Goal: Task Accomplishment & Management: Complete application form

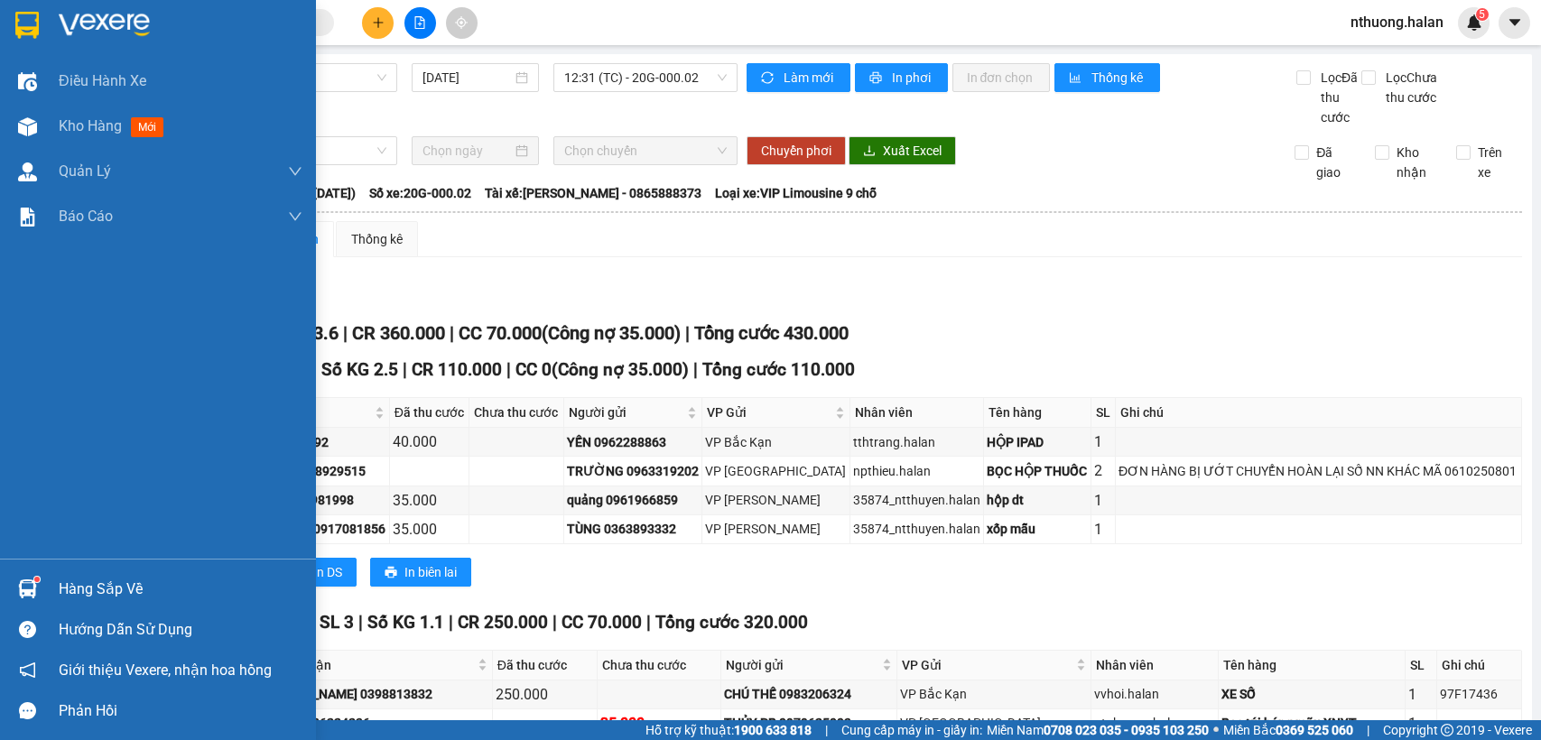
click at [42, 117] on div at bounding box center [28, 127] width 32 height 32
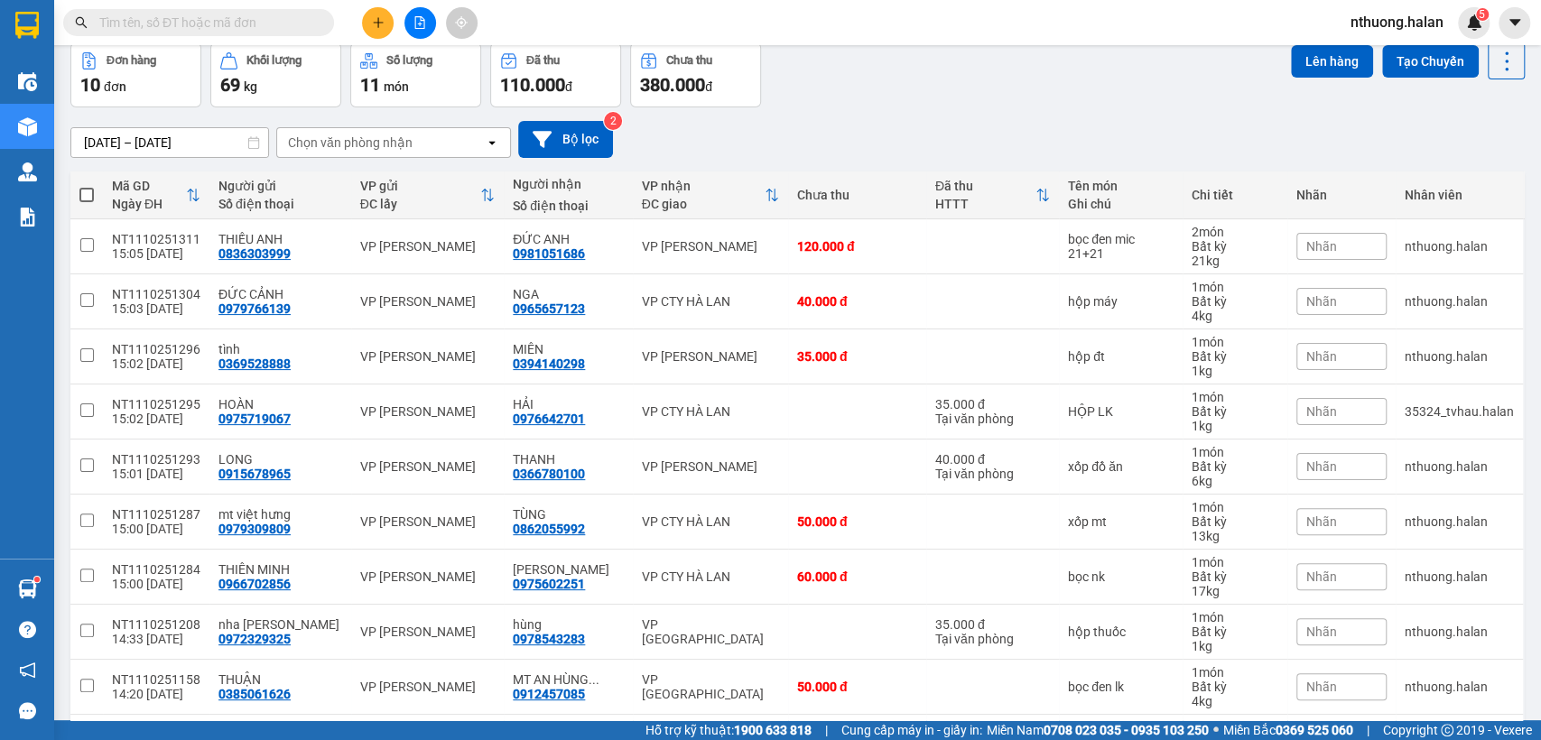
click at [83, 192] on span at bounding box center [86, 195] width 14 height 14
click at [87, 186] on input "checkbox" at bounding box center [87, 186] width 0 height 0
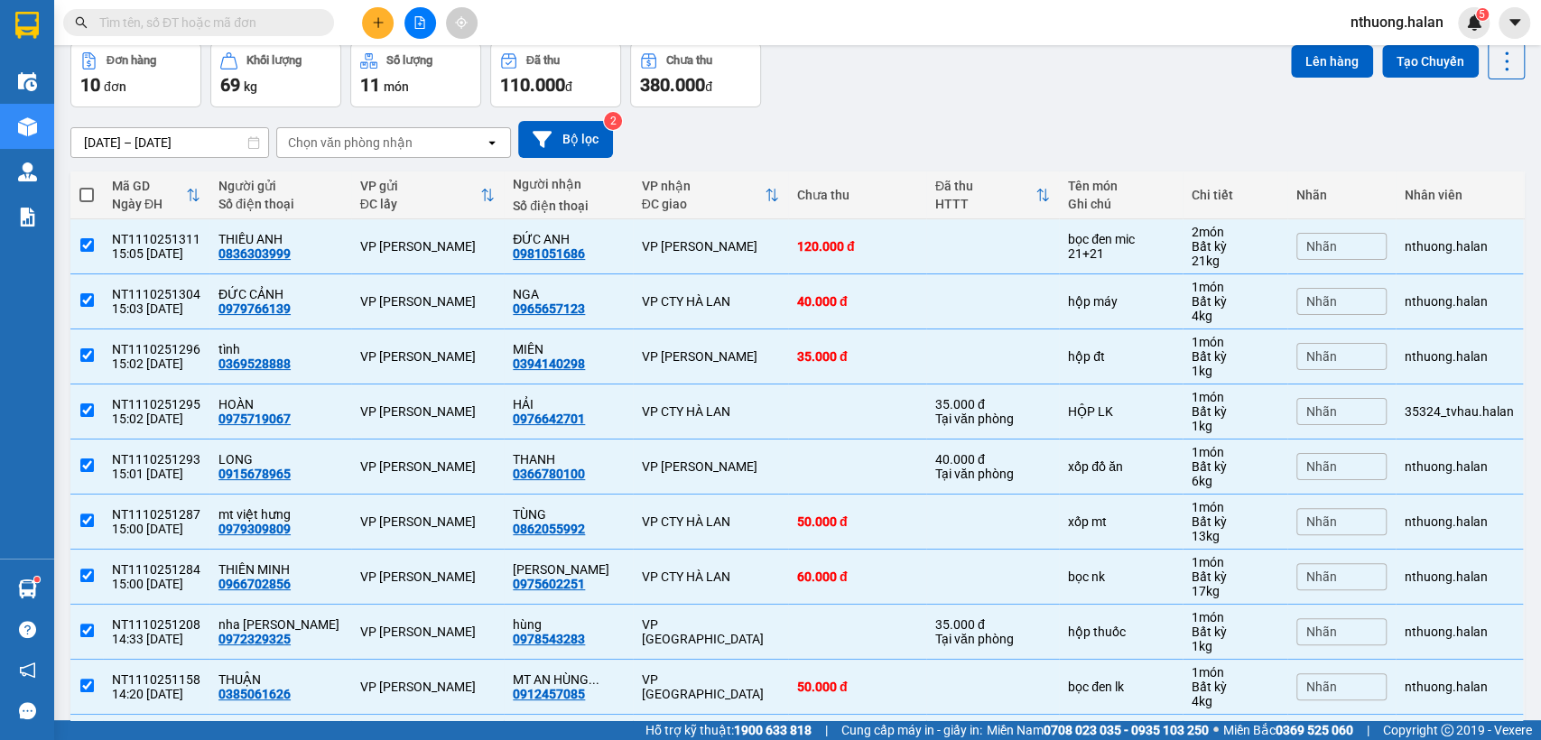
checkbox input "true"
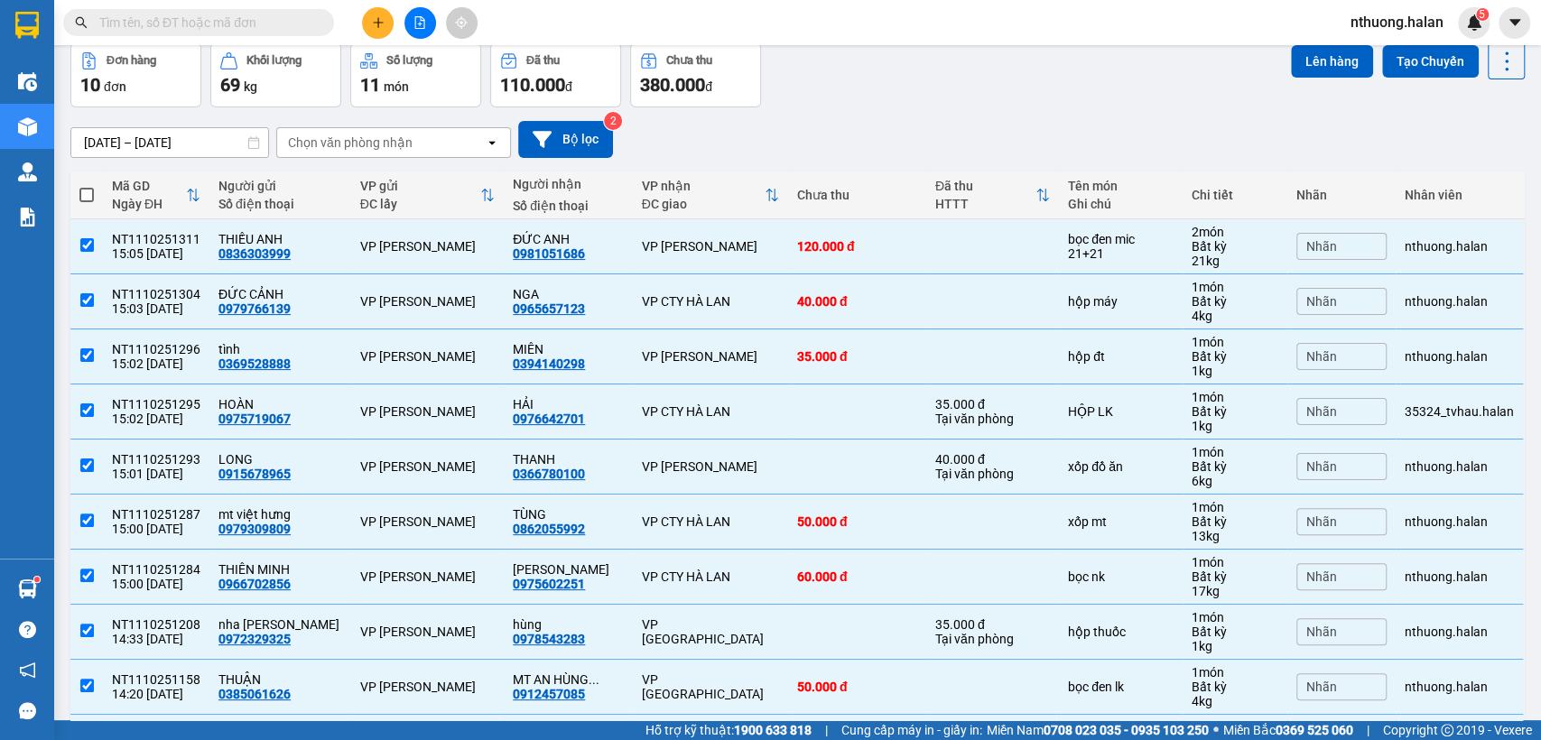
checkbox input "true"
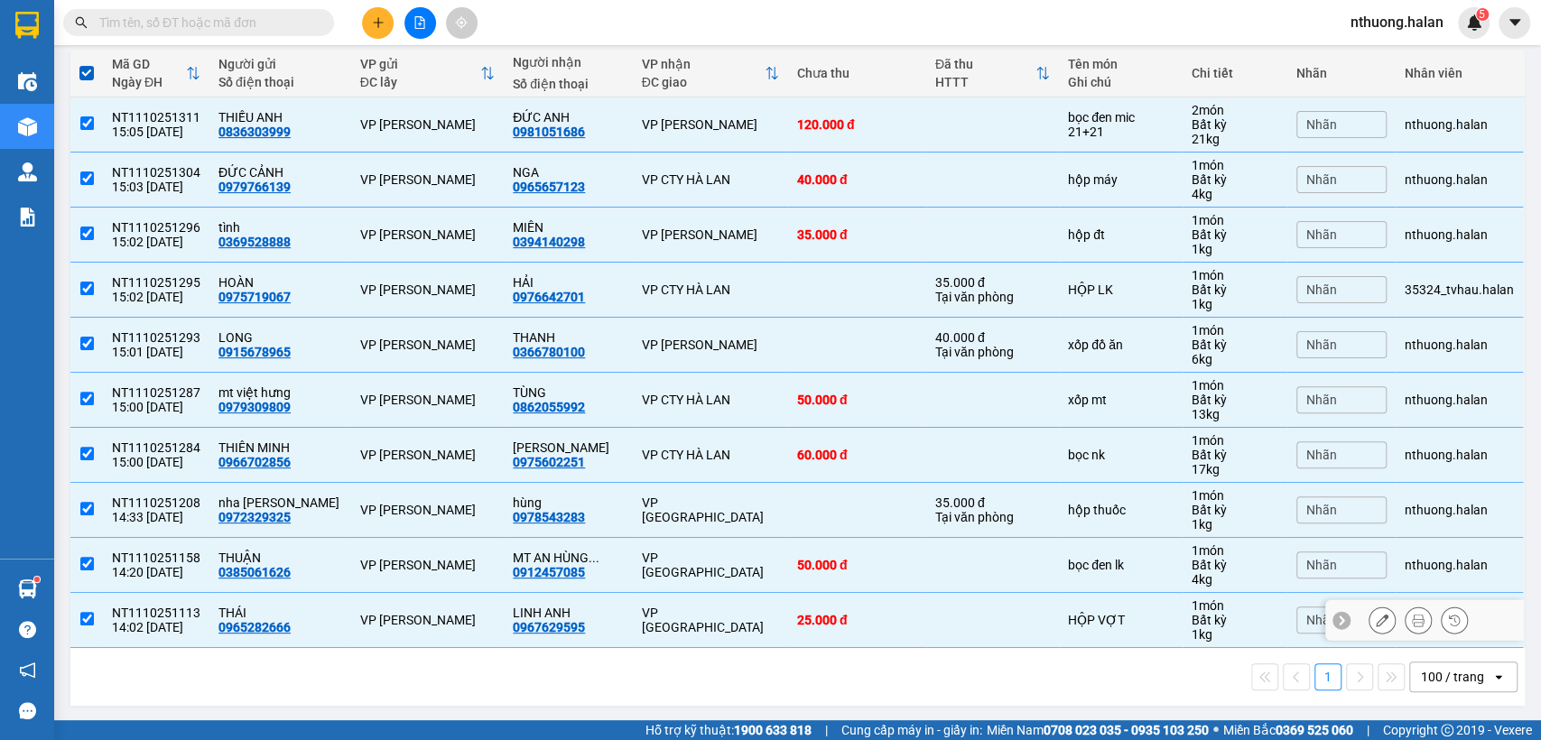
click at [797, 613] on div "25.000 đ" at bounding box center [857, 620] width 120 height 14
checkbox input "false"
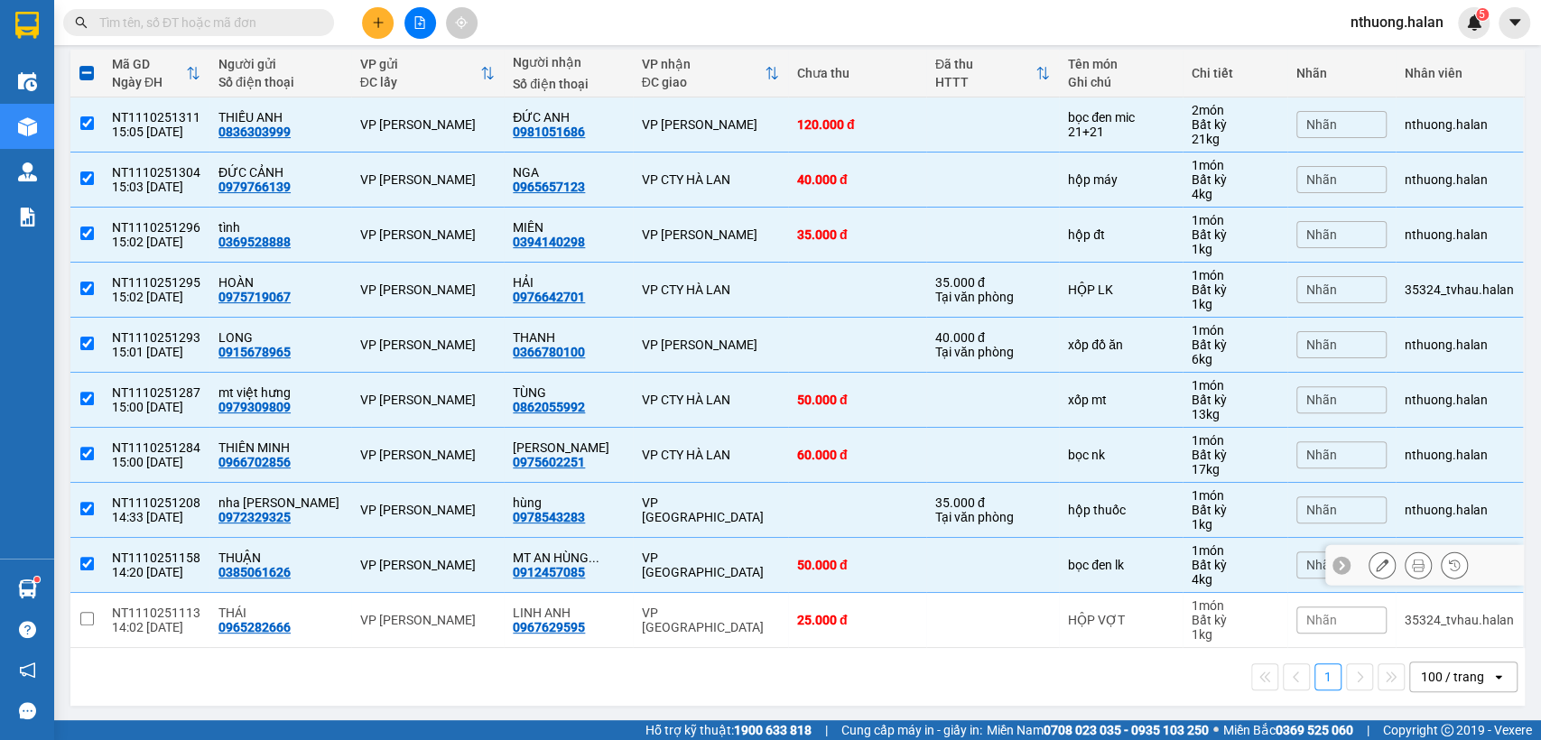
click at [788, 552] on td "50.000 đ" at bounding box center [857, 565] width 138 height 55
checkbox input "false"
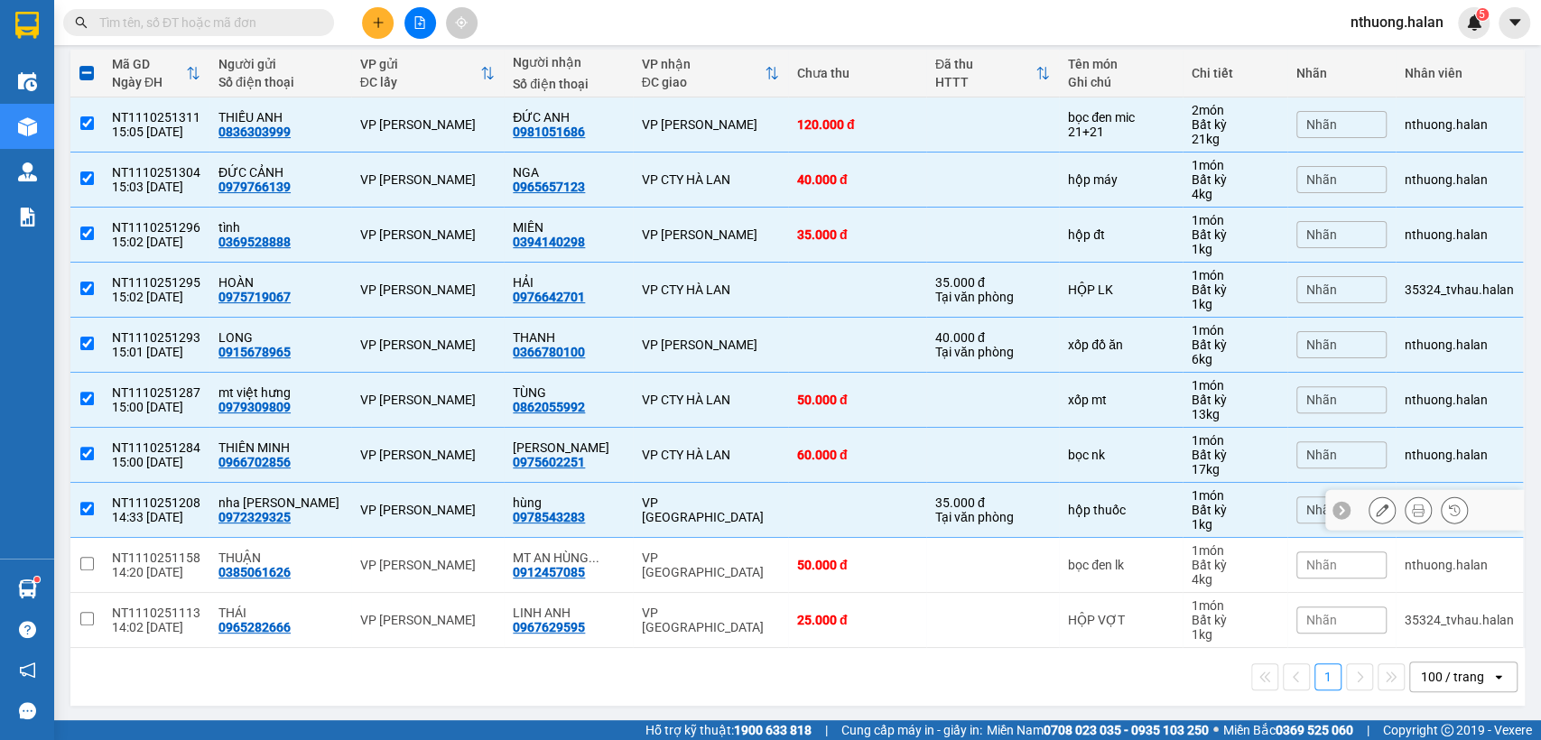
click at [788, 492] on td at bounding box center [857, 510] width 138 height 55
checkbox input "false"
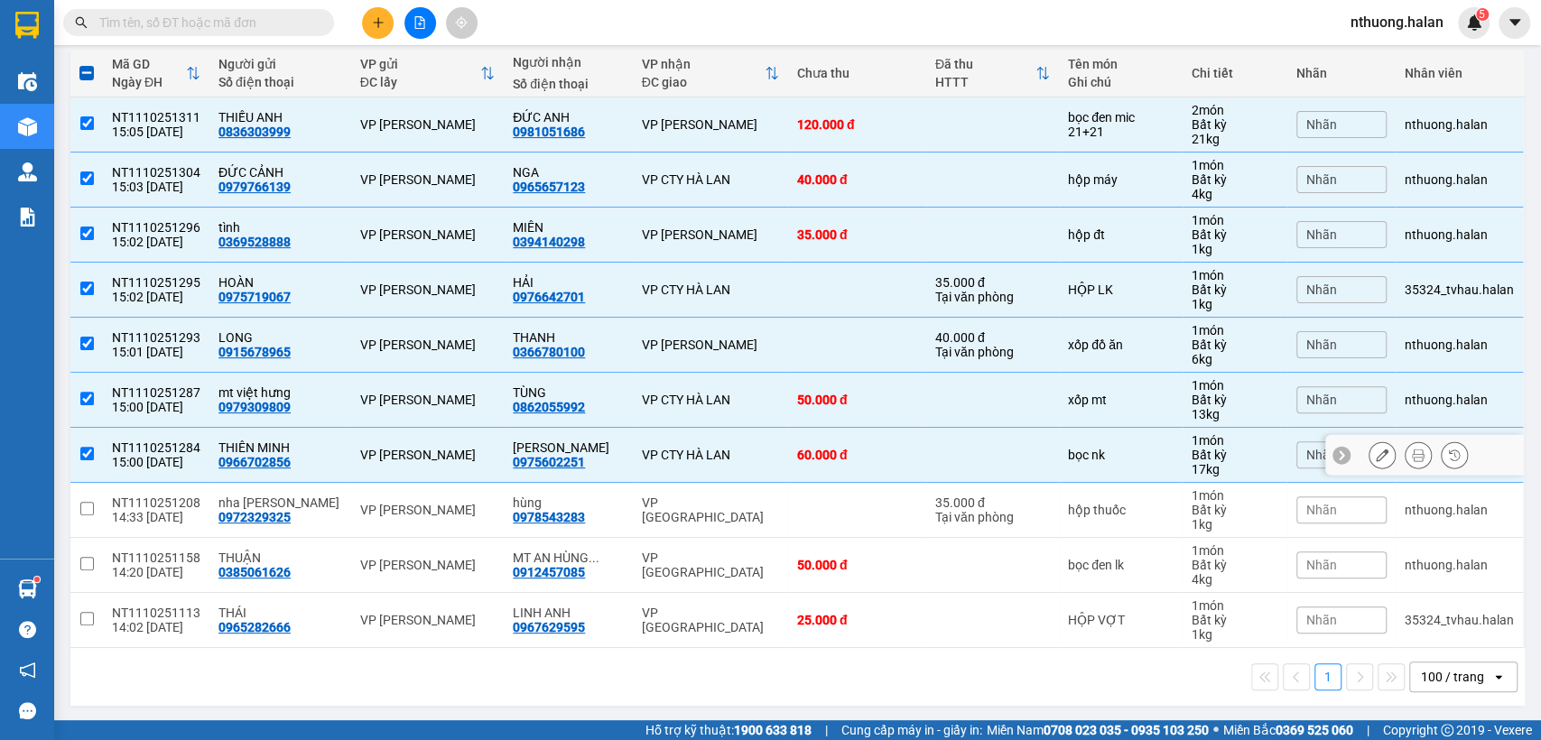
scroll to position [0, 0]
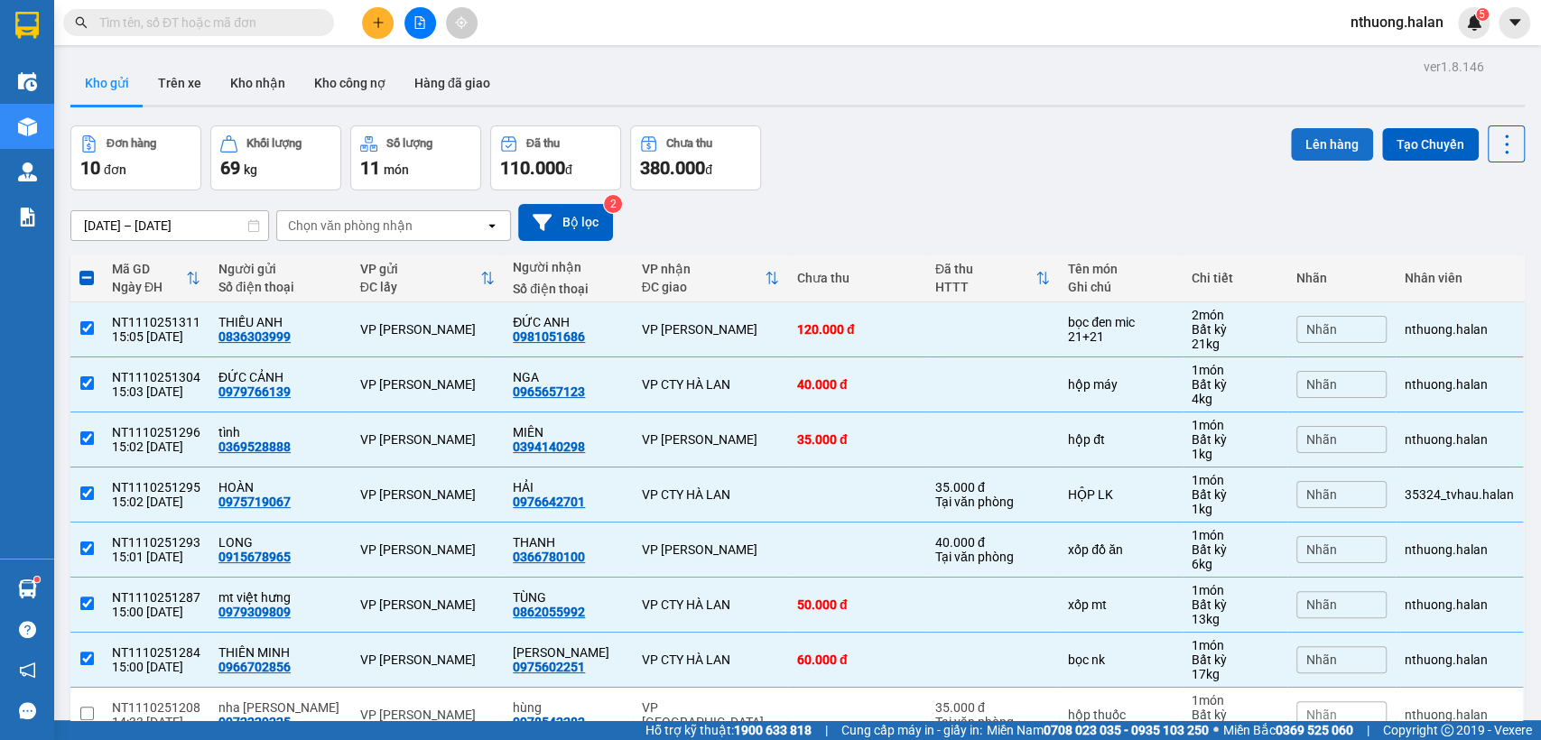
click at [1315, 132] on button "Lên hàng" at bounding box center [1332, 144] width 82 height 33
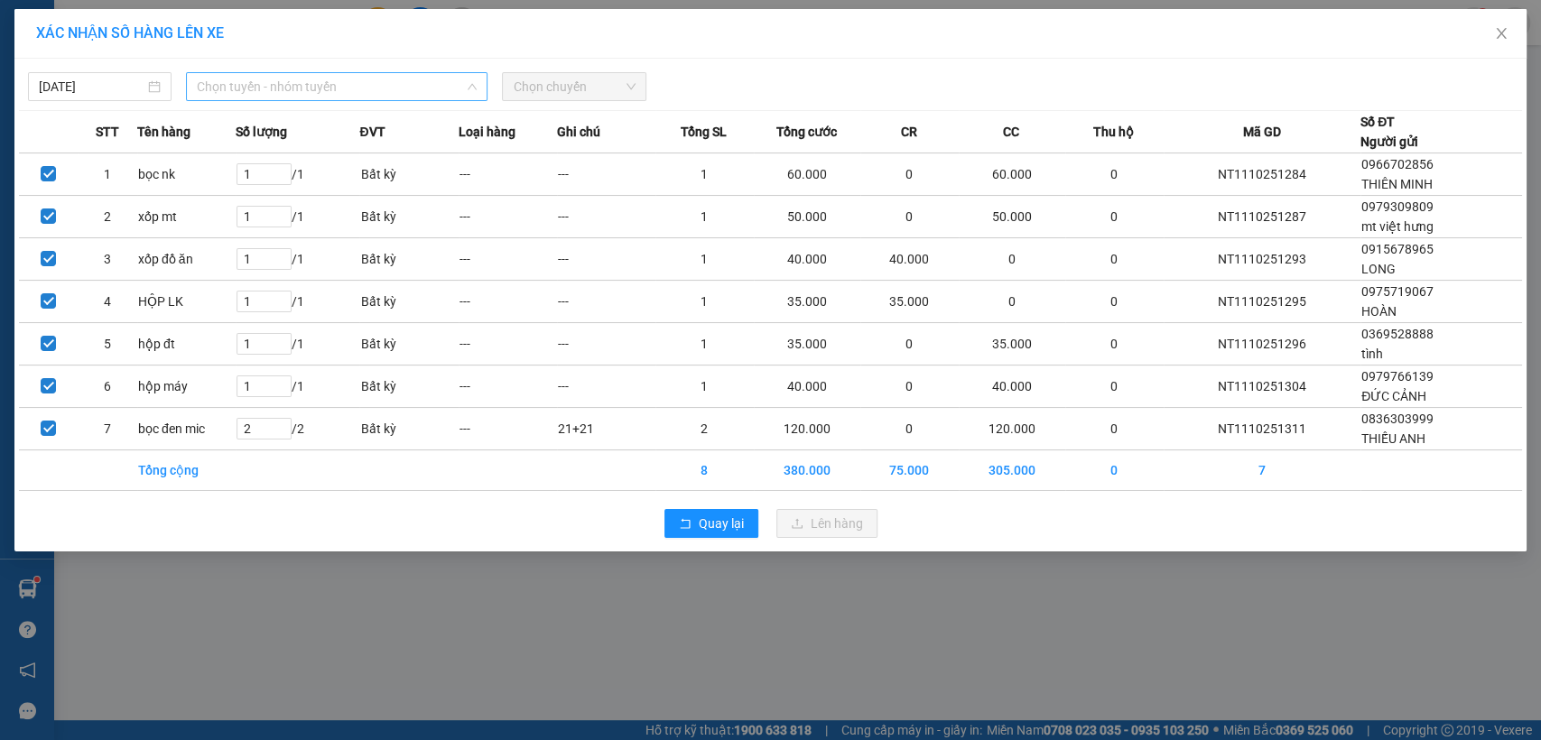
click at [325, 88] on span "Chọn tuyến - nhóm tuyến" at bounding box center [337, 86] width 280 height 27
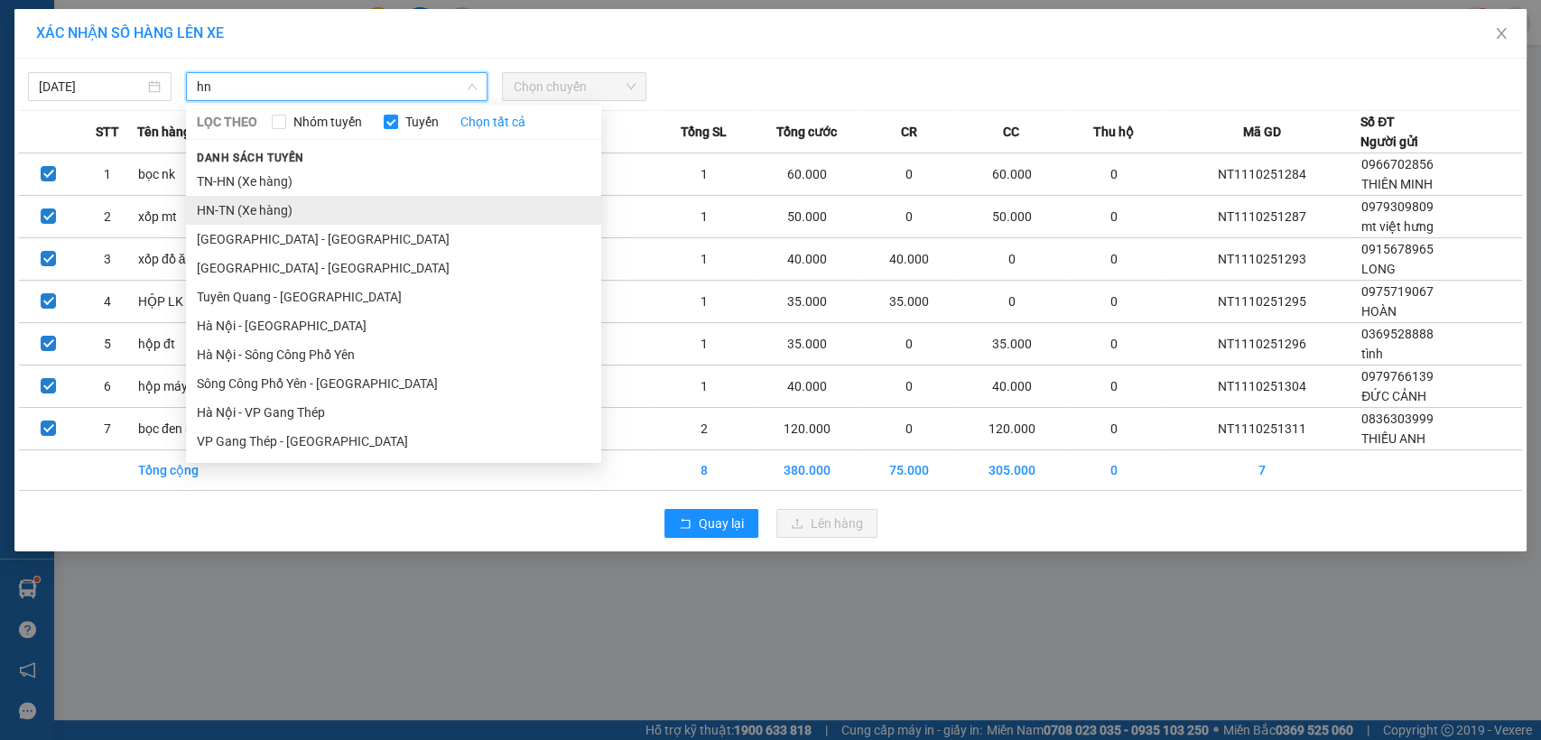
type input "hn"
click at [262, 210] on li "HN-TN (Xe hàng)" at bounding box center [393, 210] width 415 height 29
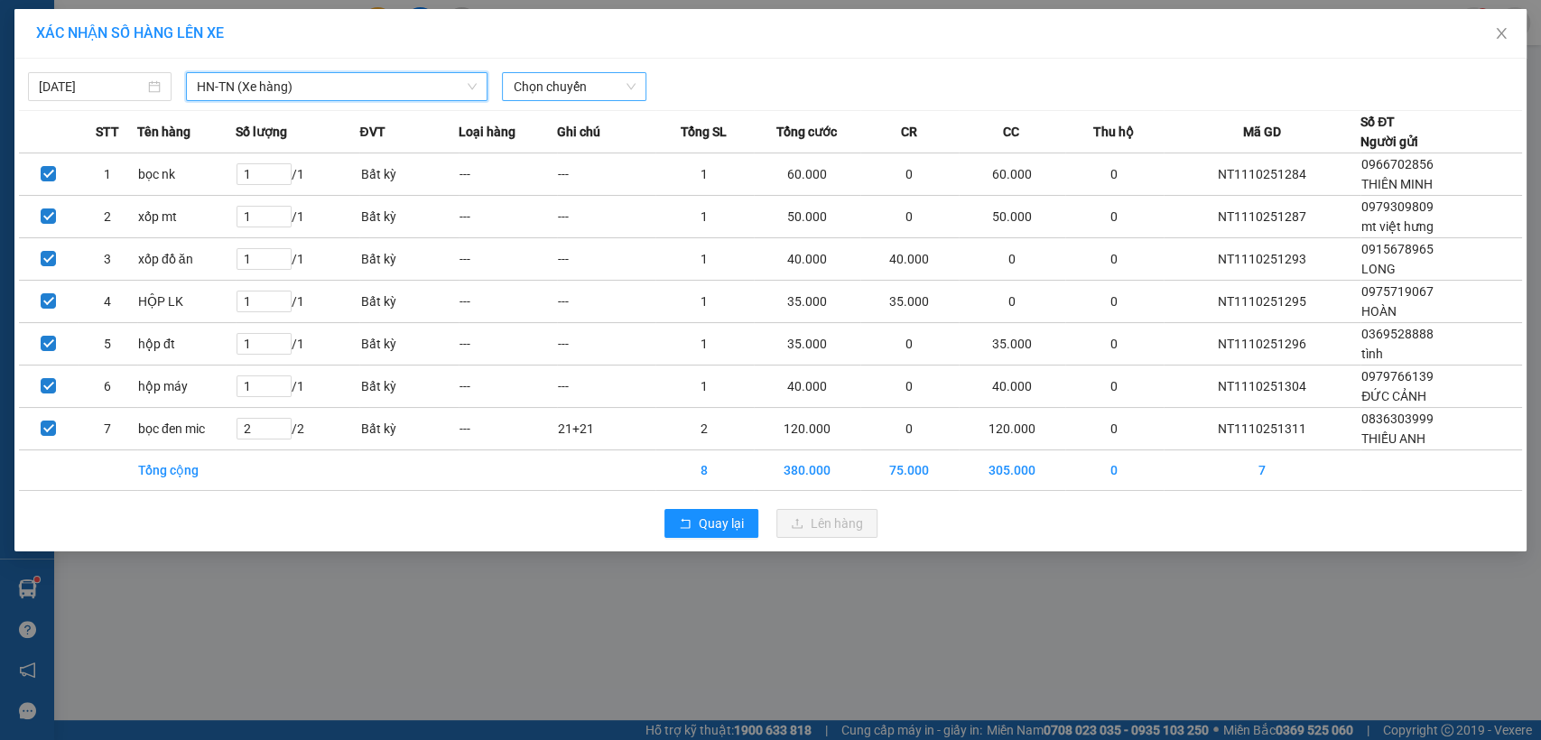
click at [610, 88] on span "Chọn chuyến" at bounding box center [574, 86] width 122 height 27
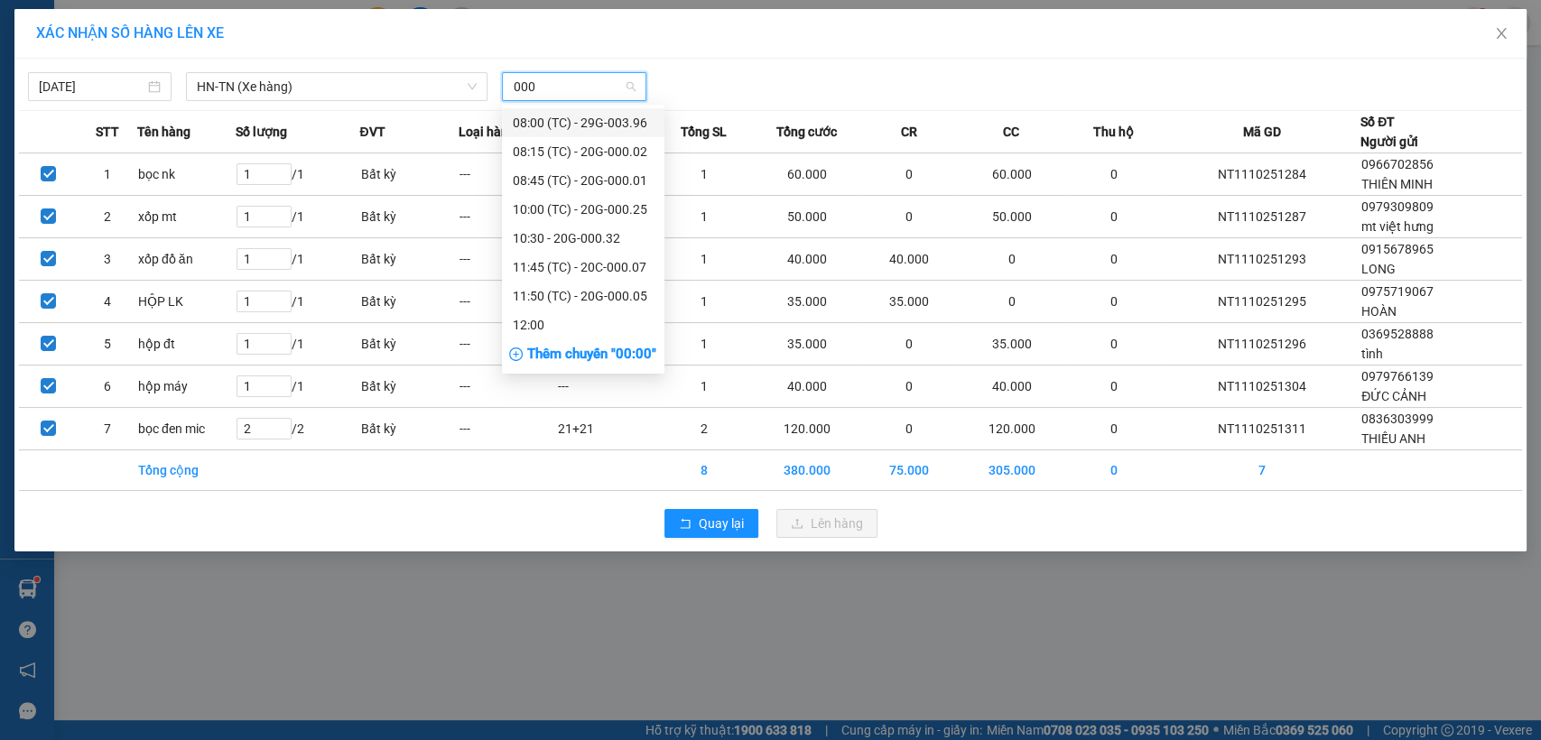
type input "0002"
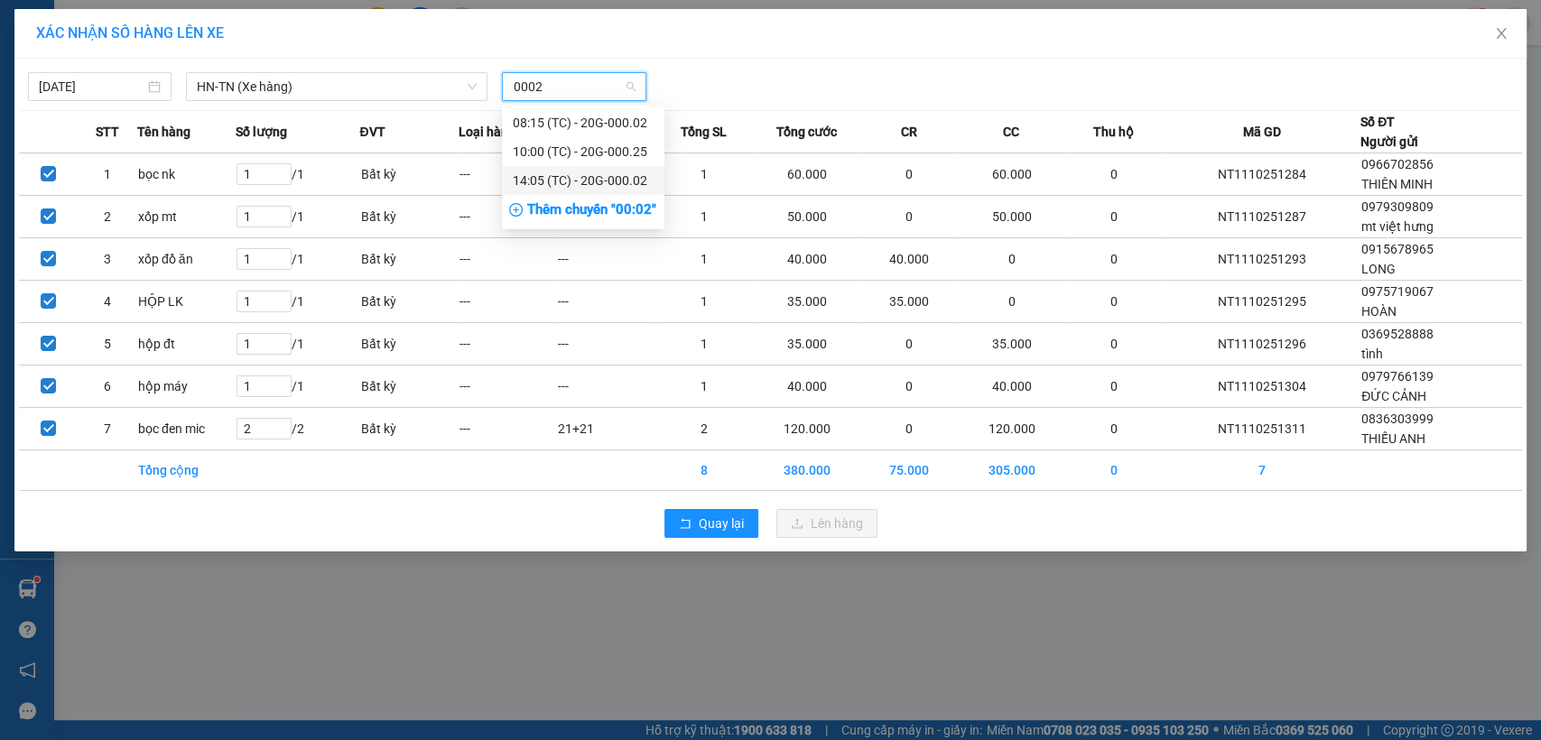
click at [637, 182] on div "14:05 (TC) - 20G-000.02" at bounding box center [583, 181] width 141 height 20
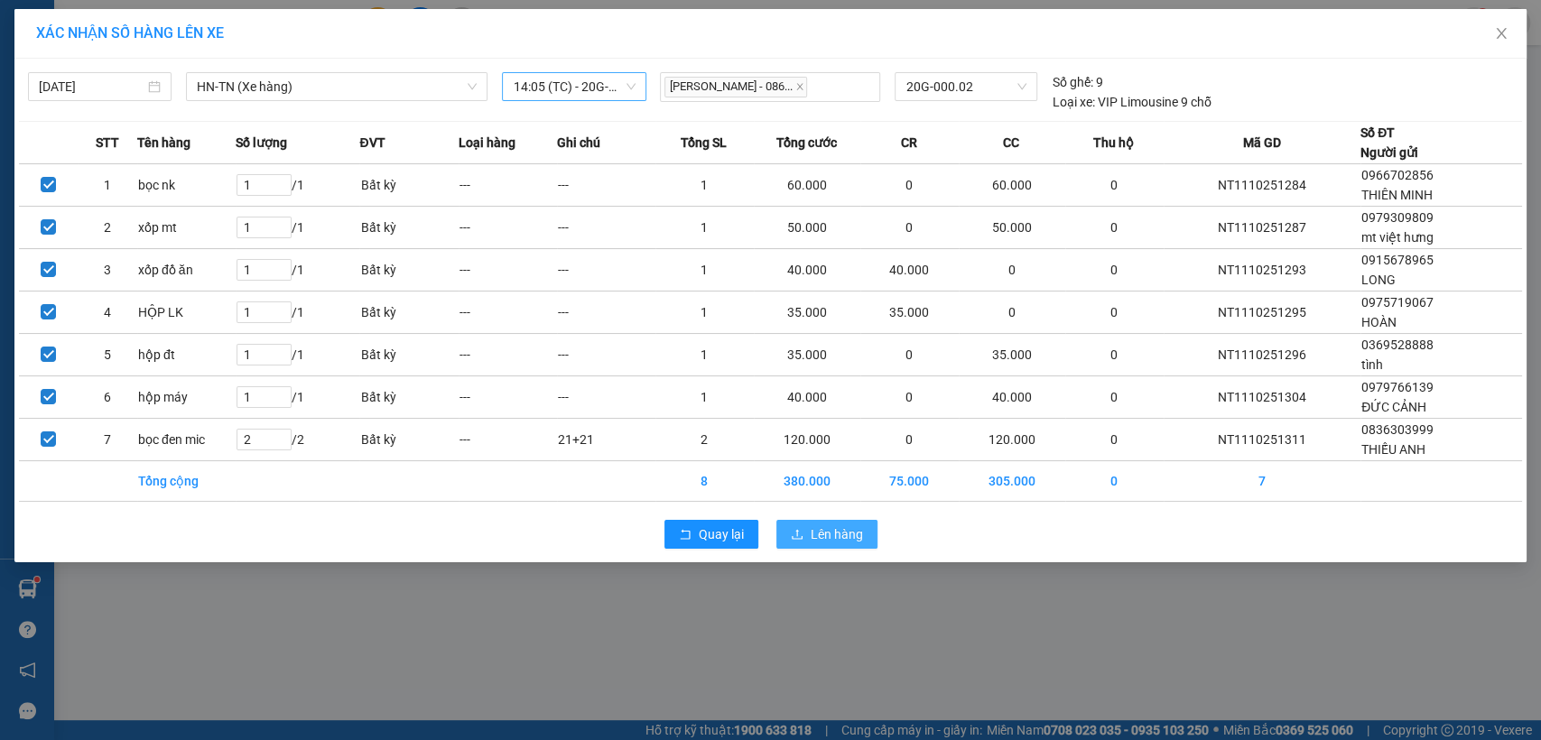
click at [848, 536] on span "Lên hàng" at bounding box center [837, 535] width 52 height 20
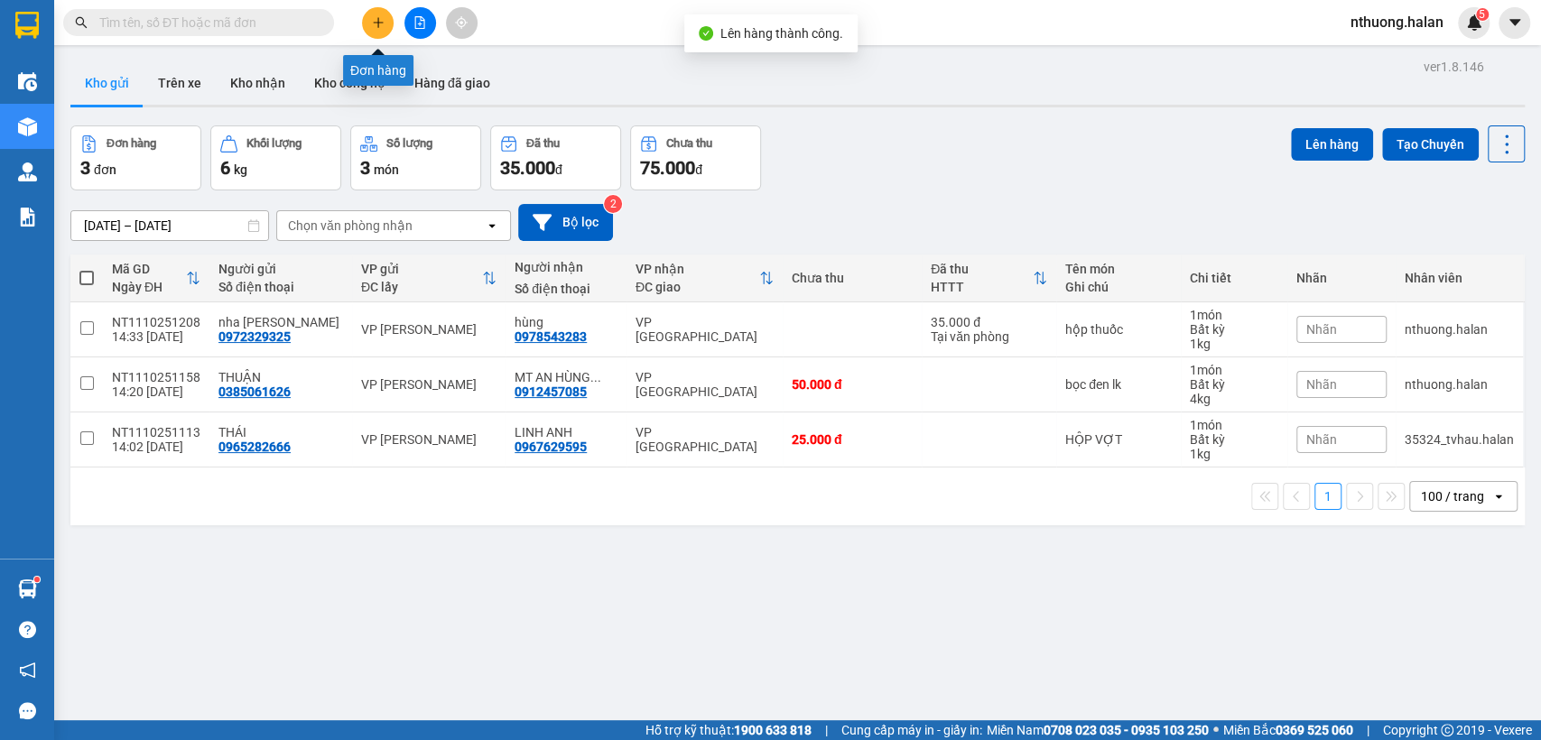
click at [369, 23] on button at bounding box center [378, 23] width 32 height 32
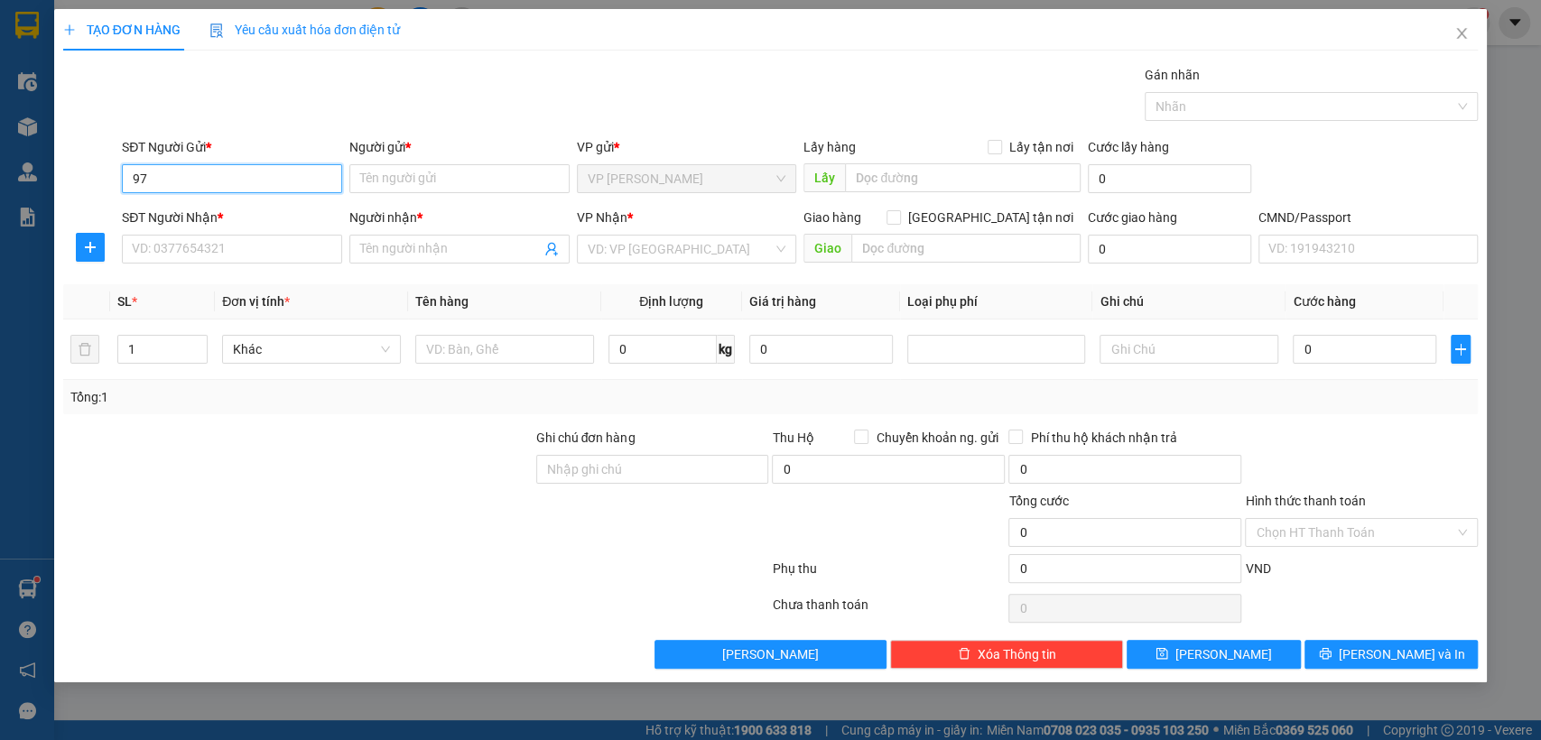
type input "9"
type input "0973603507"
click at [249, 215] on div "0973603507 - PHƯƠNG" at bounding box center [232, 215] width 199 height 20
type input "PHƯƠNG"
type input "0973603507"
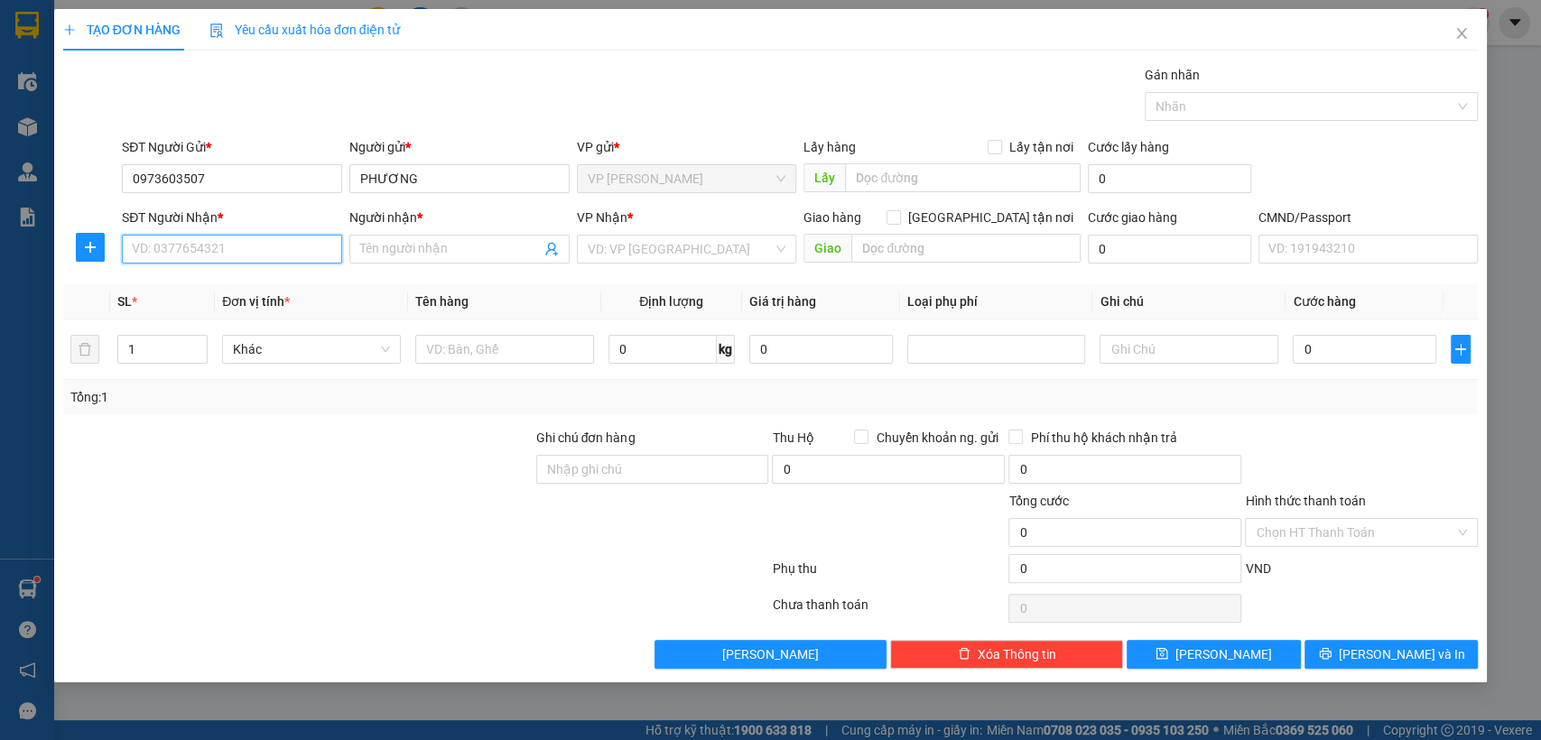
click at [235, 246] on input "SĐT Người Nhận *" at bounding box center [232, 249] width 220 height 29
click at [212, 282] on div "0987141055 - TUẤN BX" at bounding box center [232, 285] width 199 height 20
type input "0987141055"
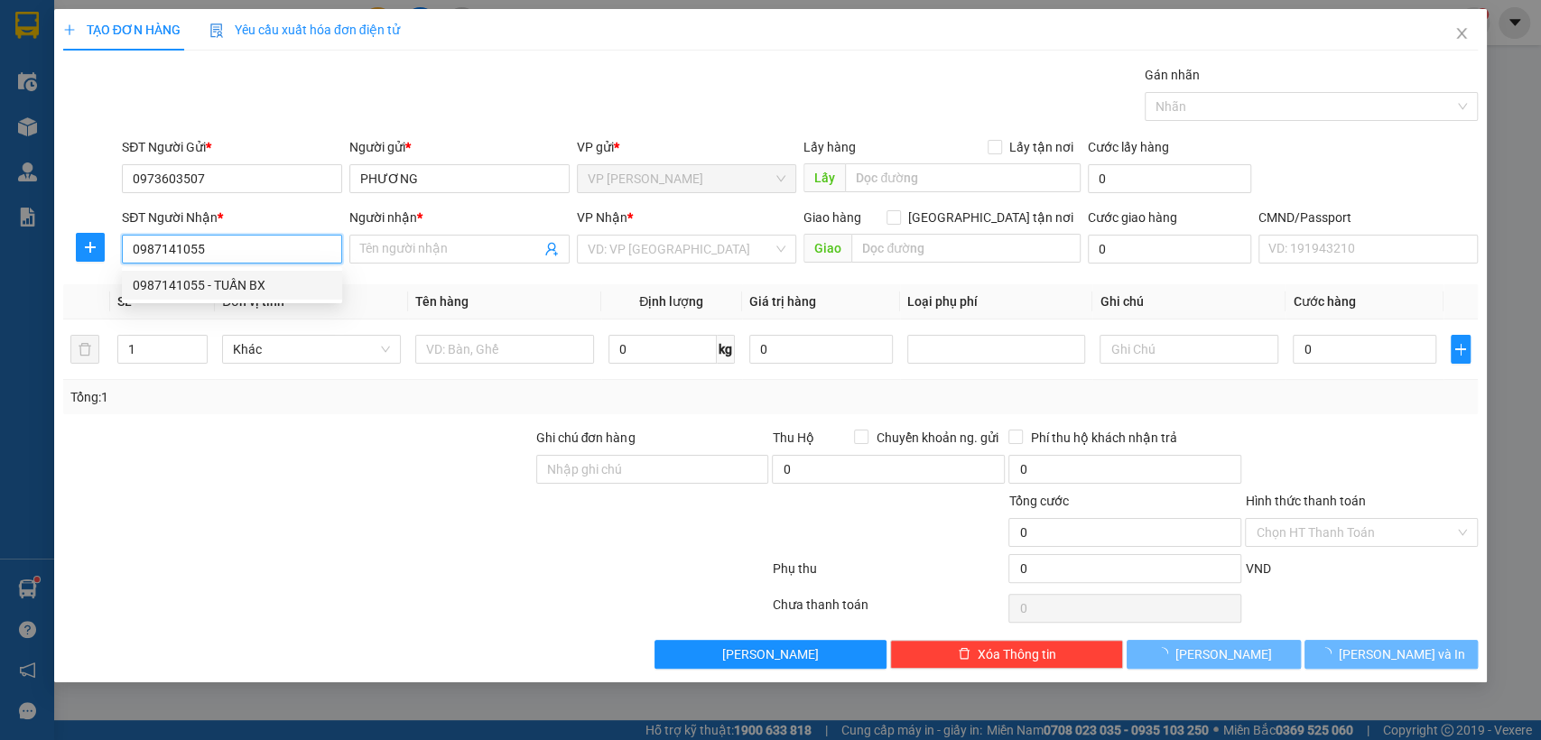
type input "TUẤN BX"
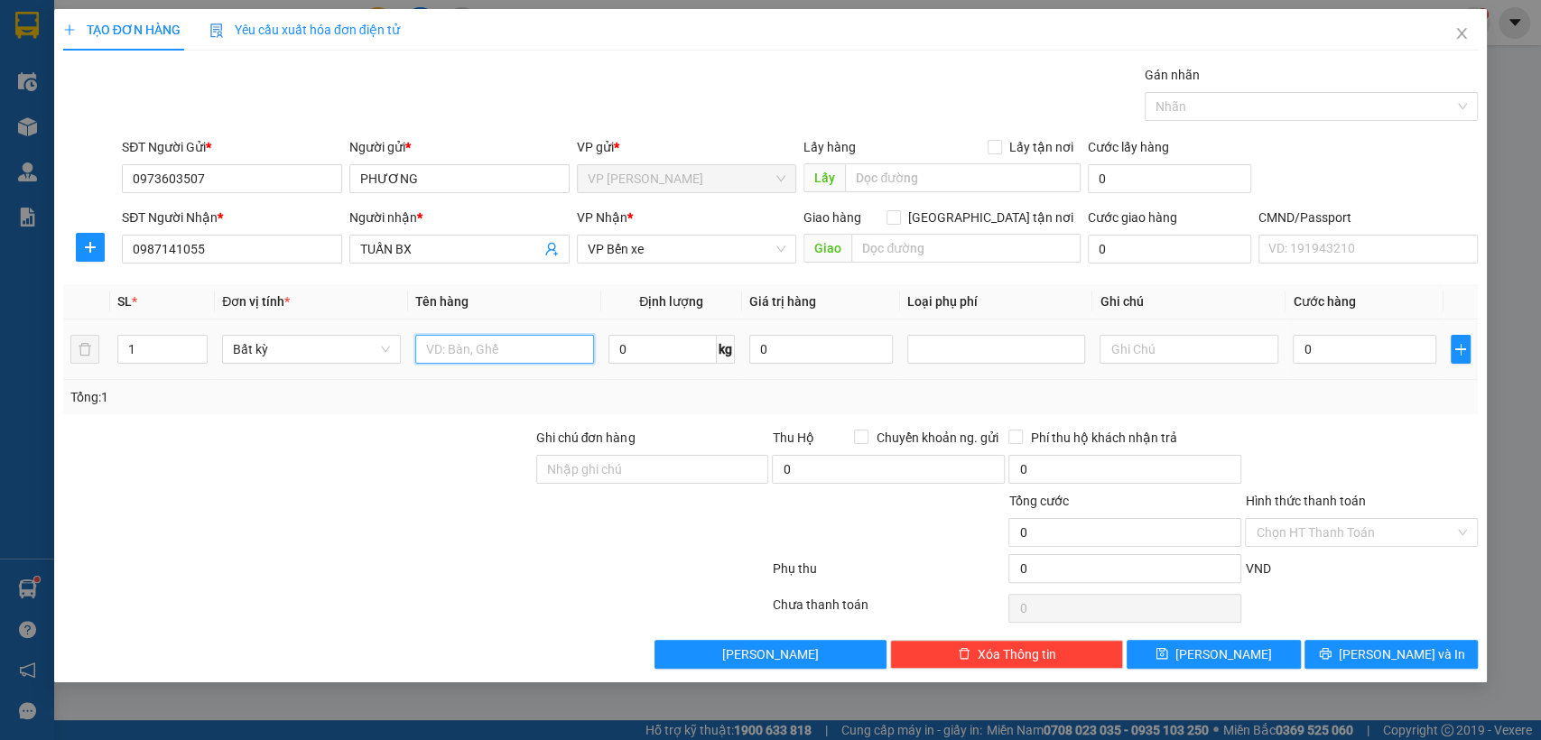
click at [543, 351] on input "text" at bounding box center [504, 349] width 179 height 29
type input "túi cúc"
type input "1"
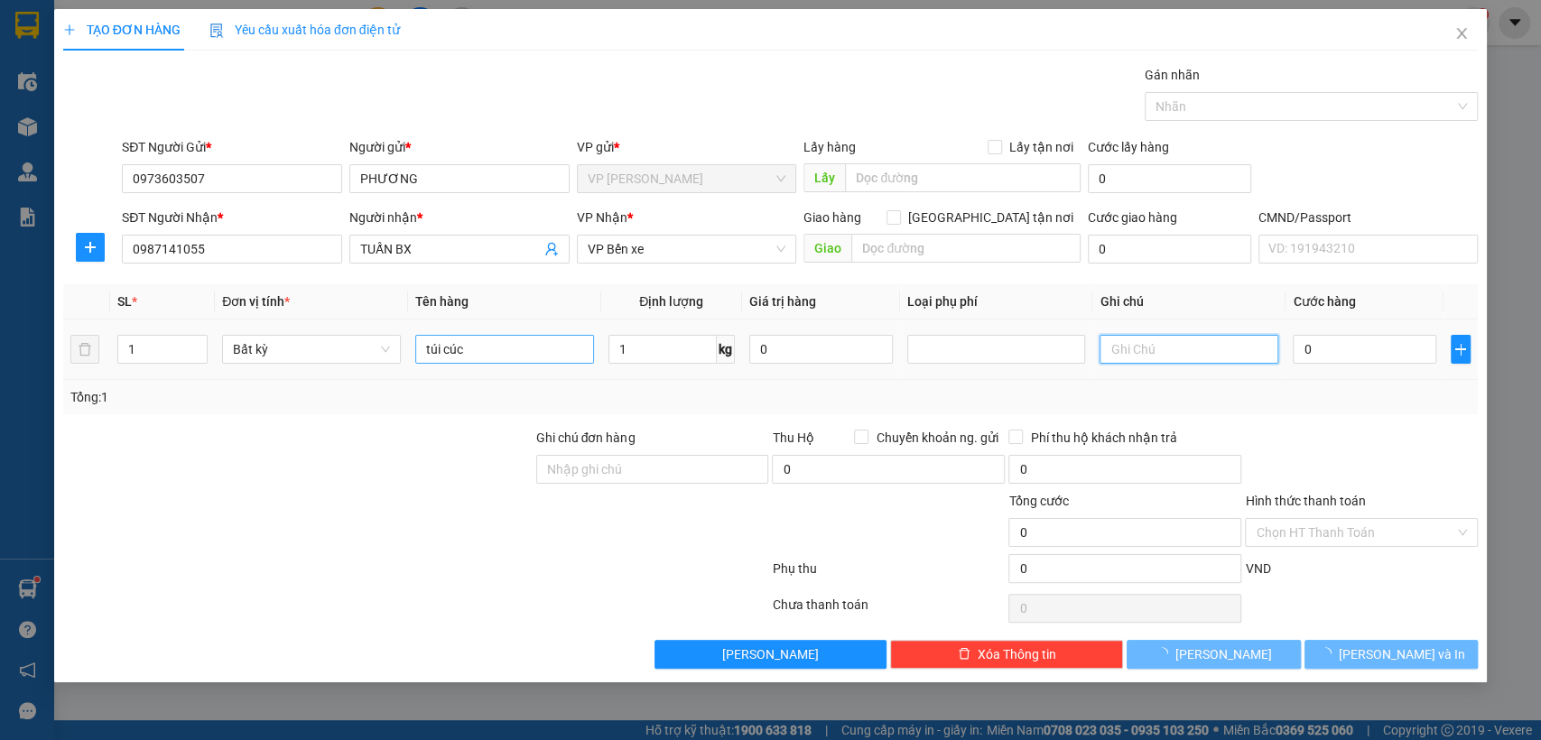
type input "35.000"
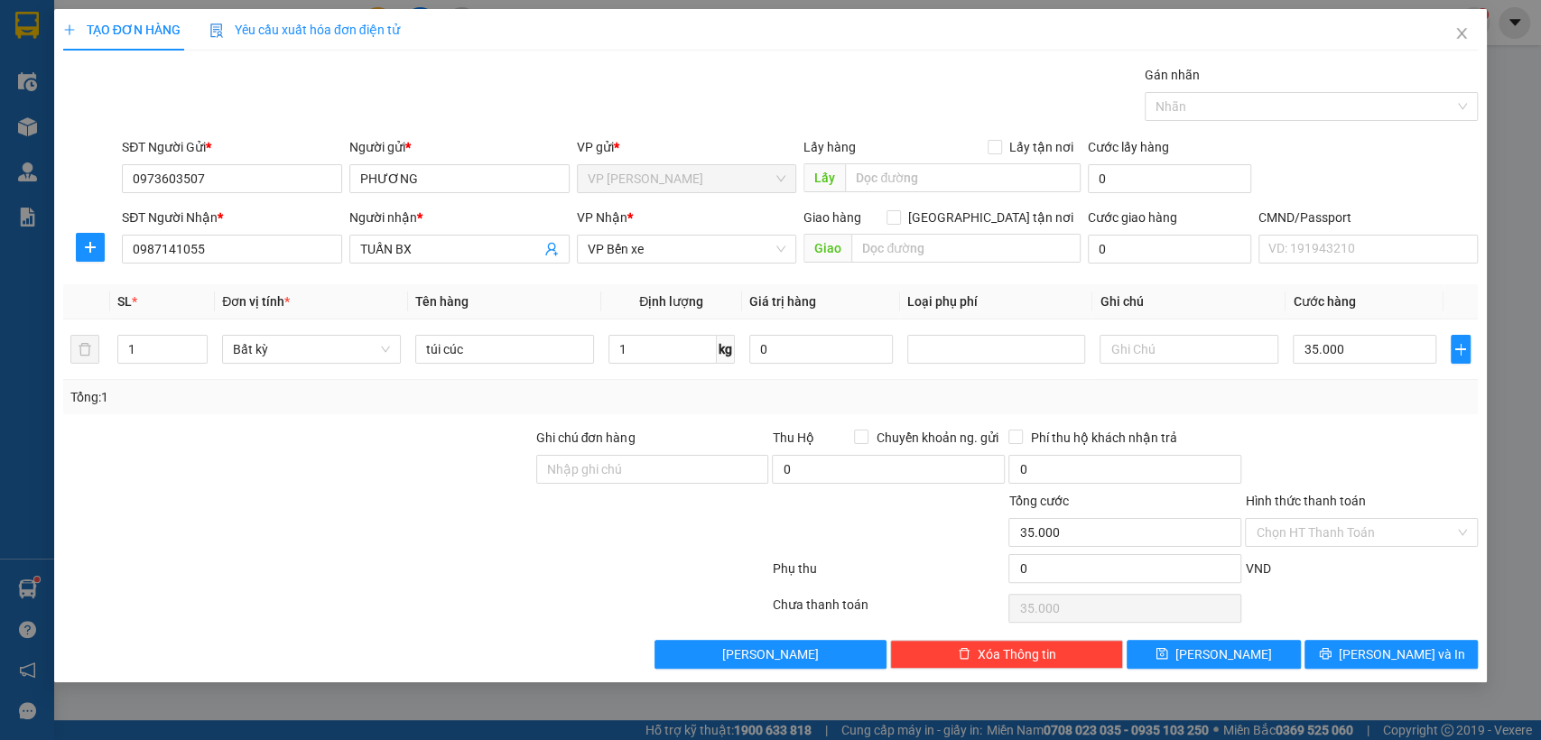
click at [1353, 436] on div at bounding box center [1361, 459] width 237 height 63
click at [1365, 641] on button "[PERSON_NAME] và In" at bounding box center [1391, 654] width 173 height 29
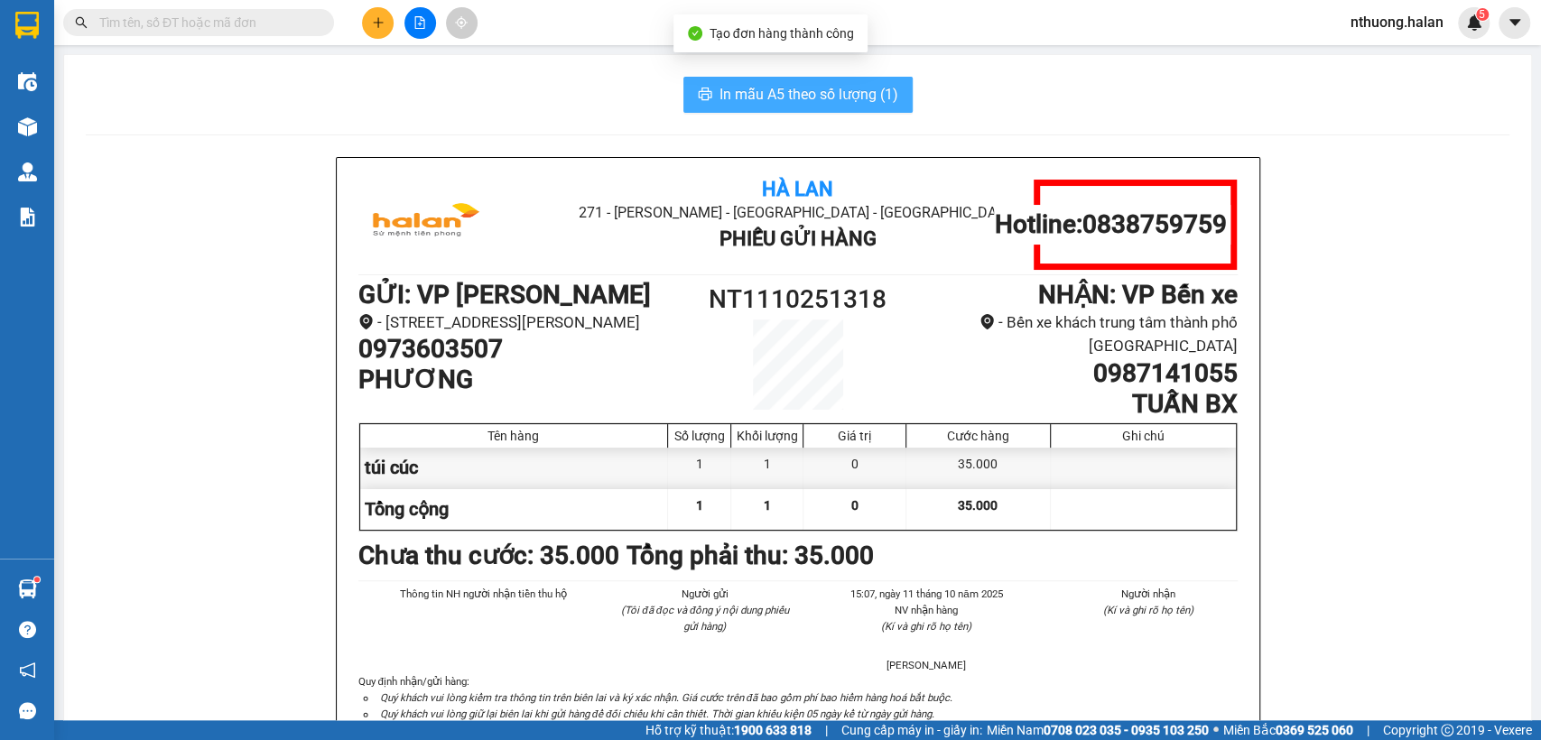
click at [794, 94] on span "In mẫu A5 theo số lượng (1)" at bounding box center [809, 94] width 179 height 23
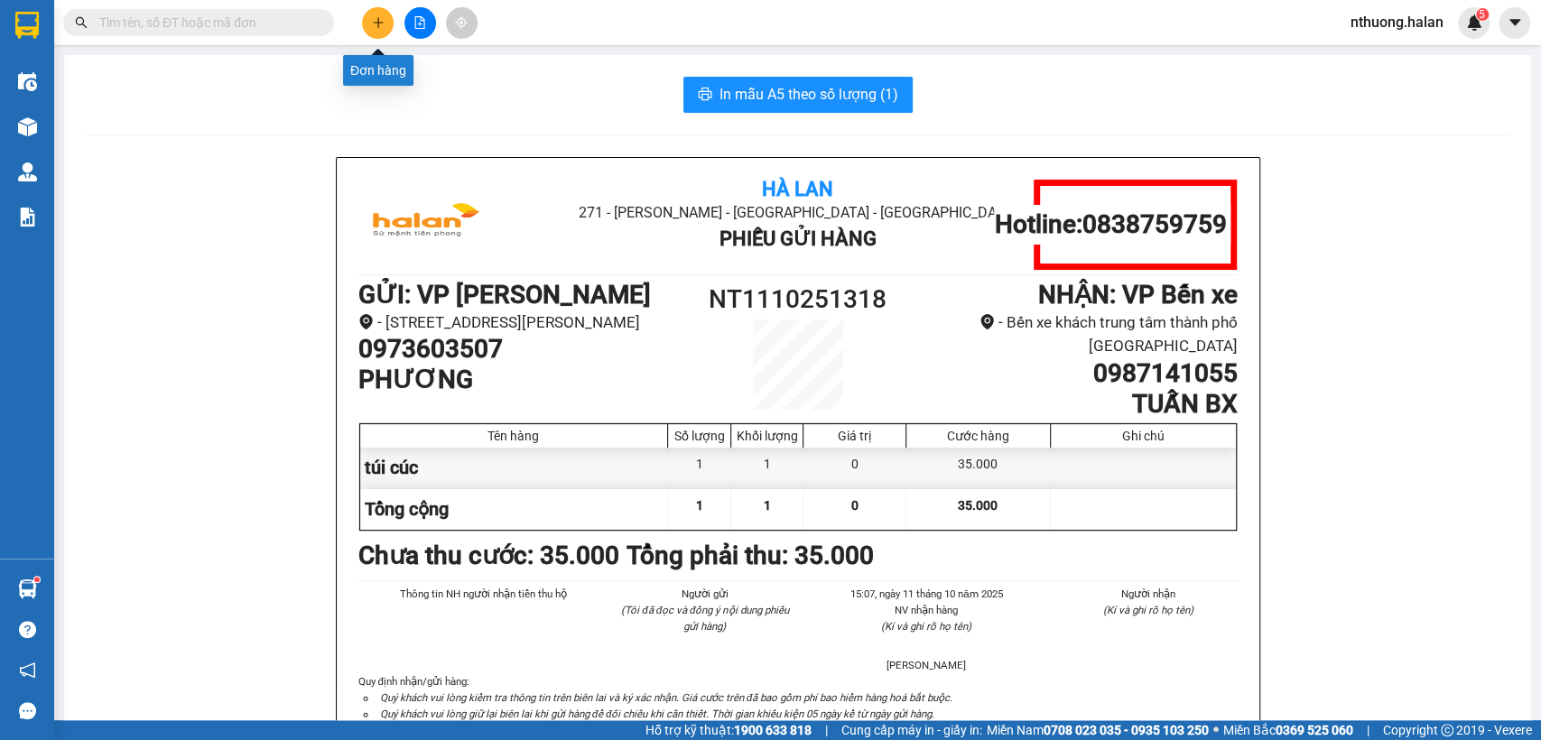
click at [375, 20] on icon "plus" at bounding box center [378, 22] width 13 height 13
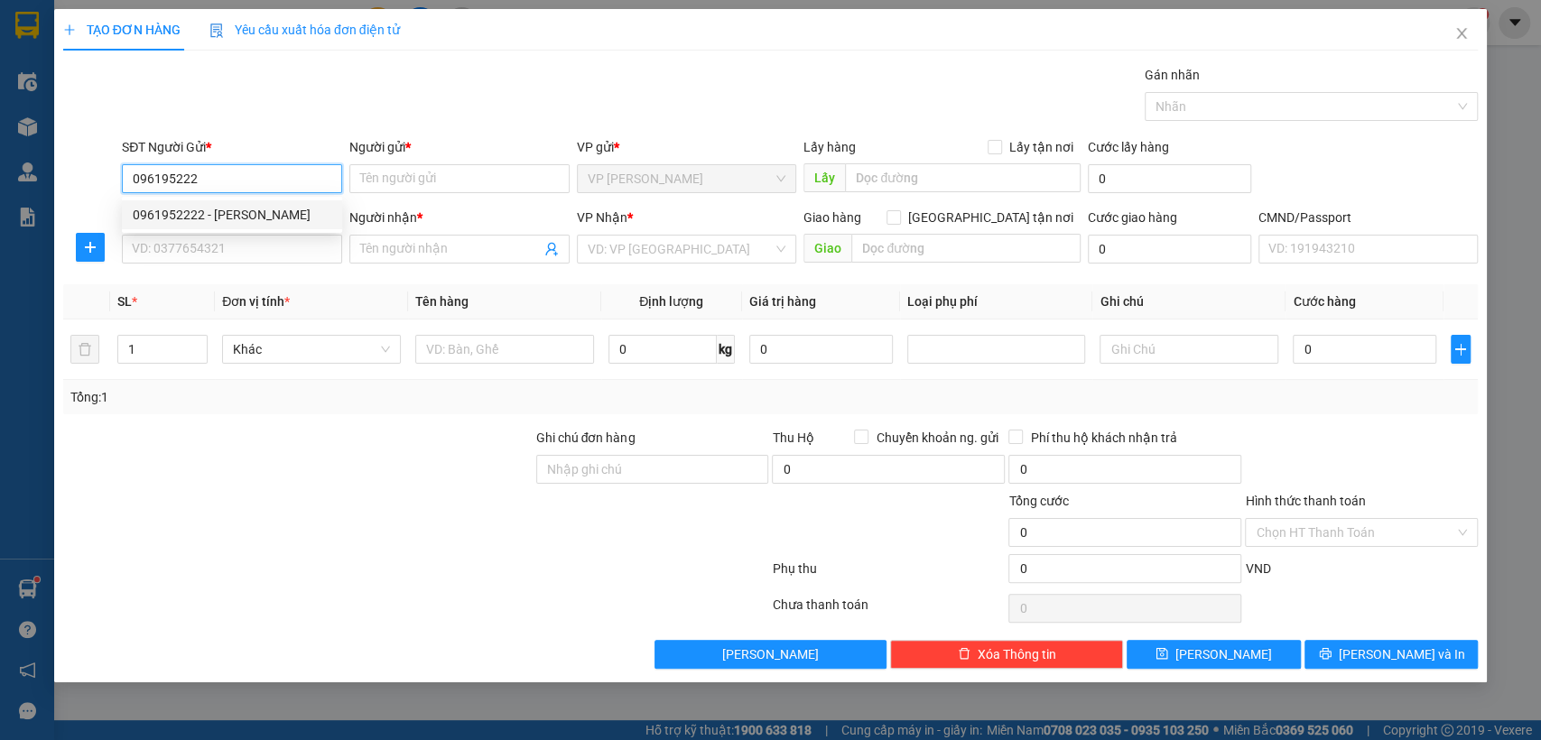
click at [172, 214] on div "0961952222 - [PERSON_NAME]" at bounding box center [232, 215] width 199 height 20
type input "0961952222"
type input "THANH"
type input "0961952222"
click at [178, 254] on input "SĐT Người Nhận *" at bounding box center [232, 249] width 220 height 29
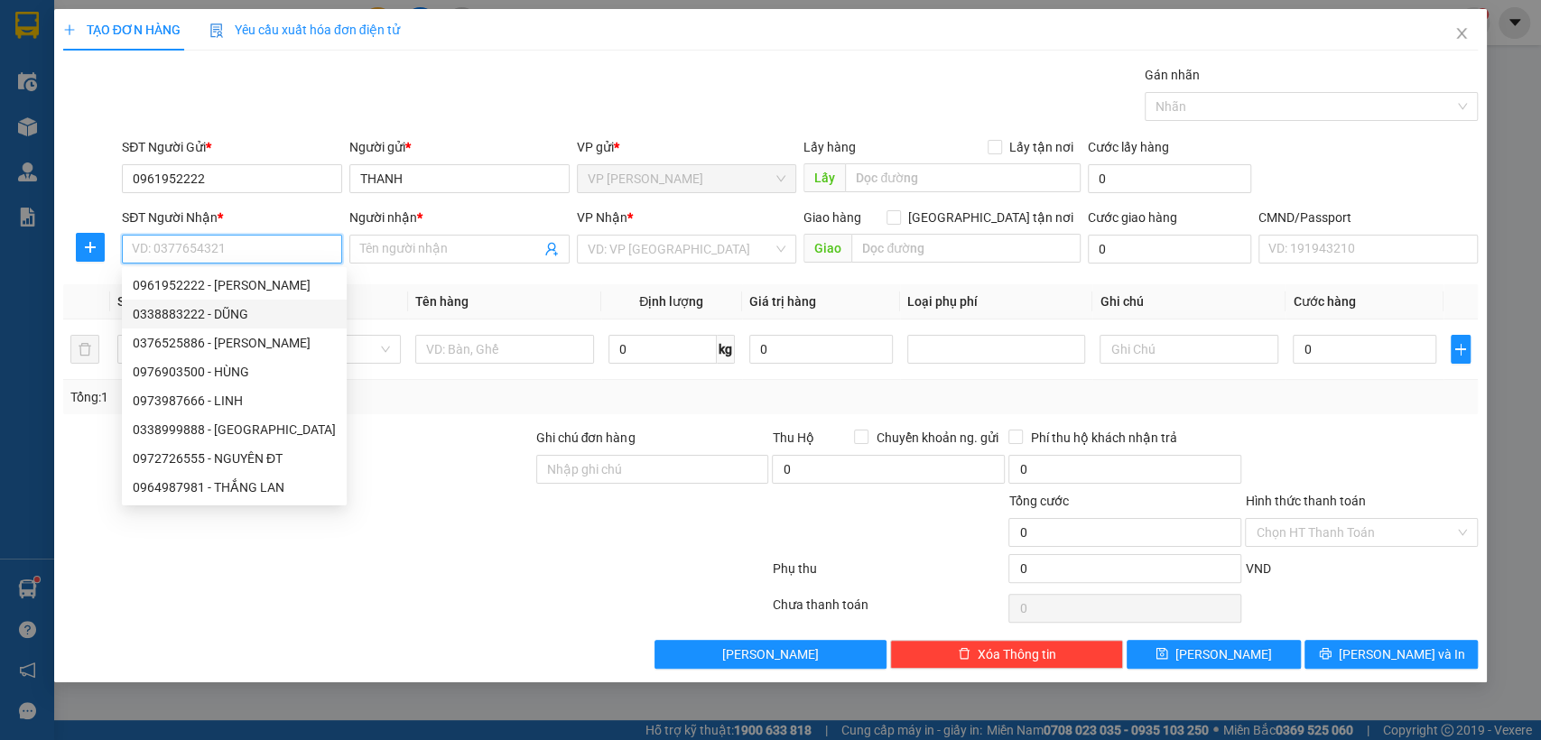
click at [224, 305] on div "0338883222 - DŨNG" at bounding box center [234, 314] width 203 height 20
type input "0338883222"
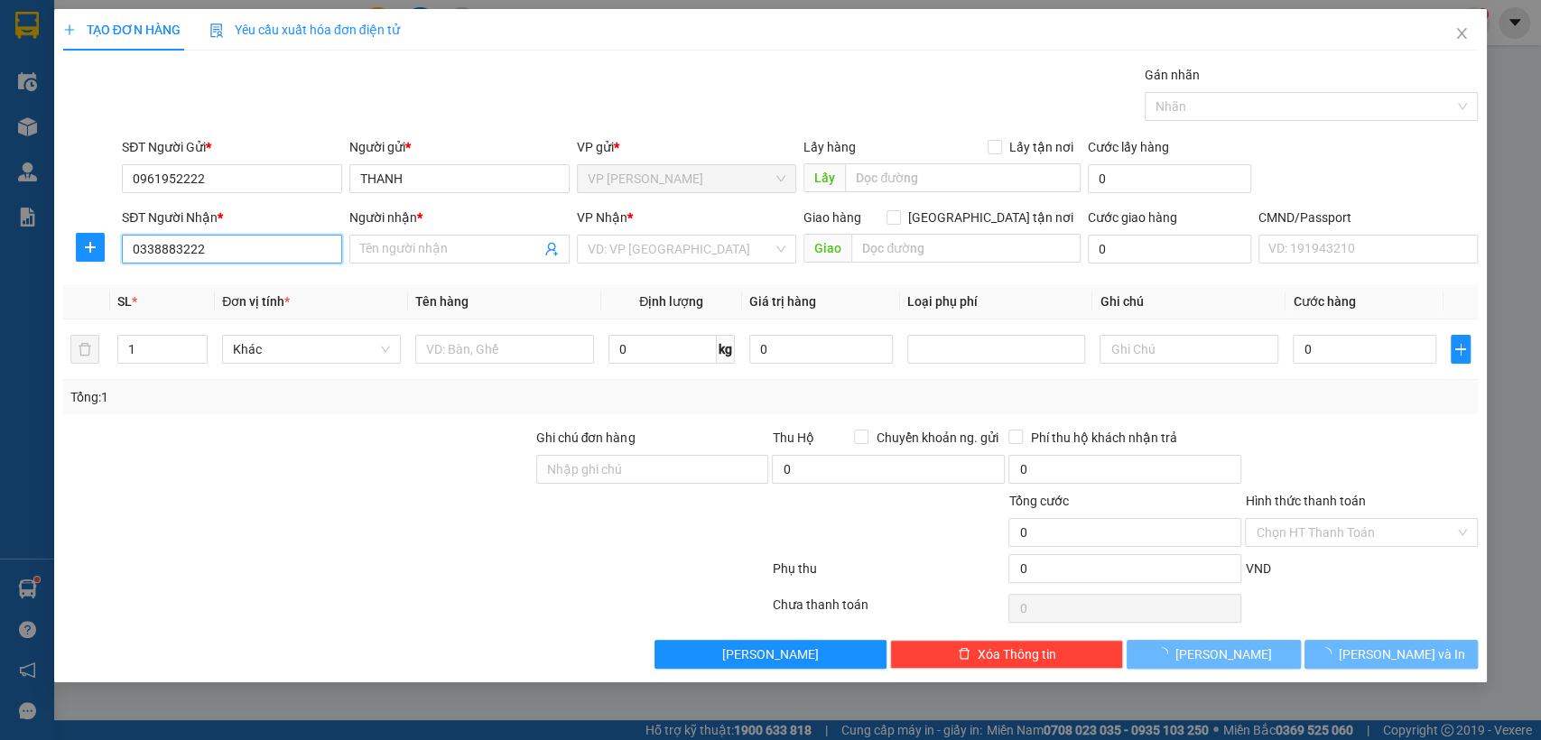
type input "DŨNG"
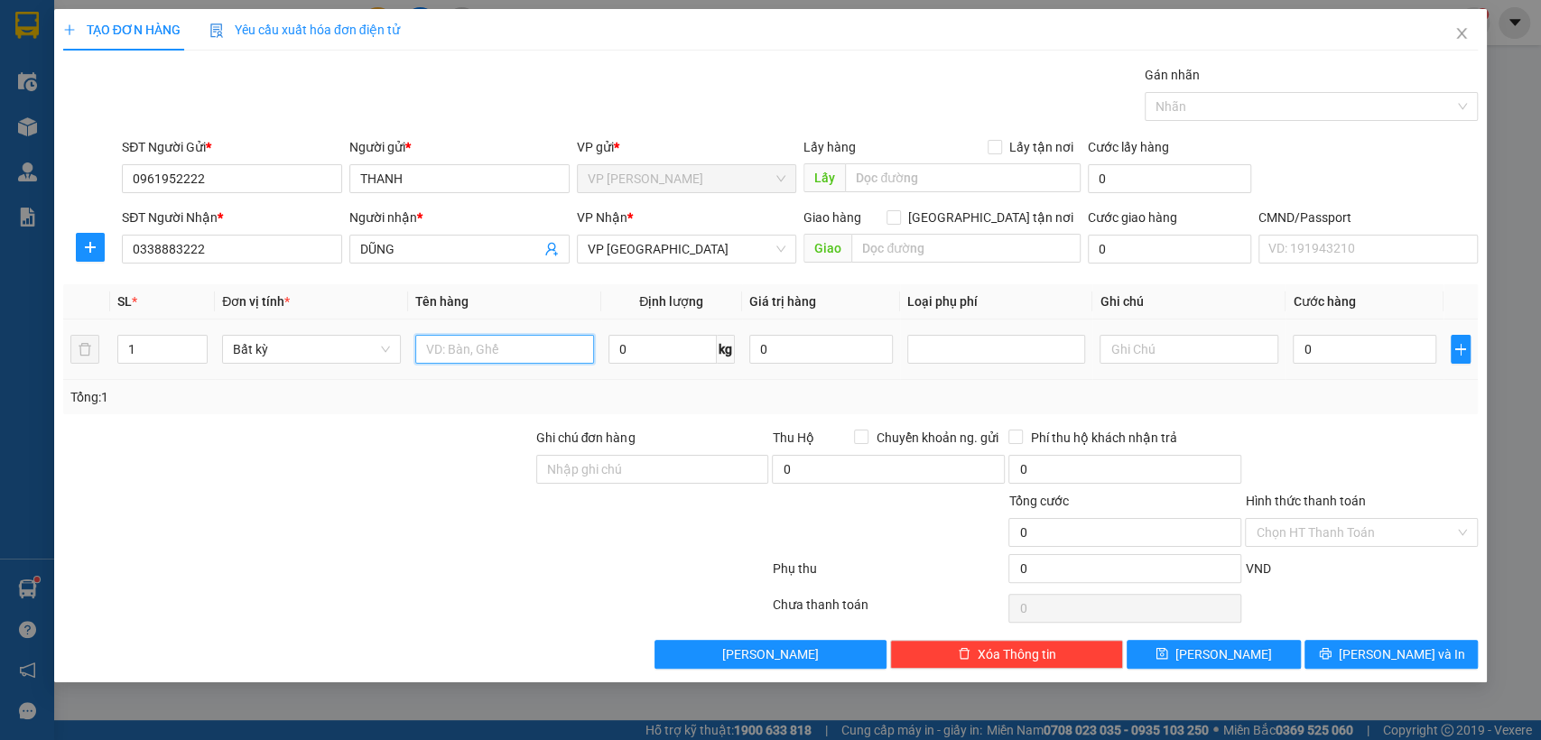
click at [463, 349] on input "text" at bounding box center [504, 349] width 179 height 29
type input "bọc đt"
type input "1"
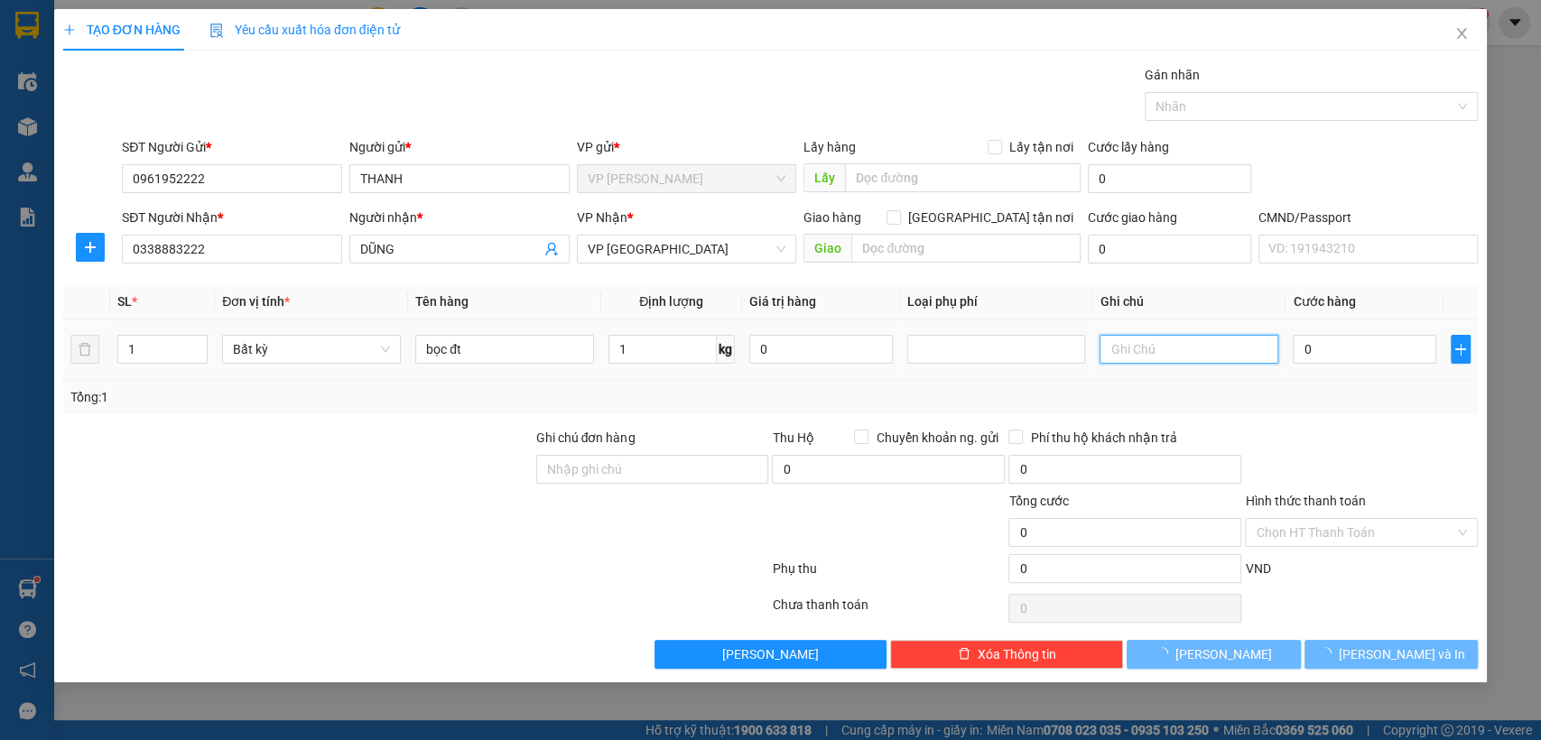
type input "35.000"
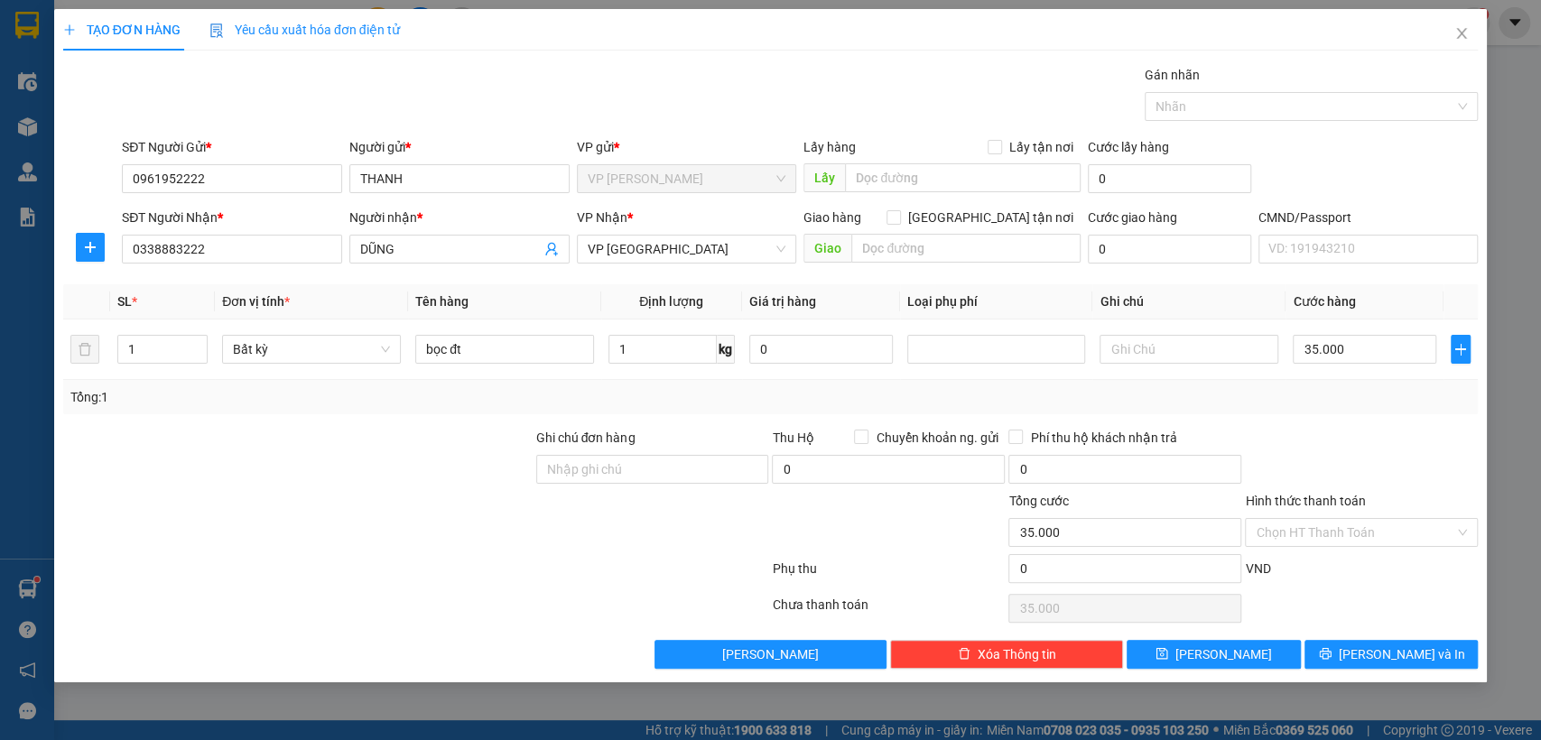
click at [1373, 438] on div at bounding box center [1361, 459] width 237 height 63
click at [1429, 657] on button "[PERSON_NAME] và In" at bounding box center [1391, 654] width 173 height 29
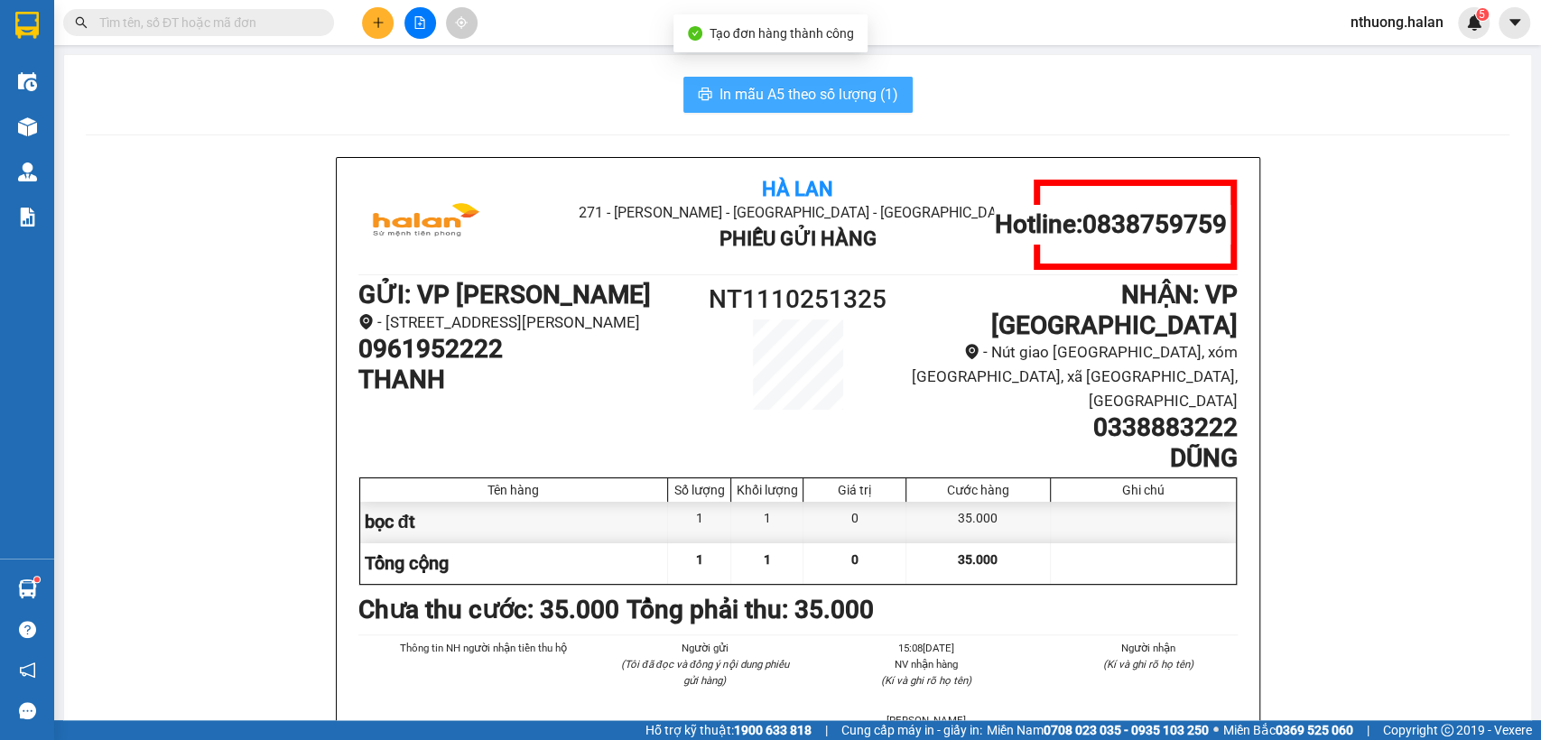
click at [831, 81] on button "In mẫu A5 theo số lượng (1)" at bounding box center [798, 95] width 229 height 36
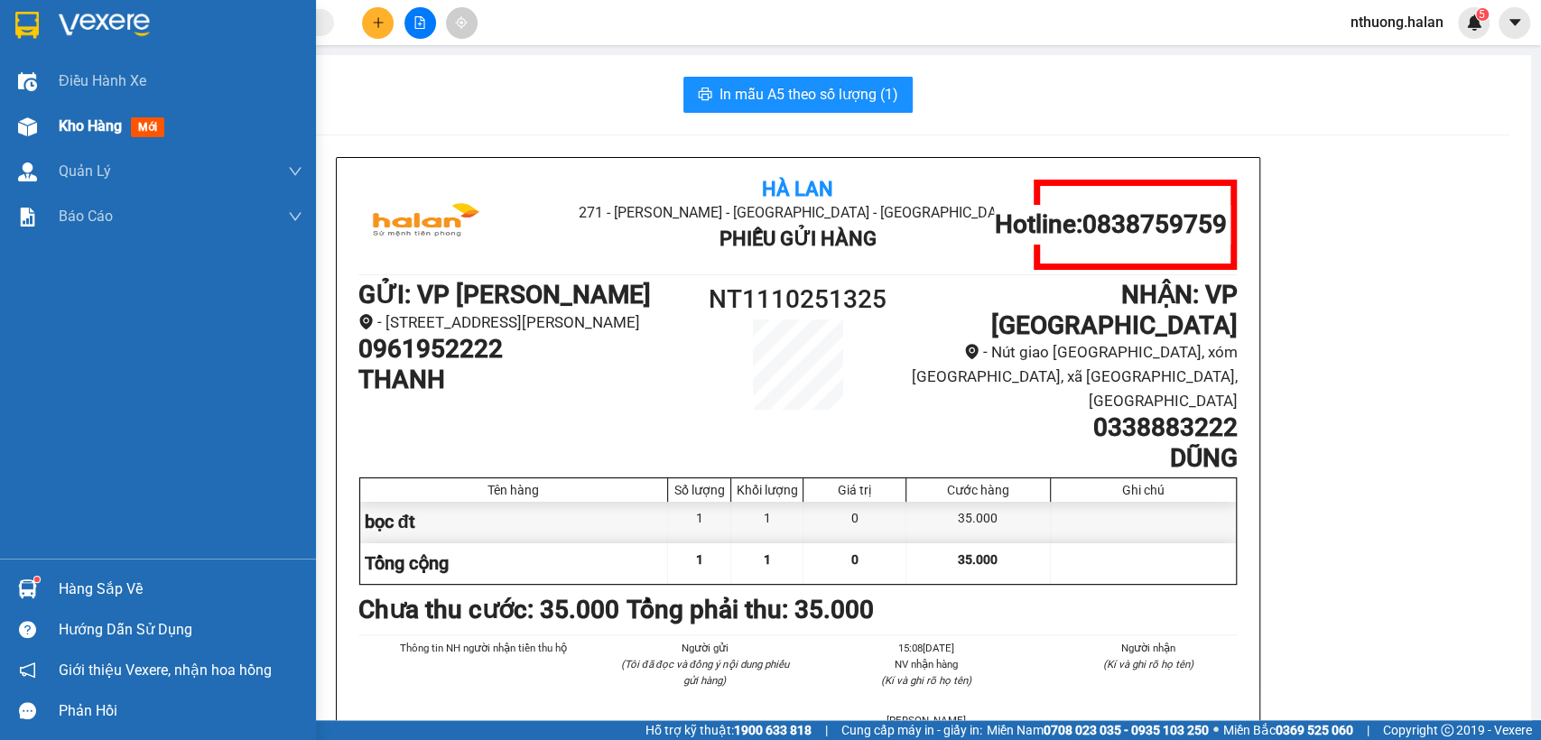
click at [52, 125] on div "Kho hàng mới" at bounding box center [158, 126] width 316 height 45
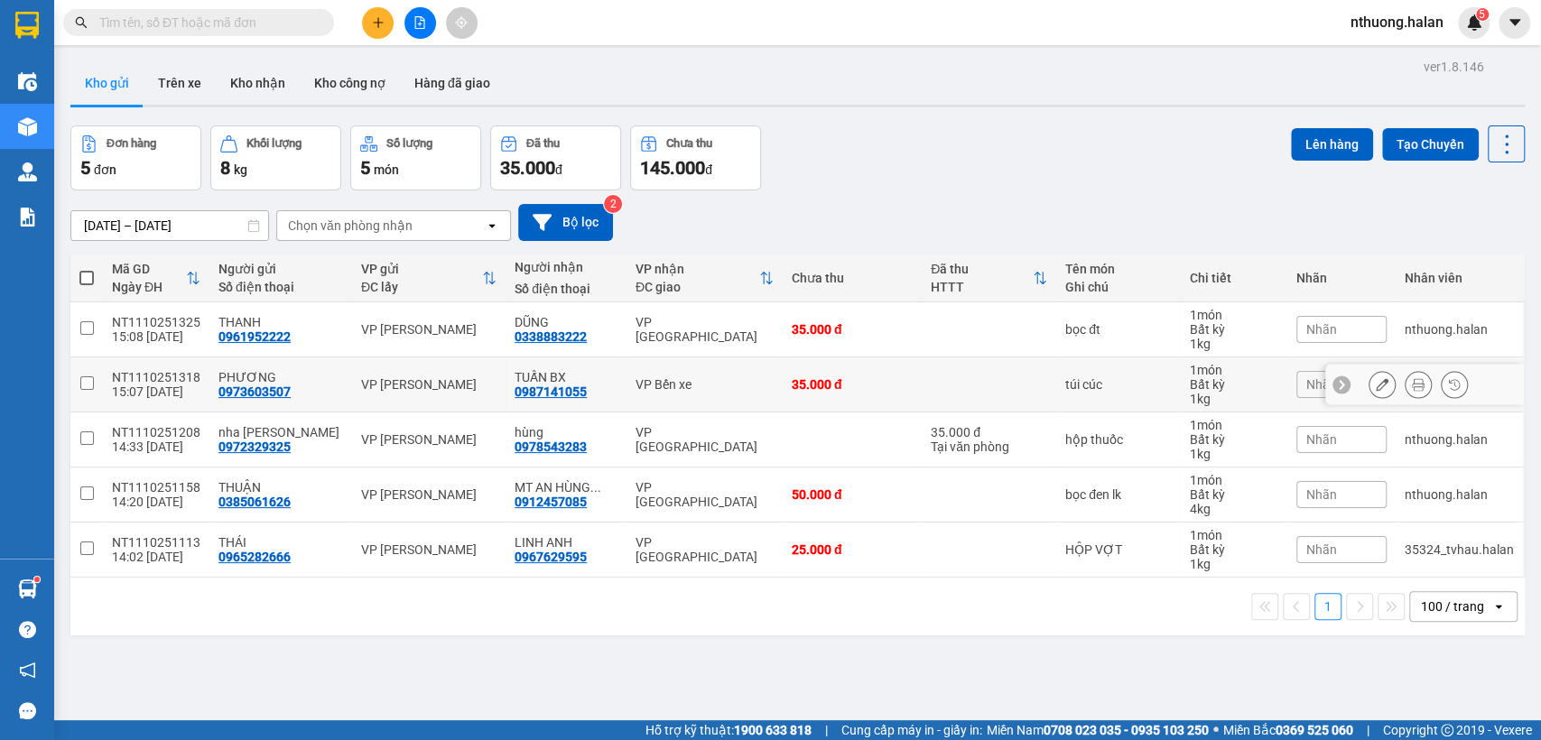
click at [733, 373] on td "VP Bến xe" at bounding box center [705, 385] width 156 height 55
checkbox input "true"
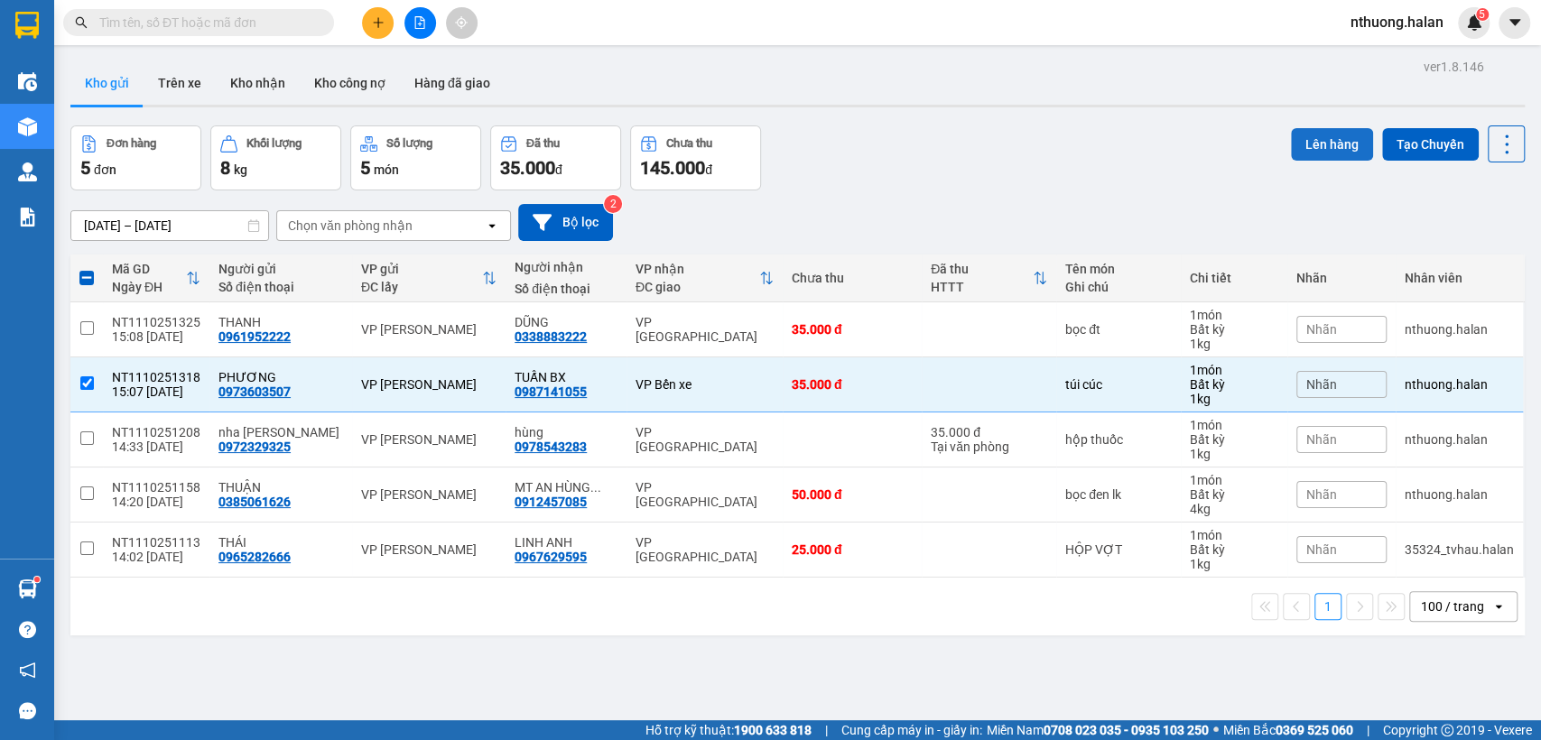
click at [1300, 139] on button "Lên hàng" at bounding box center [1332, 144] width 82 height 33
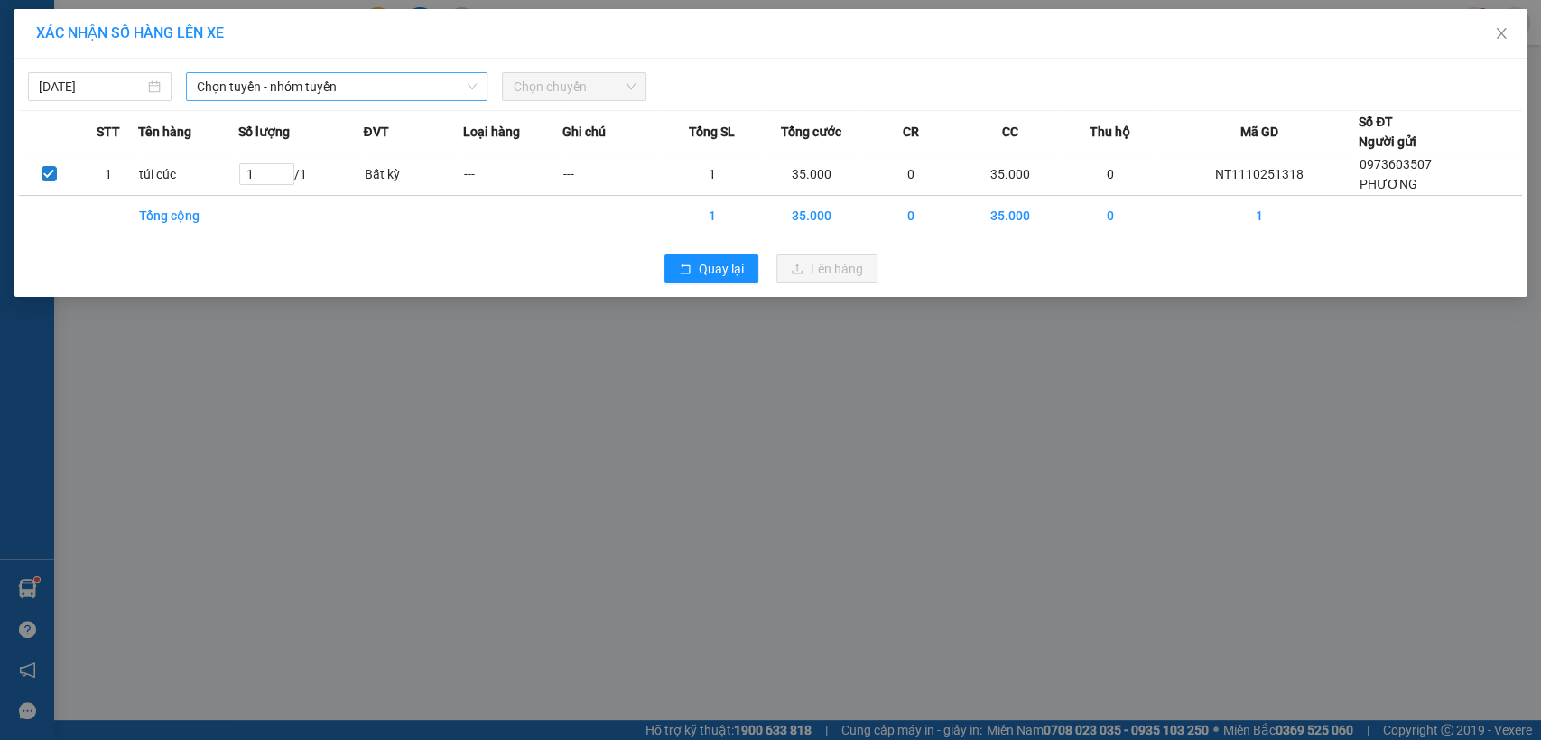
click at [296, 89] on span "Chọn tuyến - nhóm tuyến" at bounding box center [337, 86] width 280 height 27
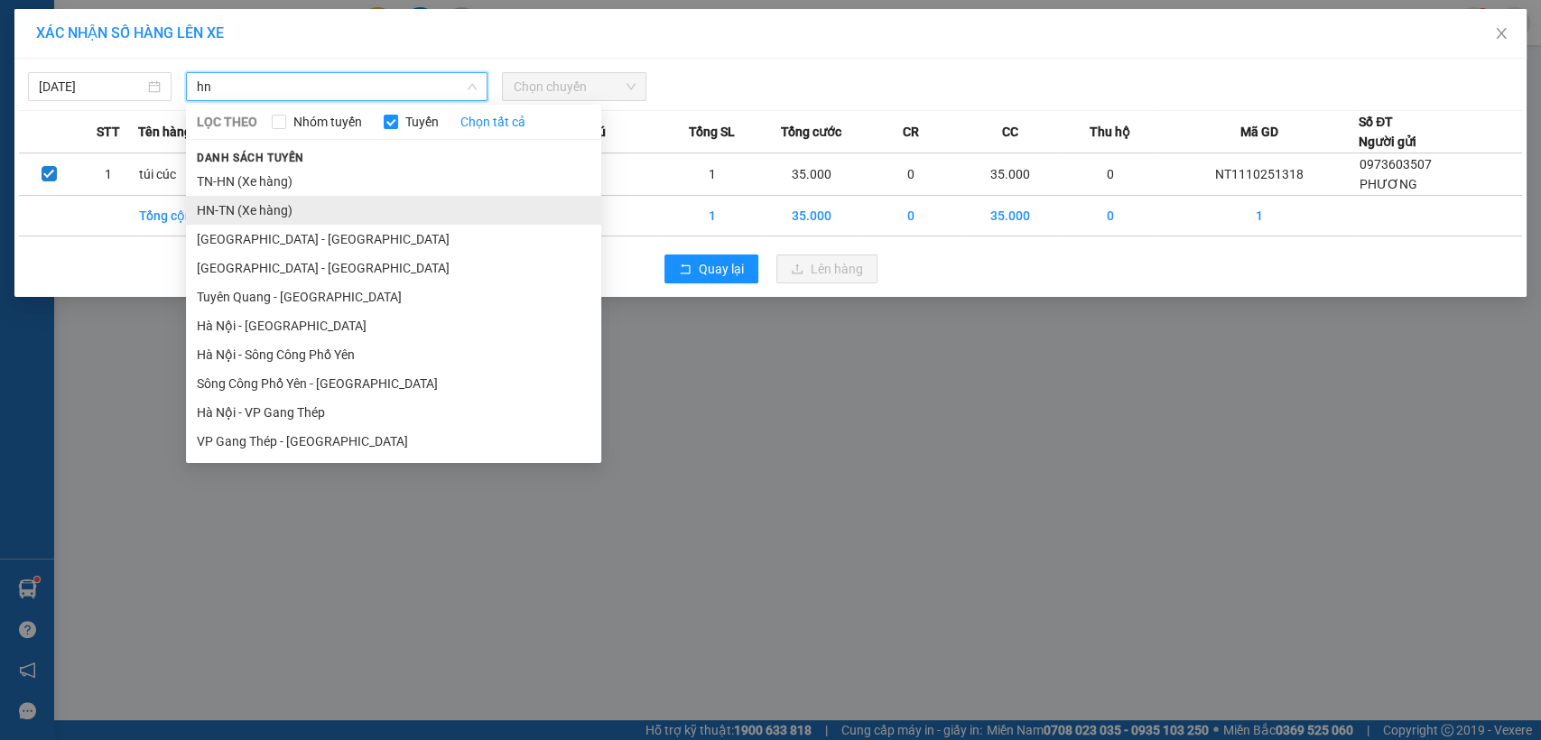
type input "hn"
click at [230, 218] on li "HN-TN (Xe hàng)" at bounding box center [393, 210] width 415 height 29
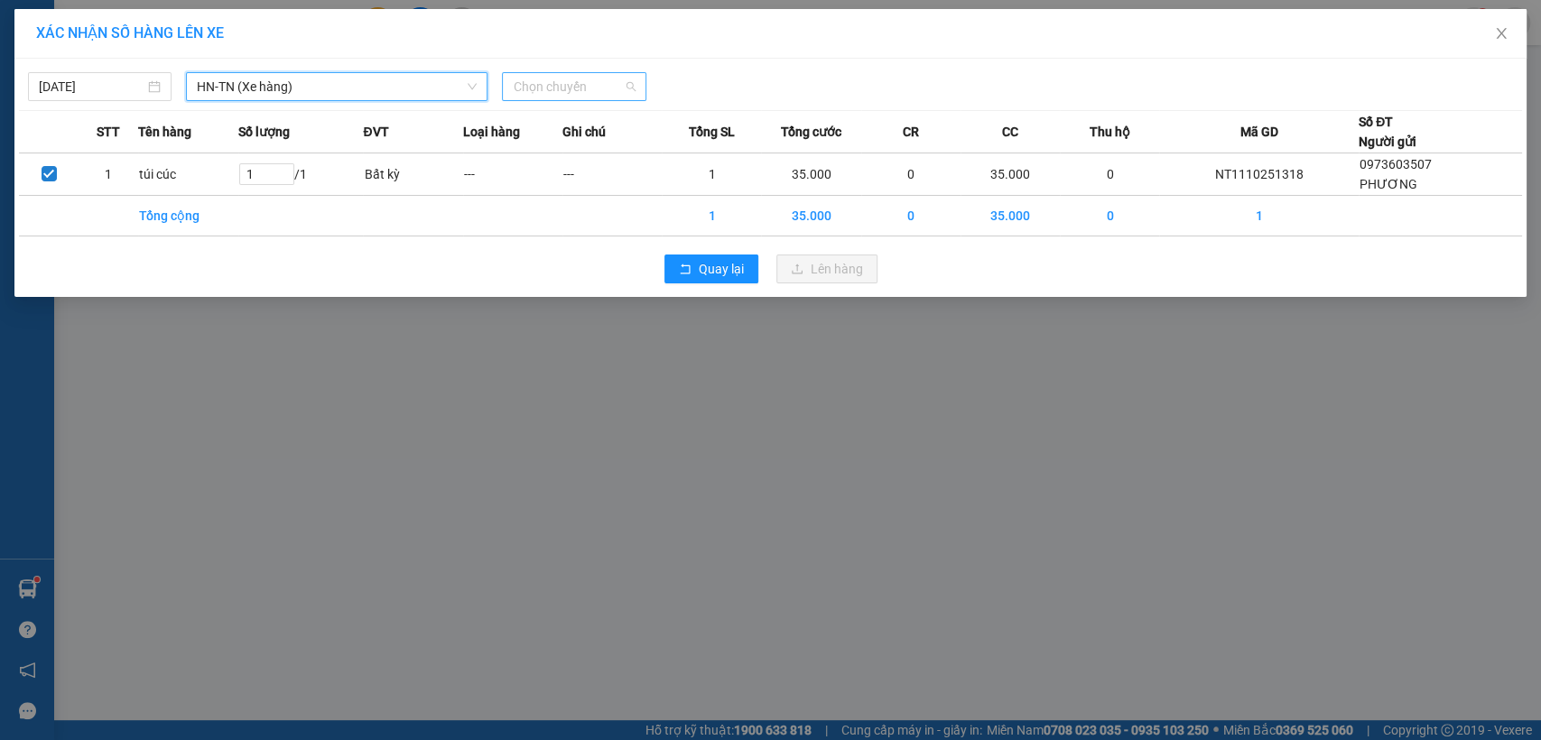
click at [550, 89] on span "Chọn chuyến" at bounding box center [574, 86] width 122 height 27
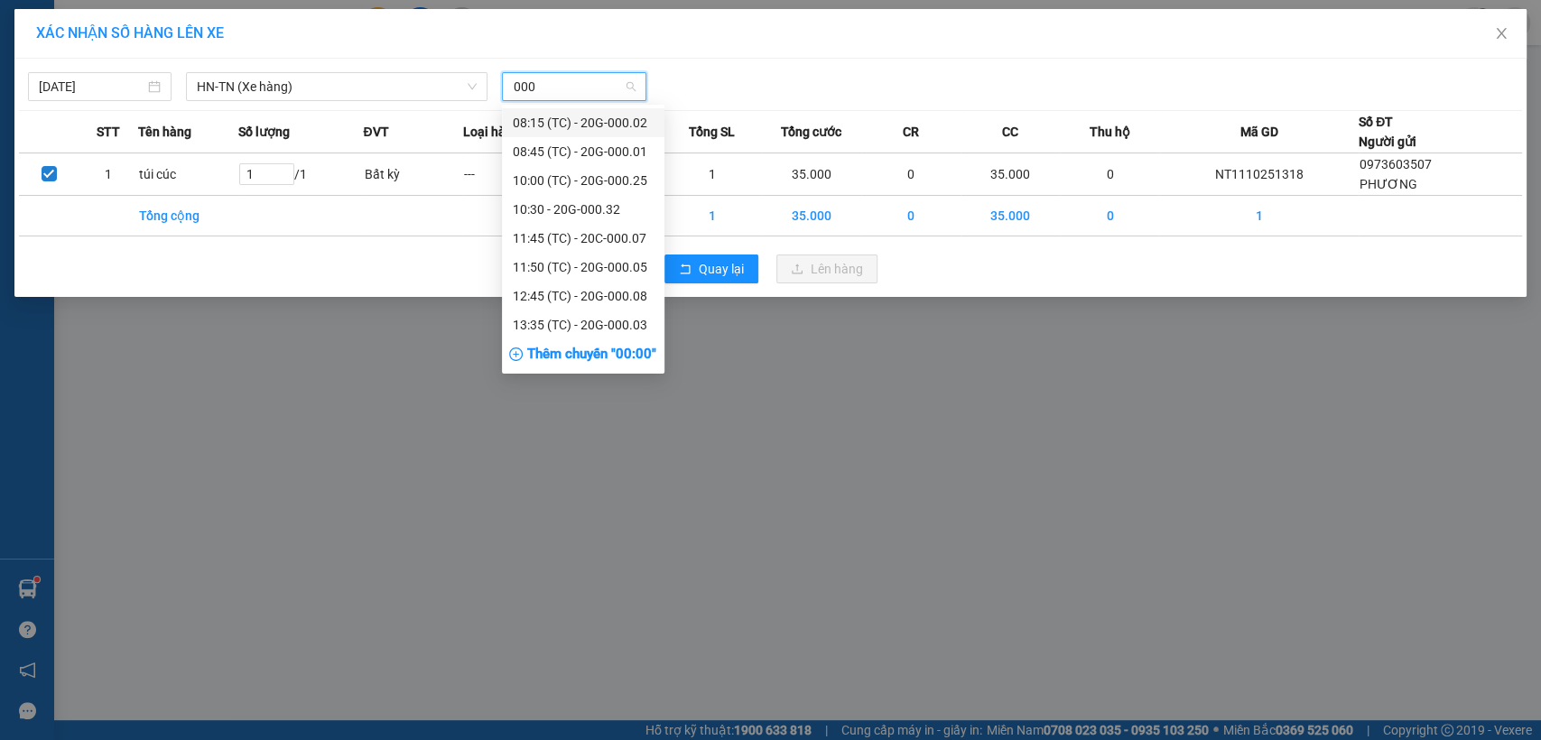
type input "0002"
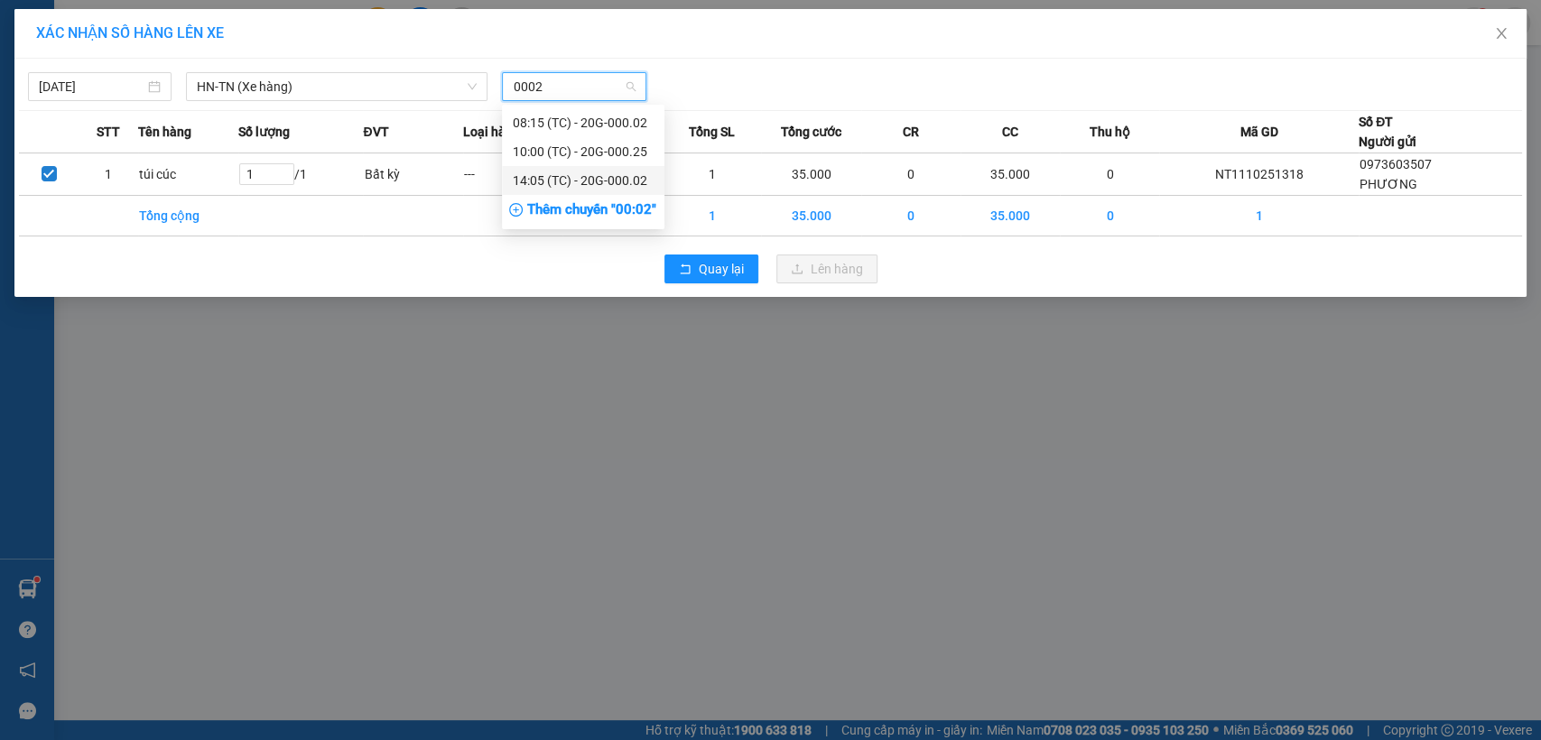
click at [647, 180] on div "14:05 (TC) - 20G-000.02" at bounding box center [583, 181] width 141 height 20
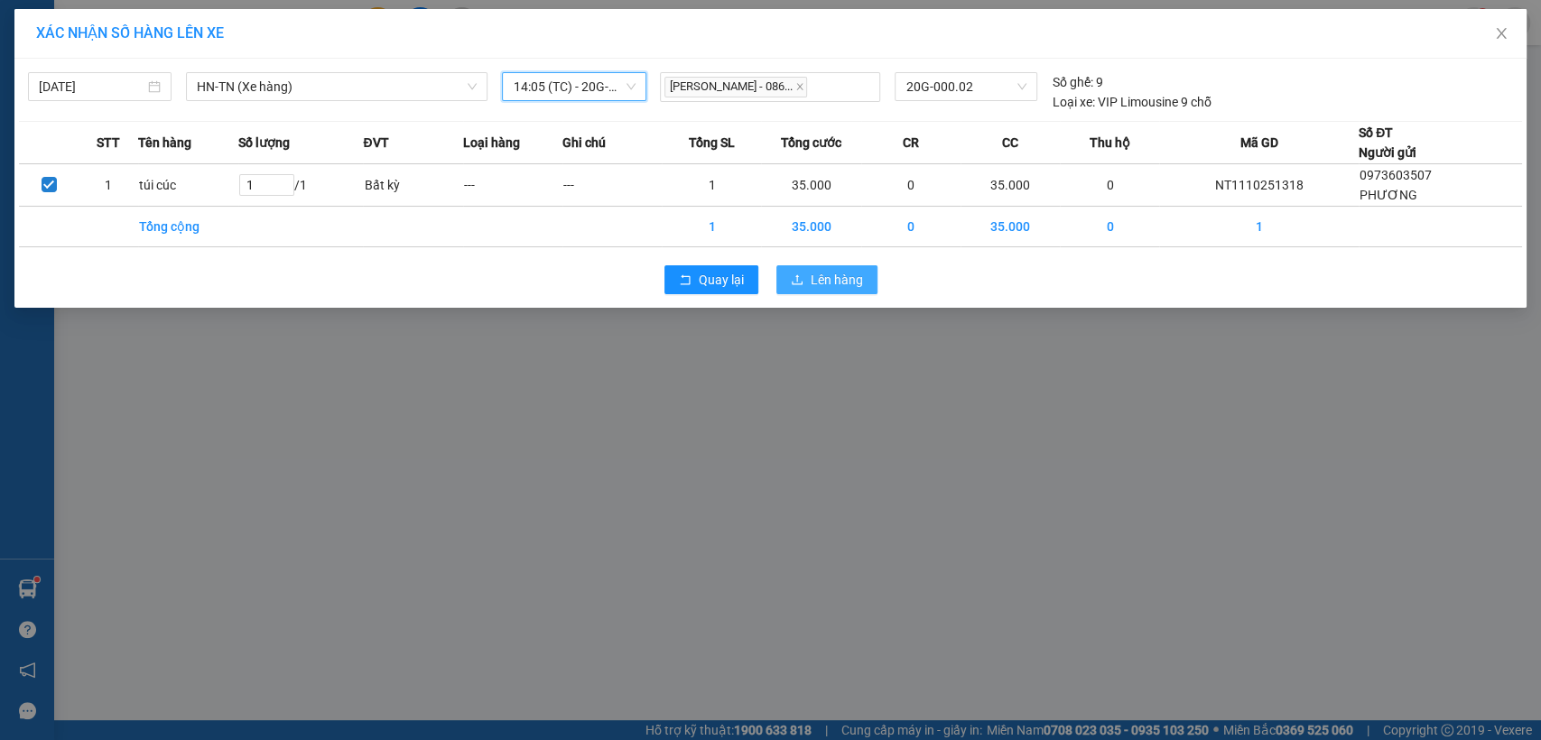
click at [855, 283] on span "Lên hàng" at bounding box center [837, 280] width 52 height 20
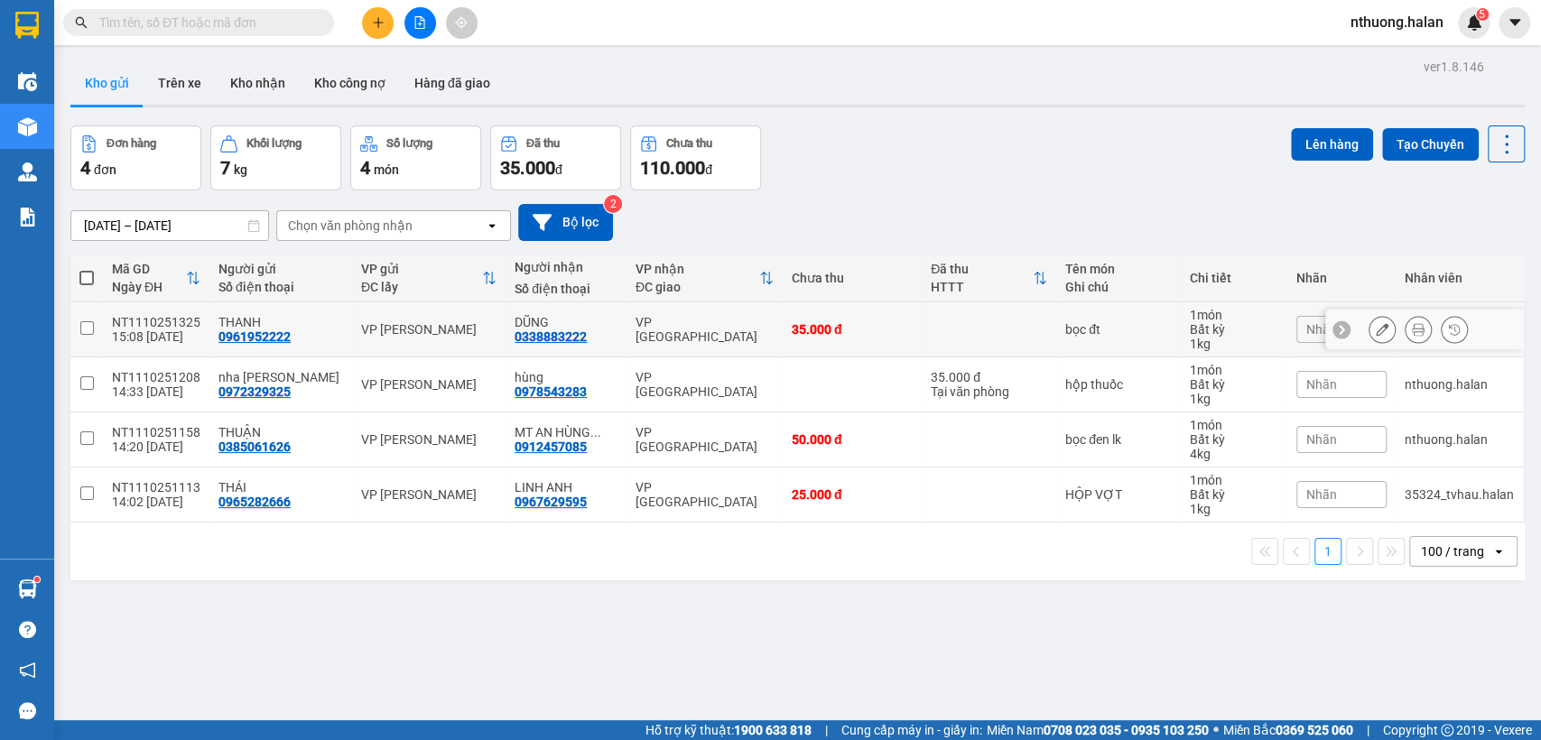
click at [254, 334] on div "0961952222" at bounding box center [255, 337] width 72 height 14
copy div "0961952222"
click at [191, 33] on span at bounding box center [198, 22] width 271 height 27
click at [191, 31] on input "text" at bounding box center [205, 23] width 213 height 20
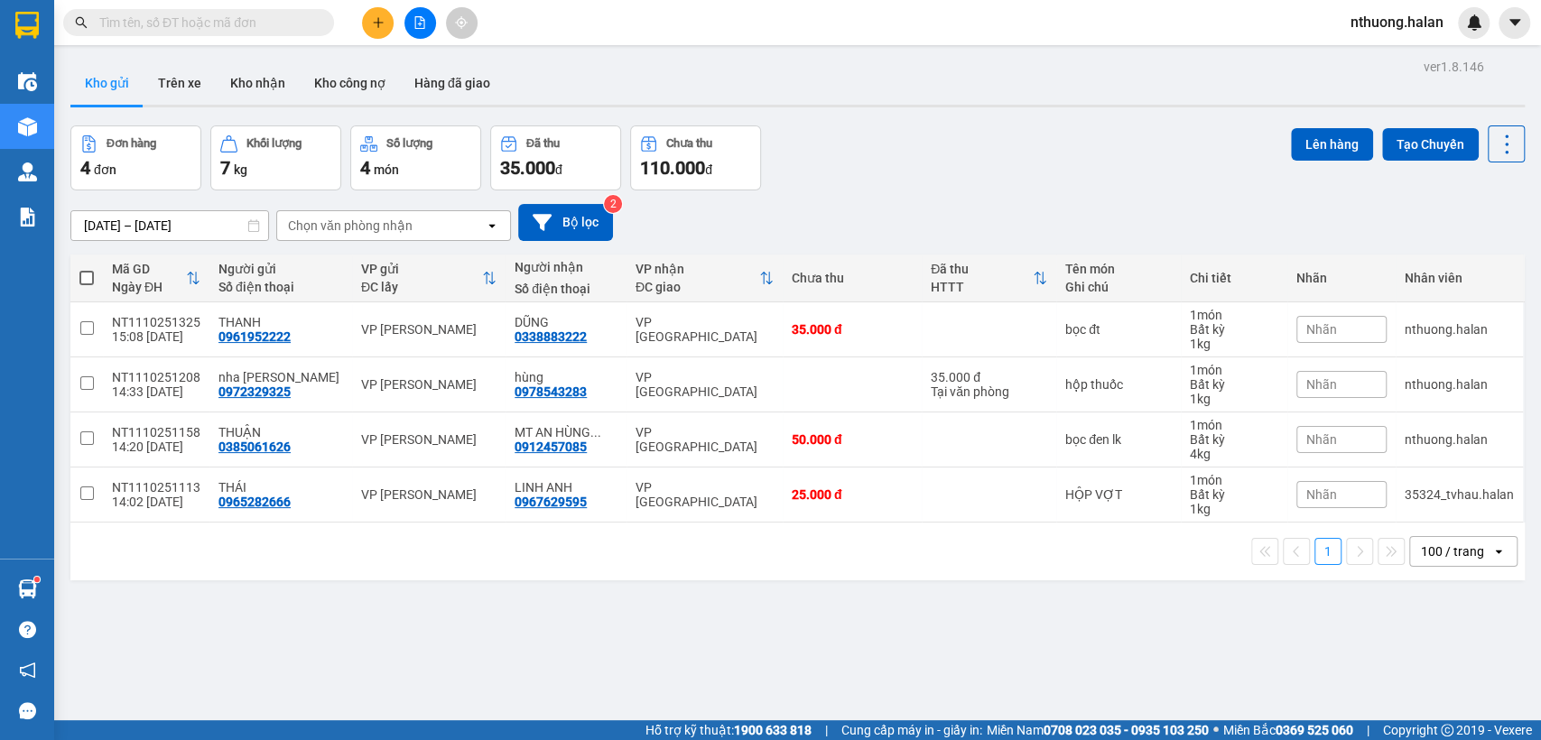
paste input "0961952222"
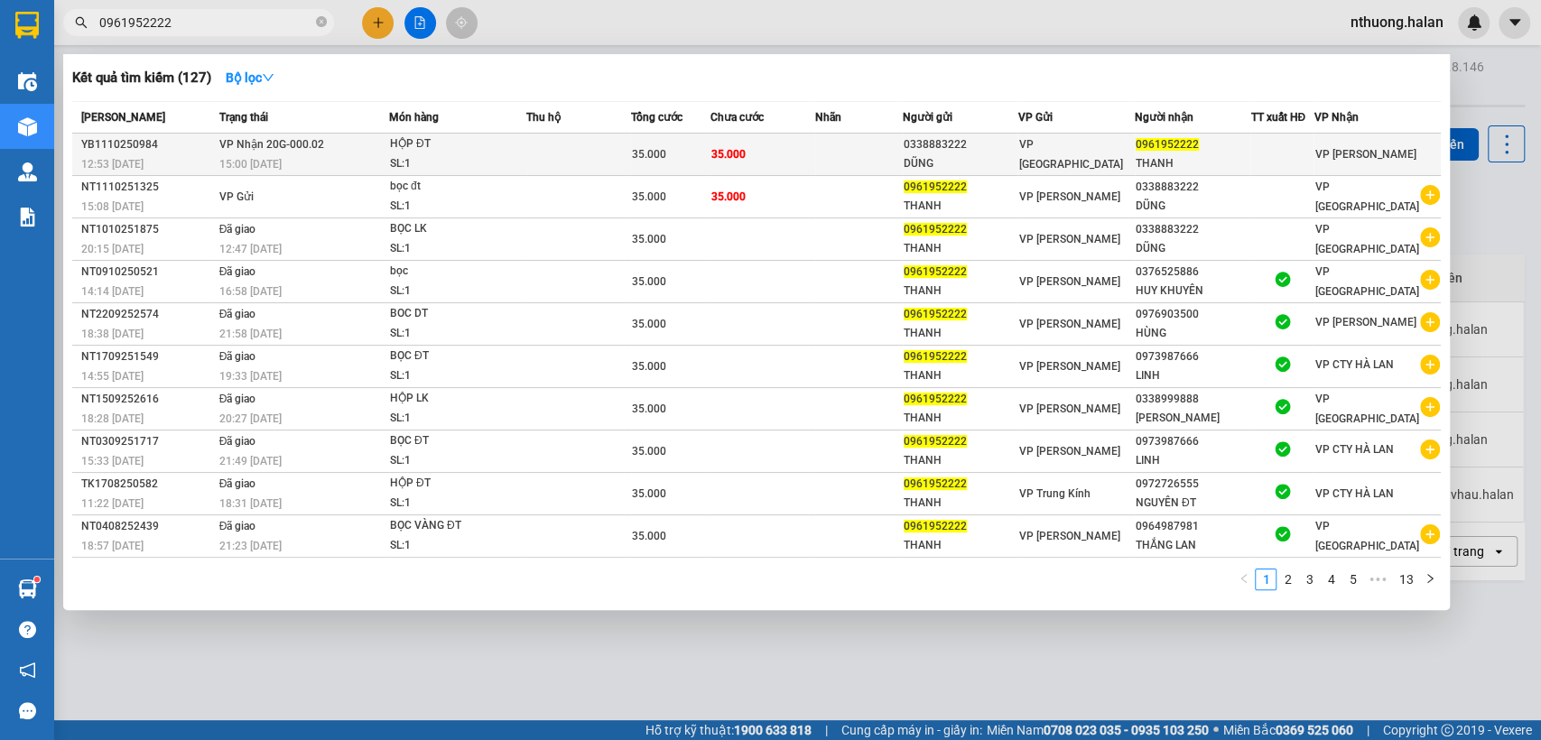
type input "0961952222"
click at [662, 155] on span "35.000" at bounding box center [649, 154] width 34 height 13
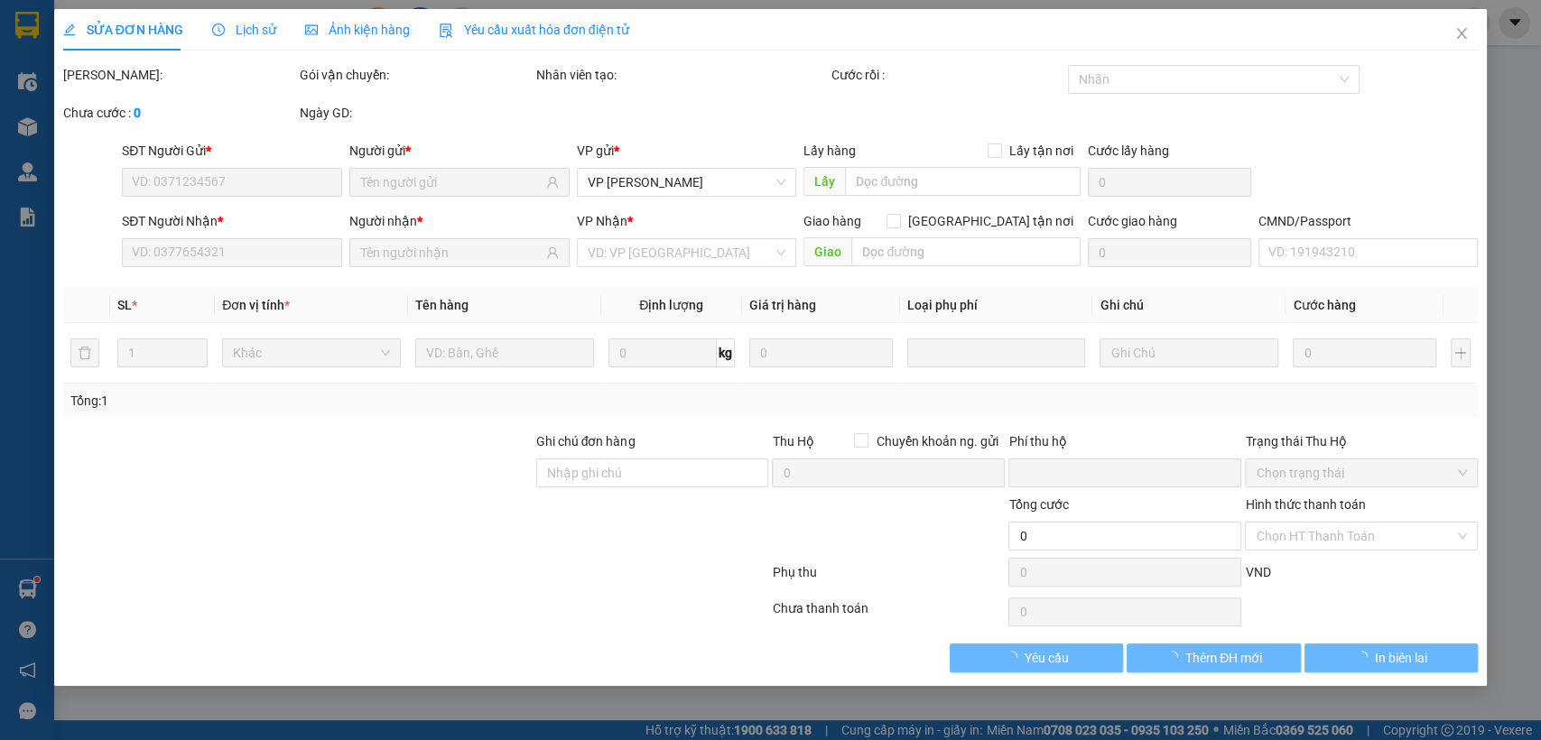
type input "0338883222"
type input "DŨNG"
type input "0961952222"
type input "THANH"
type input "0"
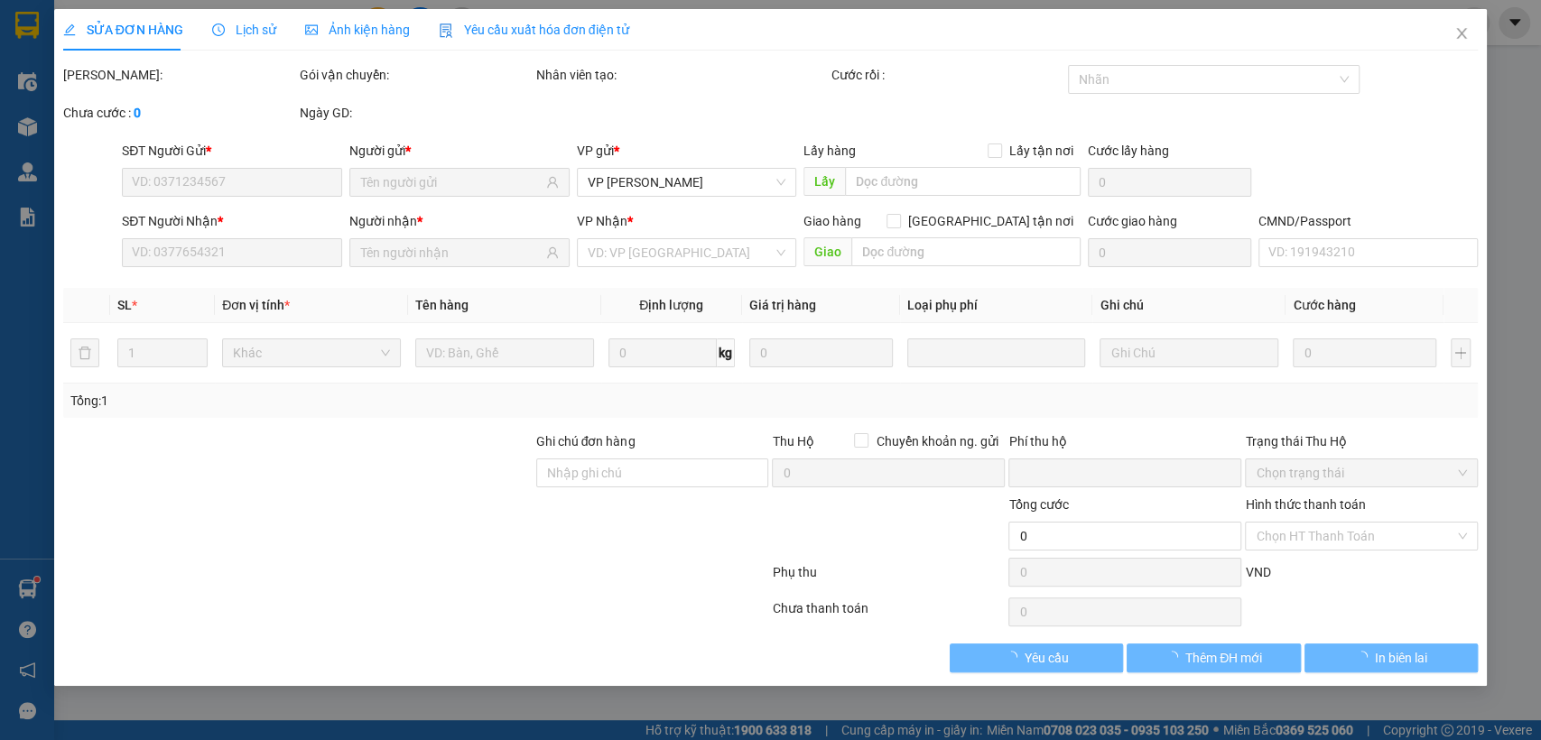
type input "35.000"
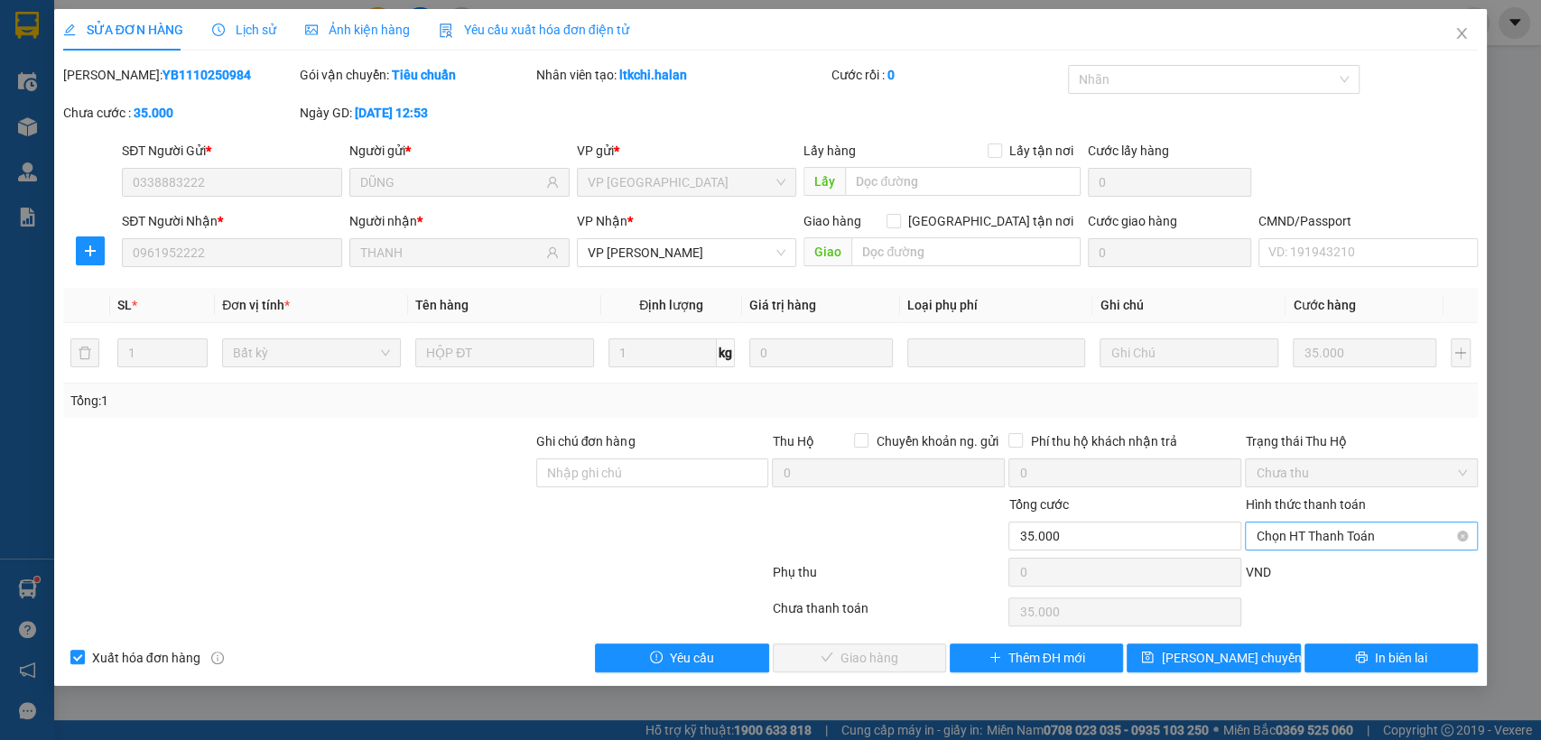
click at [1357, 531] on span "Chọn HT Thanh Toán" at bounding box center [1361, 536] width 211 height 27
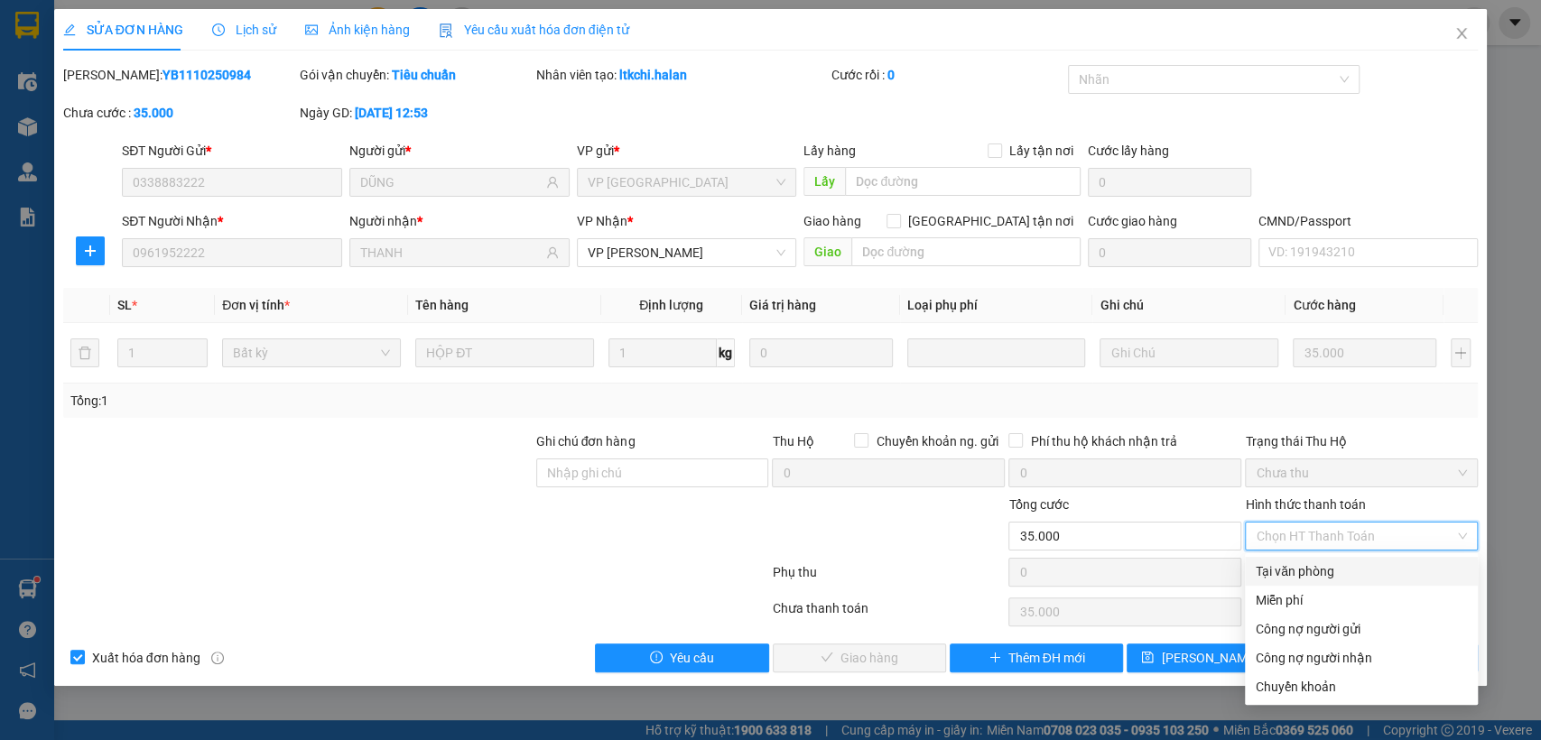
click at [1330, 565] on div "Tại văn phòng" at bounding box center [1361, 572] width 211 height 20
type input "0"
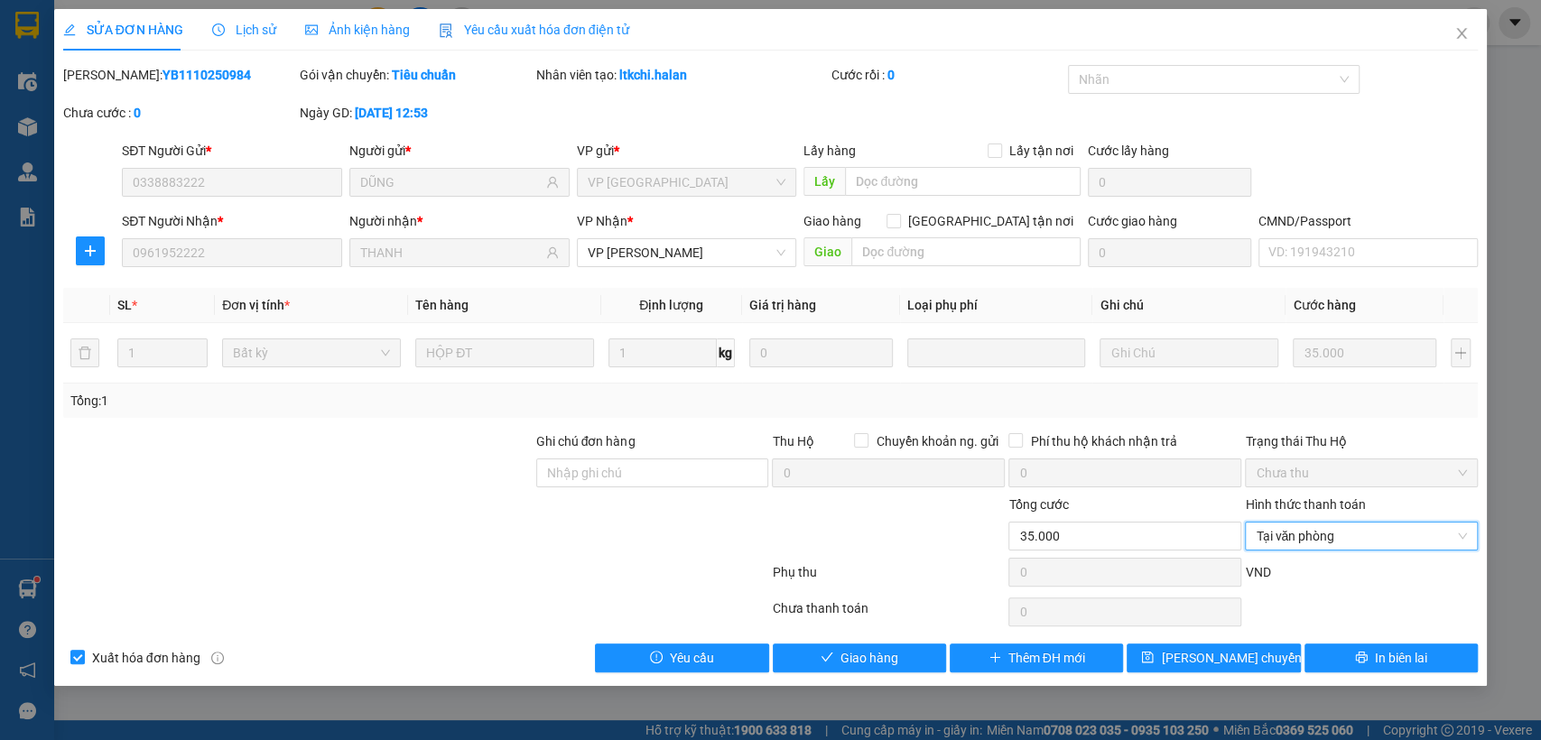
click at [880, 635] on div "Total Paid Fee 0 Total UnPaid Fee 35.000 Cash Collection Total Fee Mã ĐH: YB111…" at bounding box center [771, 369] width 1416 height 608
click at [874, 644] on button "Giao hàng" at bounding box center [859, 658] width 173 height 29
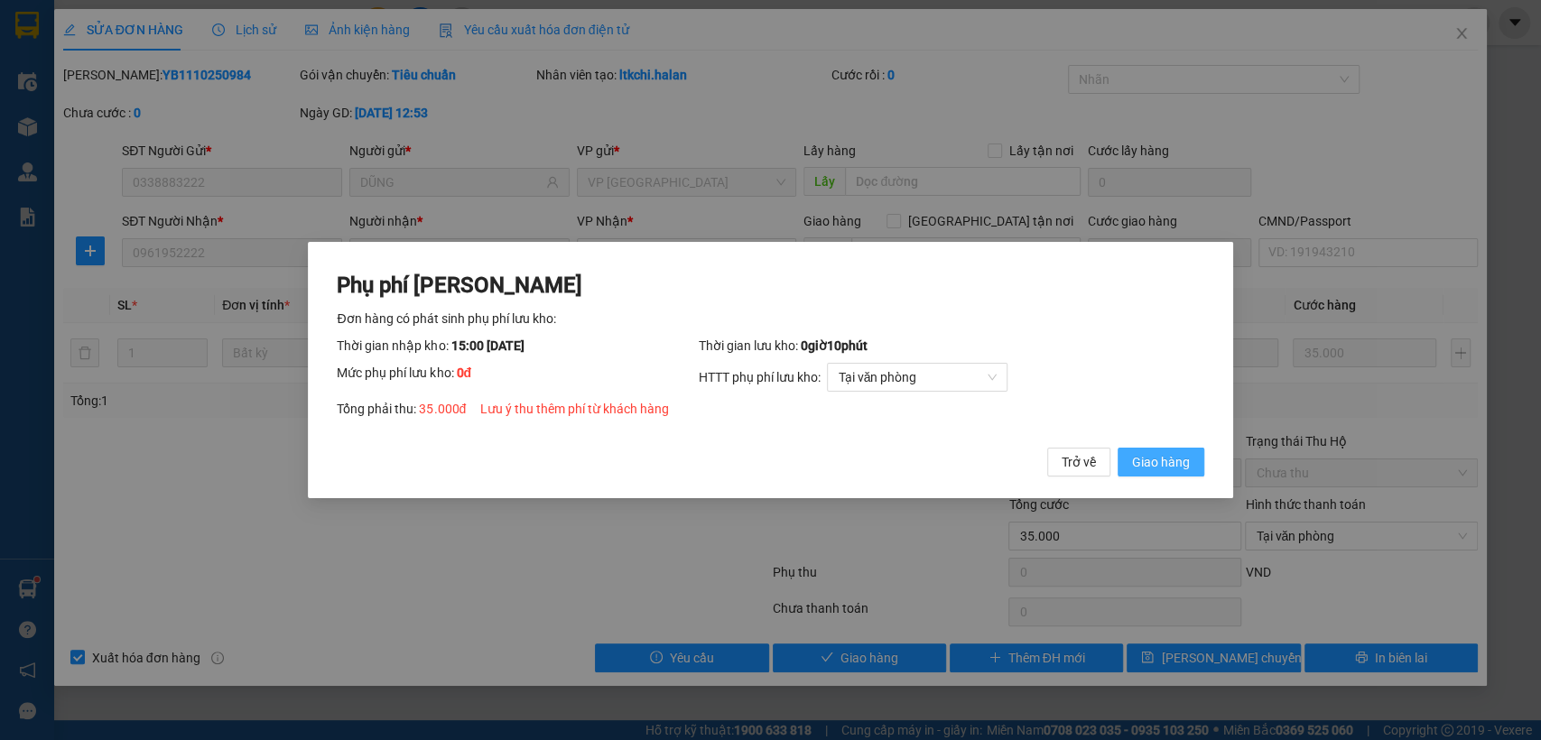
drag, startPoint x: 1188, startPoint y: 454, endPoint x: 1174, endPoint y: 450, distance: 15.1
click at [1188, 455] on span "Giao hàng" at bounding box center [1161, 462] width 58 height 20
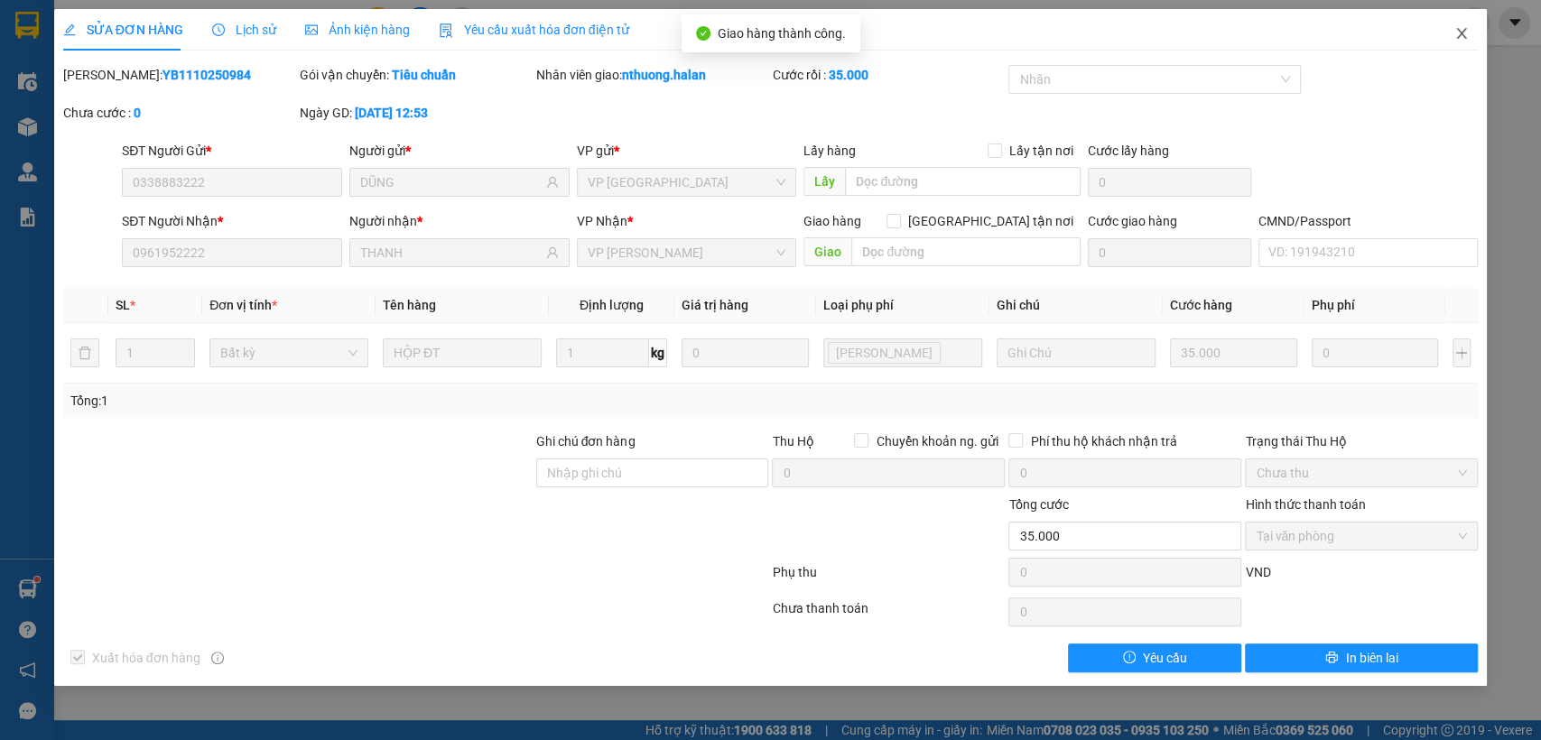
click at [1460, 32] on icon "close" at bounding box center [1462, 33] width 10 height 11
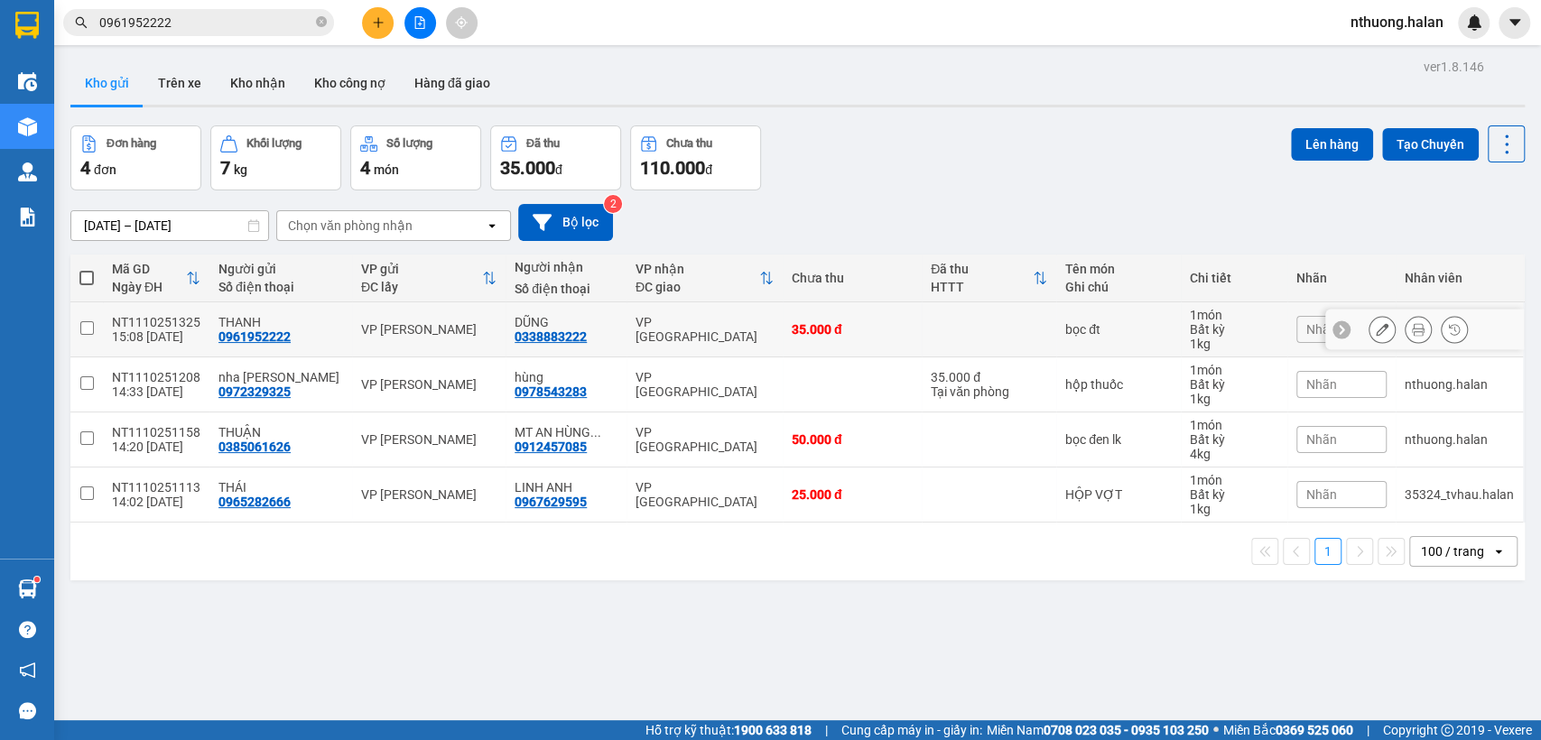
click at [922, 332] on td at bounding box center [989, 330] width 135 height 55
checkbox input "true"
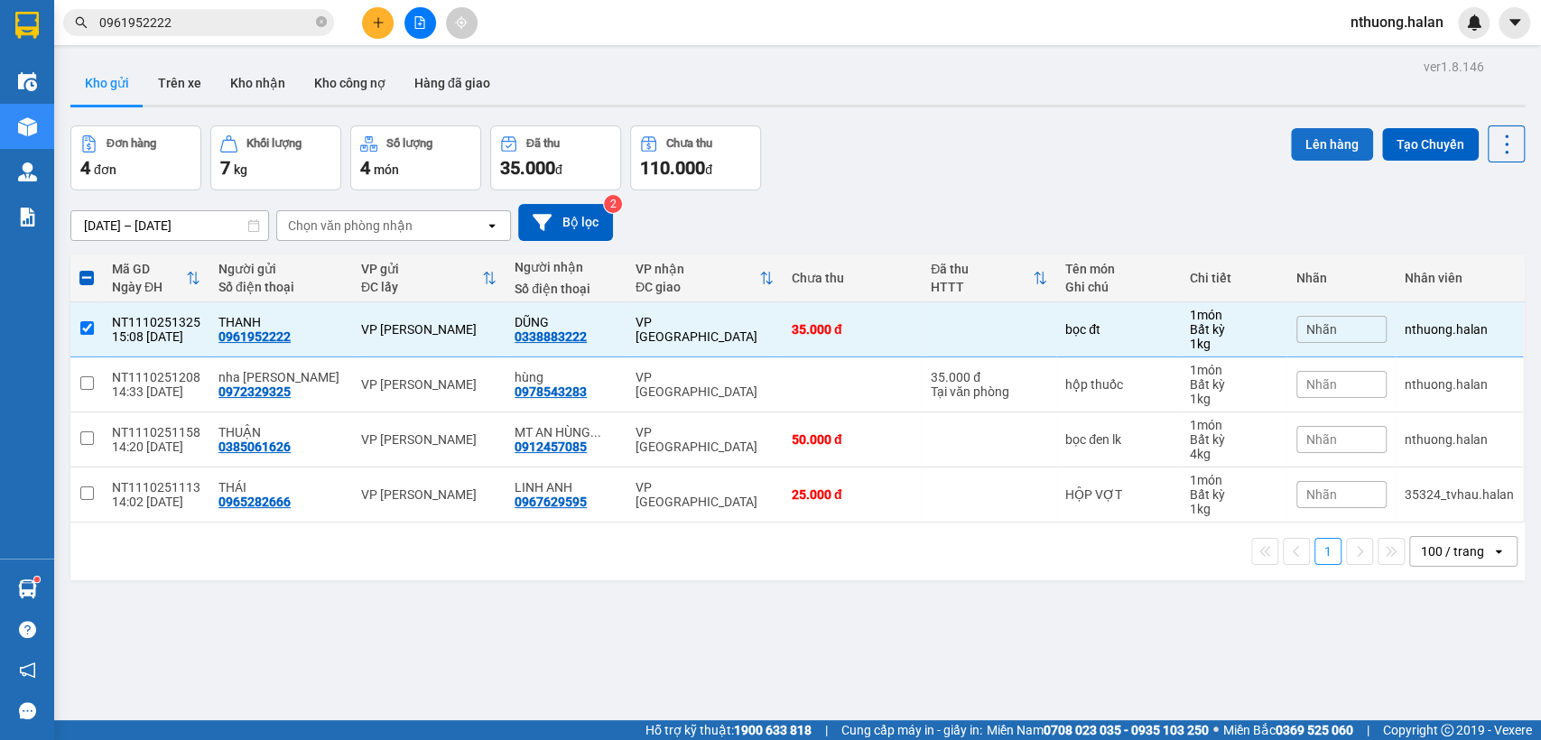
click at [1312, 128] on button "Lên hàng" at bounding box center [1332, 144] width 82 height 33
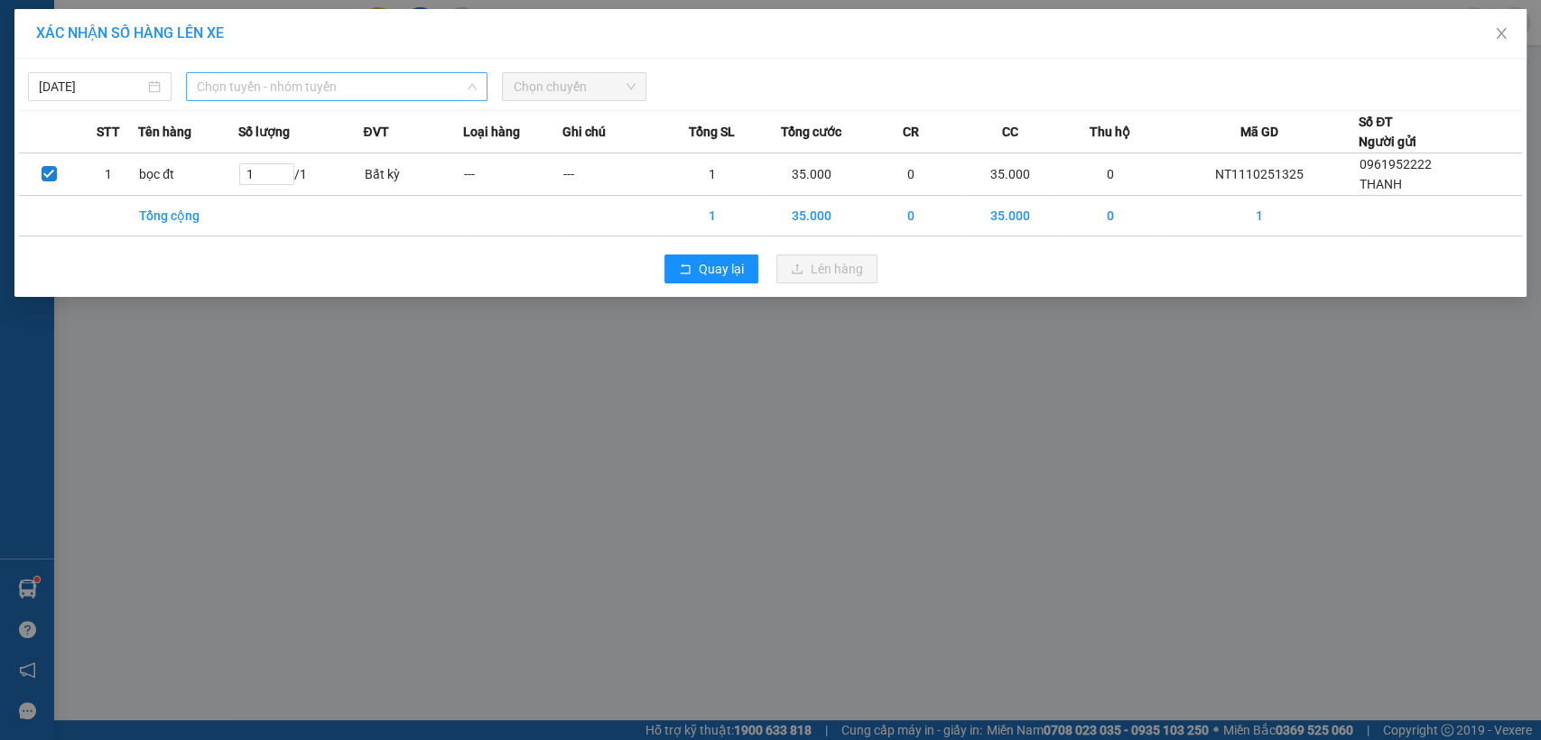
click at [321, 81] on span "Chọn tuyến - nhóm tuyến" at bounding box center [337, 86] width 280 height 27
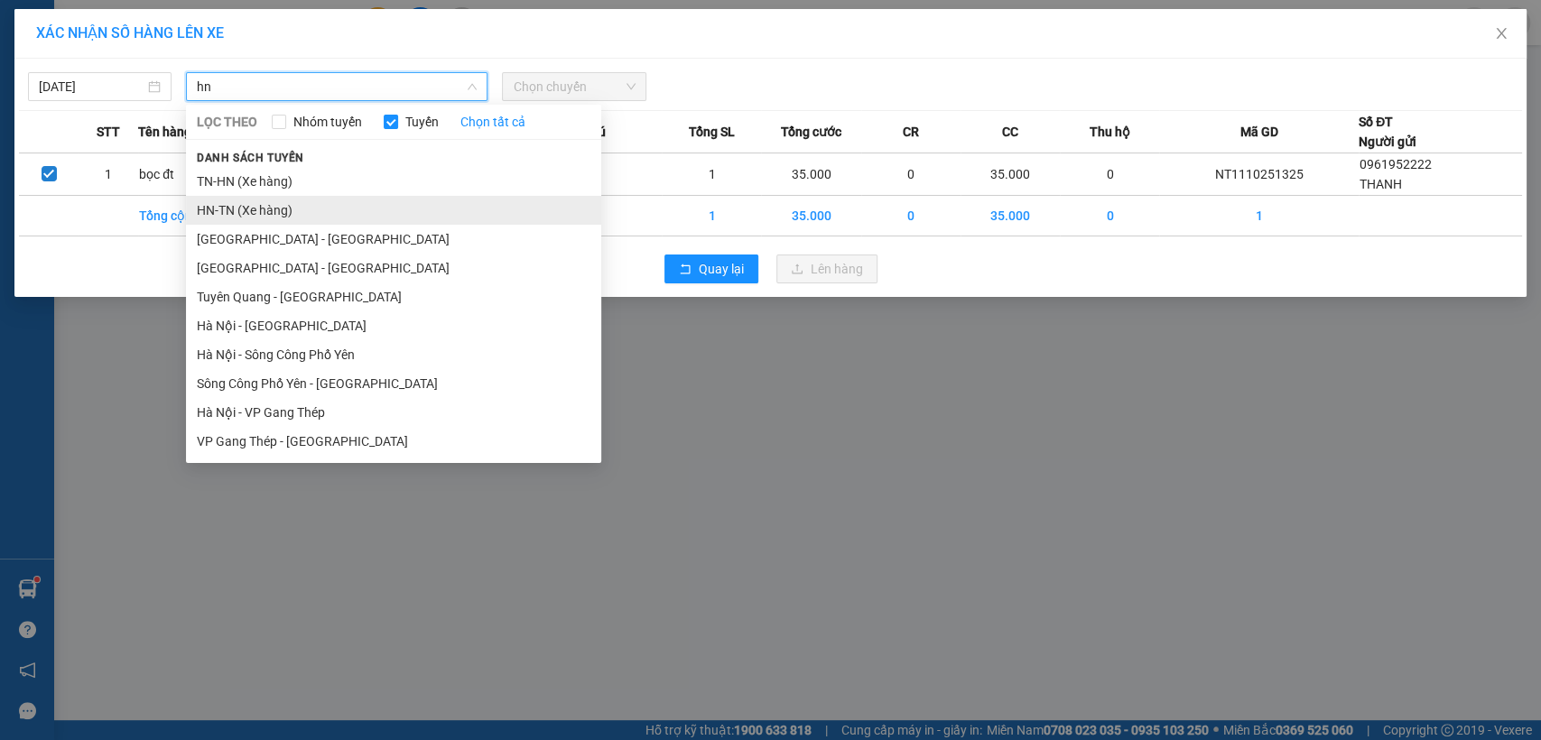
type input "hn"
click at [246, 202] on li "HN-TN (Xe hàng)" at bounding box center [393, 210] width 415 height 29
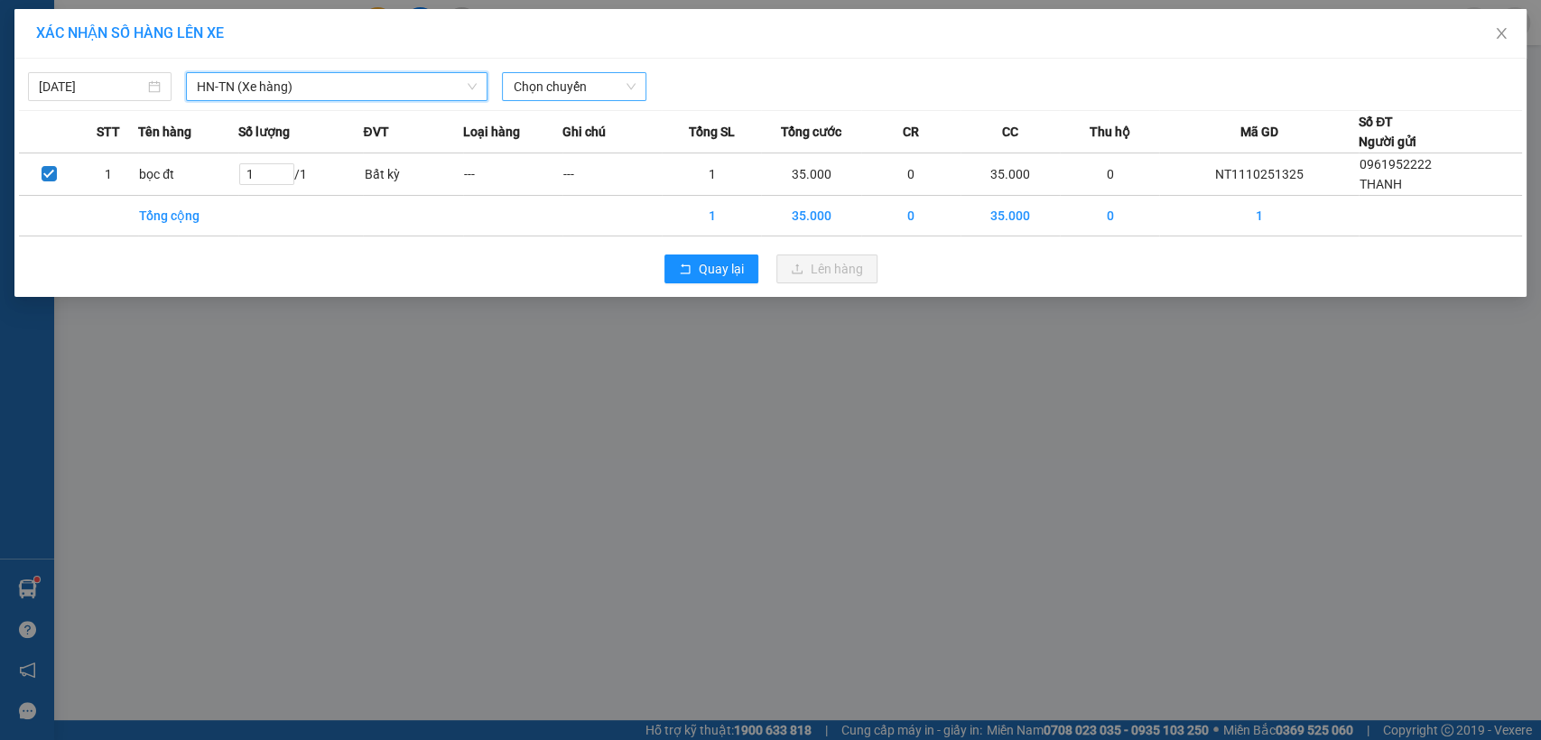
click at [611, 81] on span "Chọn chuyến" at bounding box center [574, 86] width 122 height 27
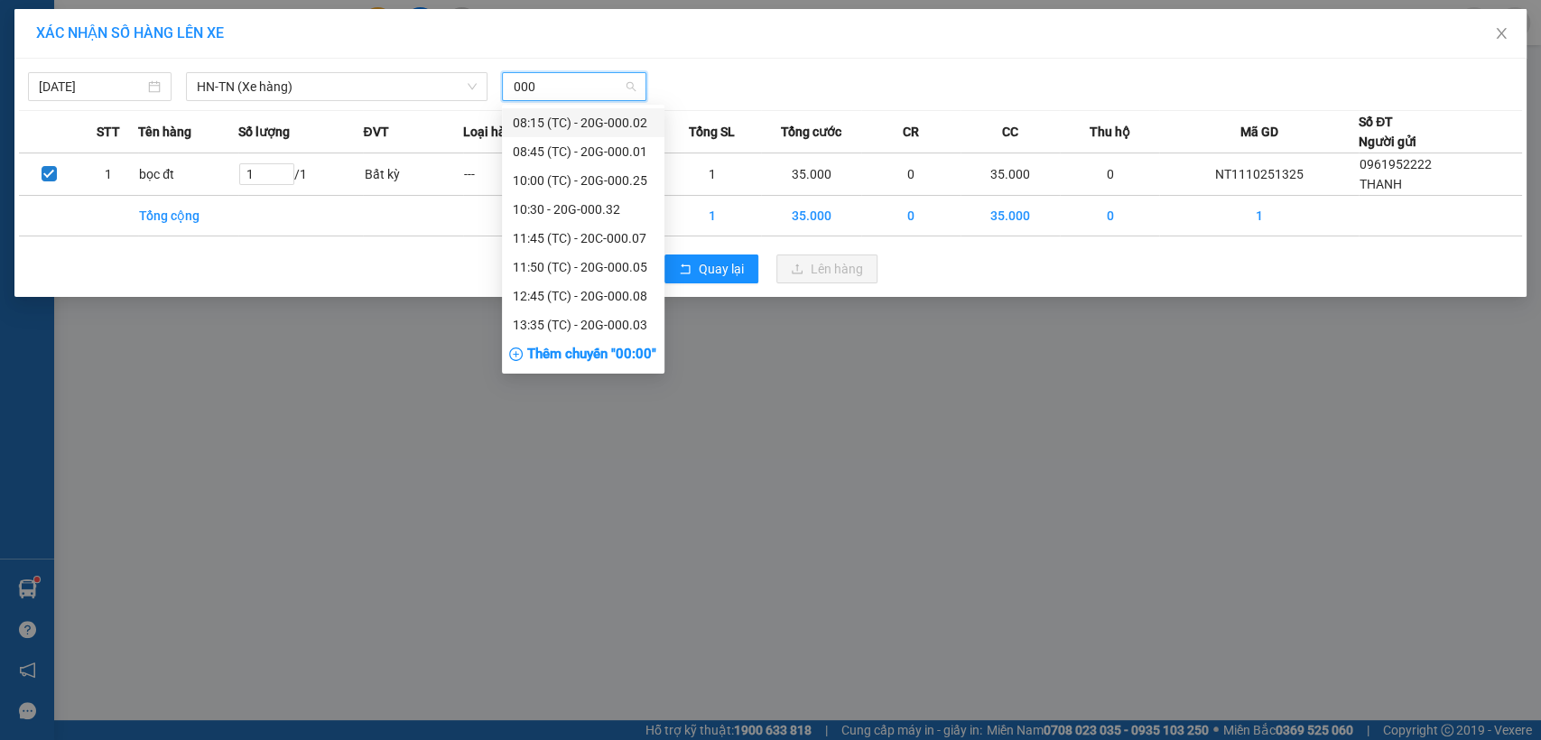
type input "0002"
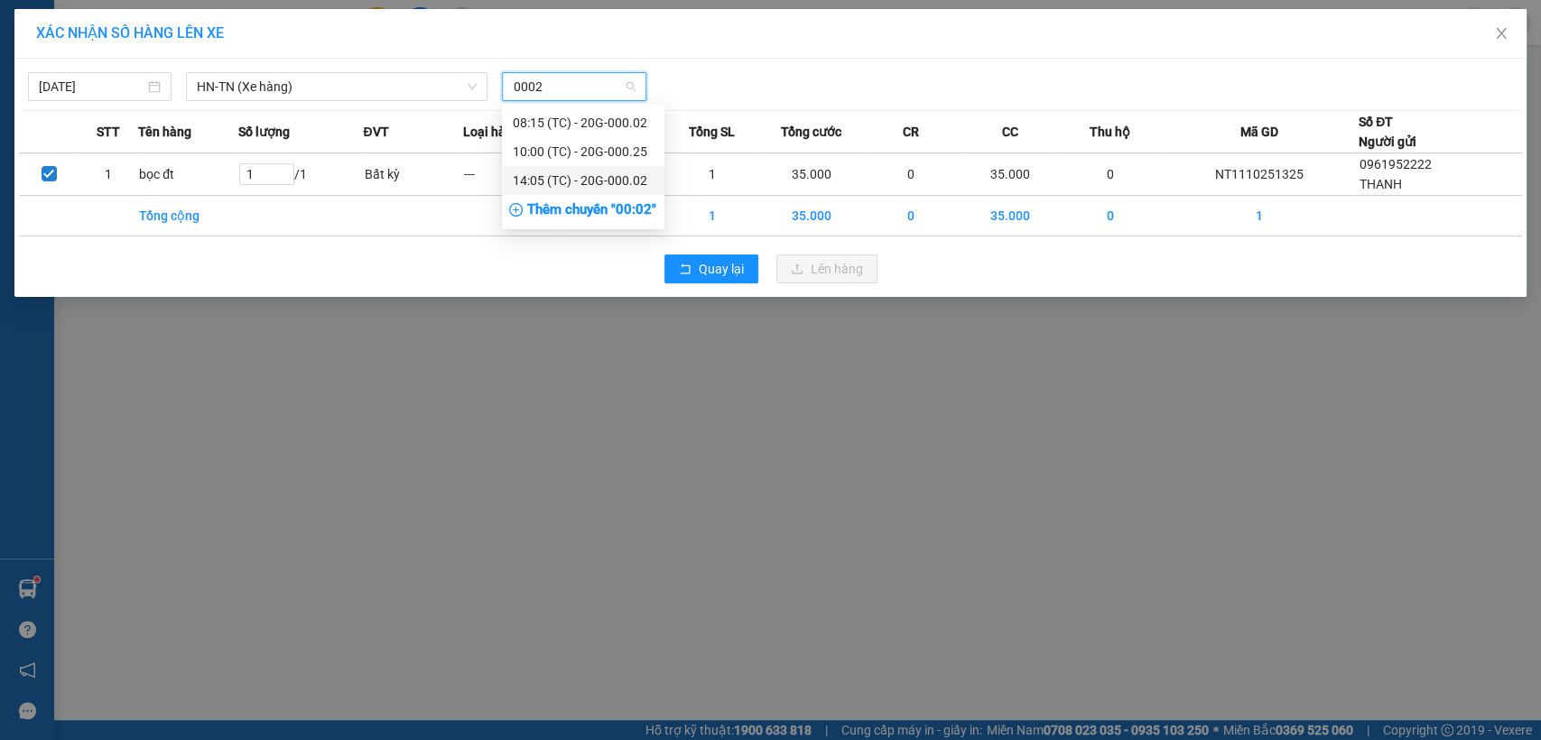
click at [601, 179] on div "14:05 (TC) - 20G-000.02" at bounding box center [583, 181] width 141 height 20
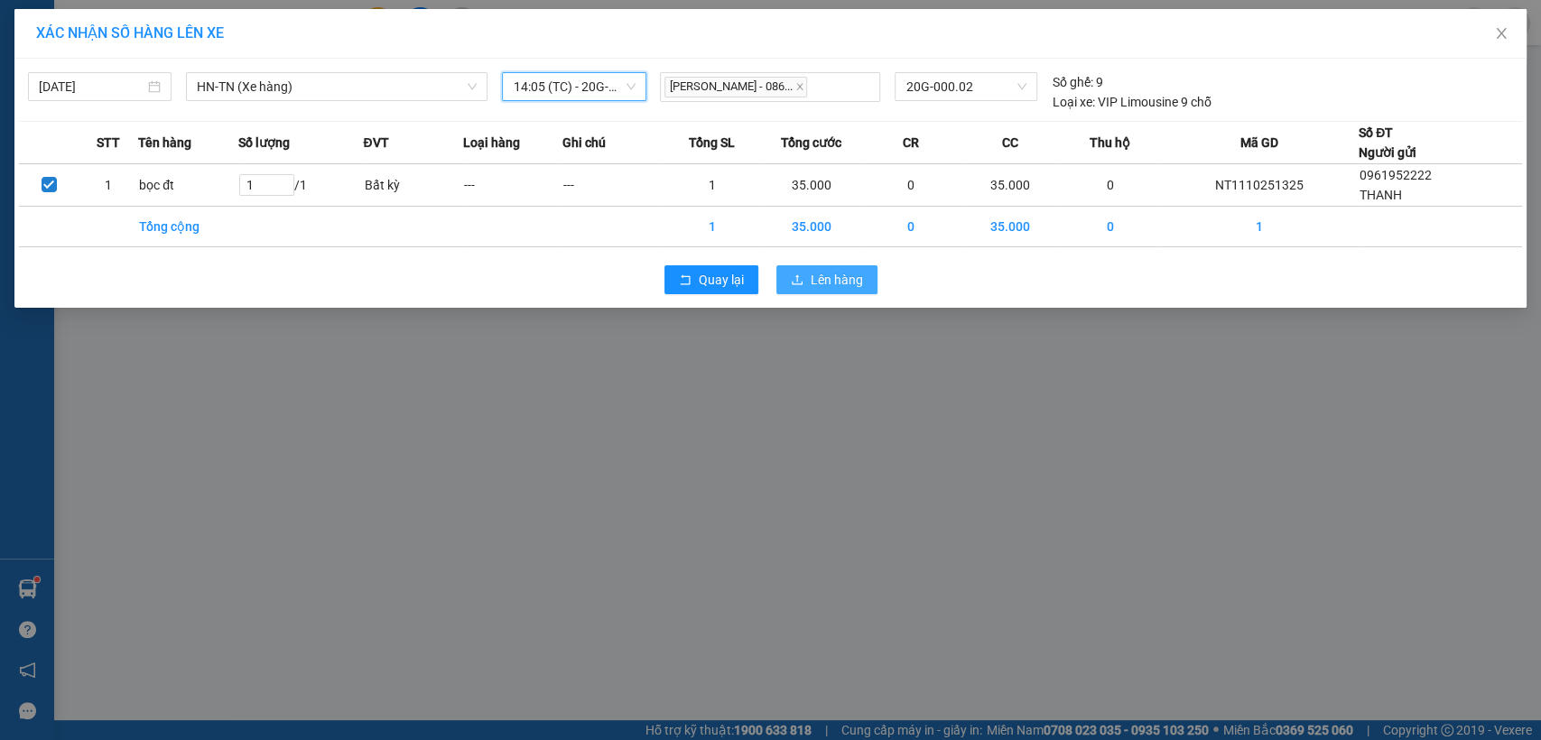
click at [829, 284] on span "Lên hàng" at bounding box center [837, 280] width 52 height 20
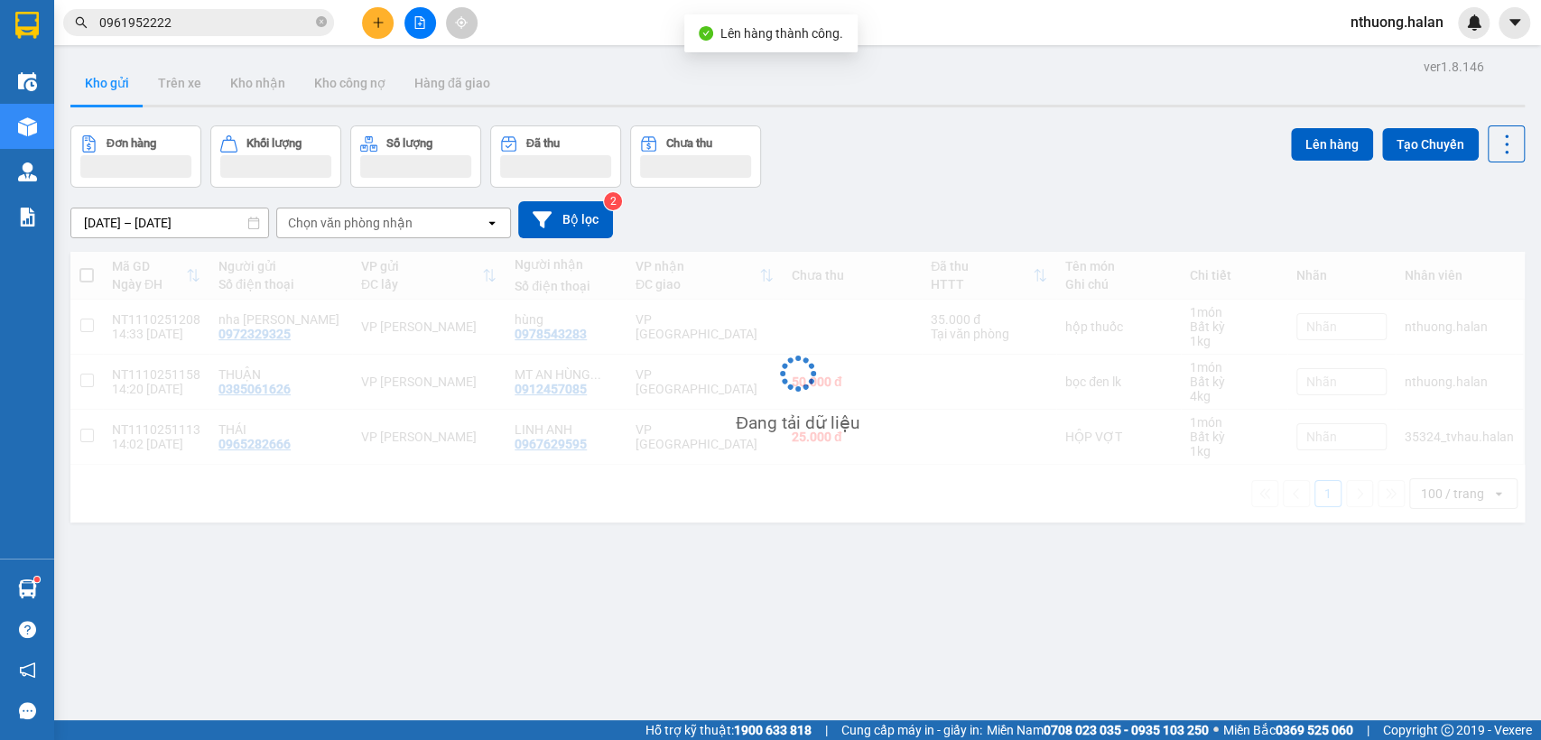
click at [187, 24] on input "0961952222" at bounding box center [205, 23] width 213 height 20
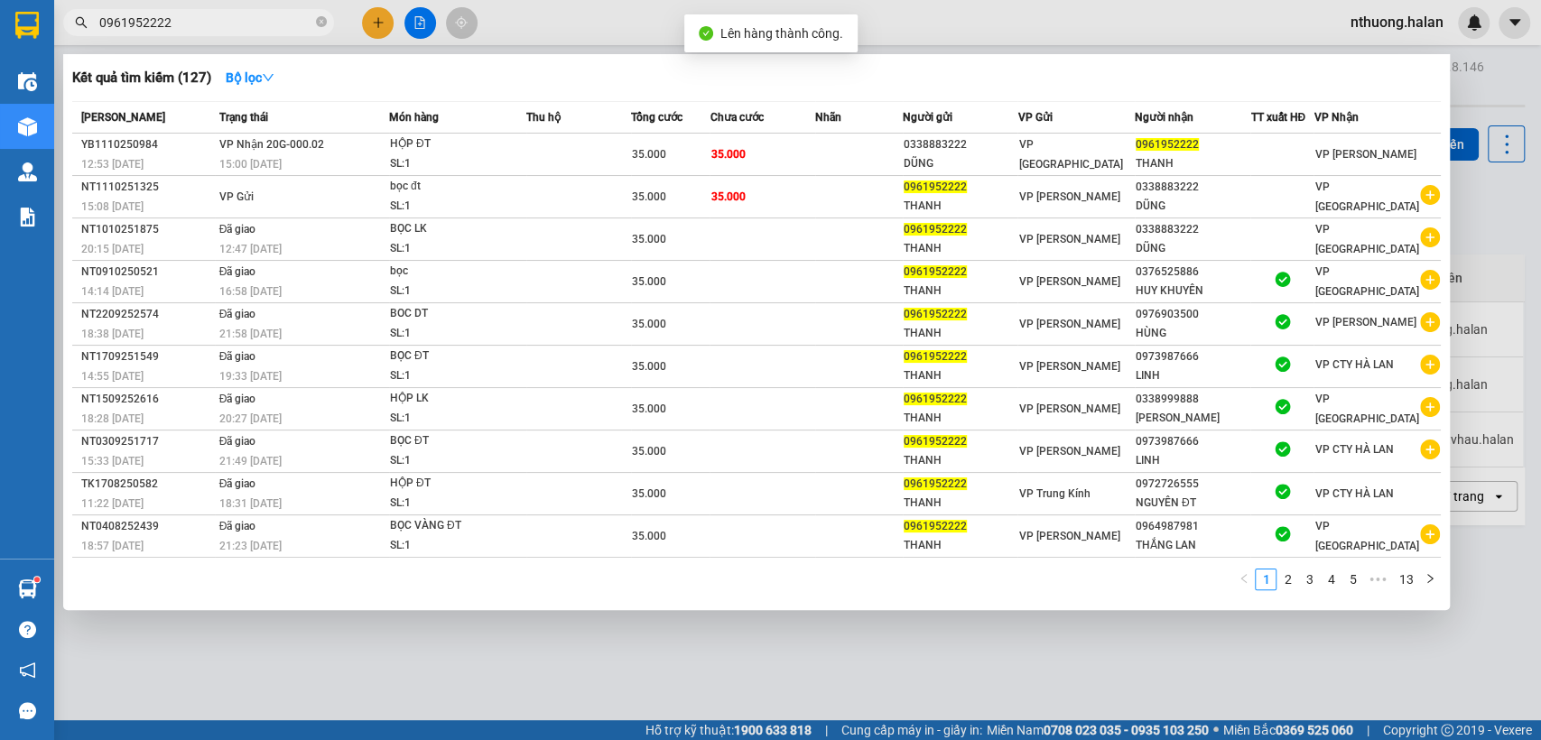
click at [187, 24] on input "0961952222" at bounding box center [205, 23] width 213 height 20
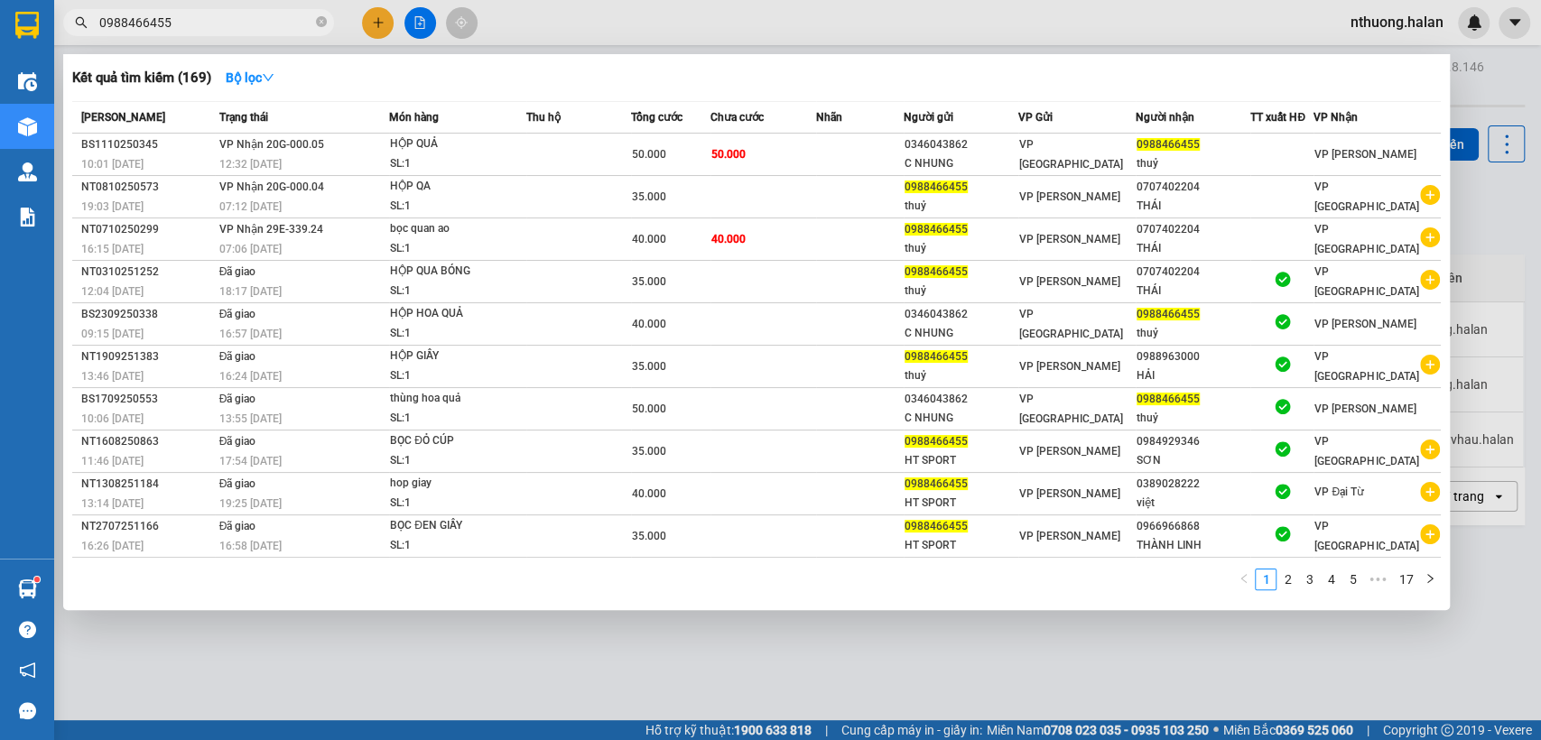
type input "0988466455"
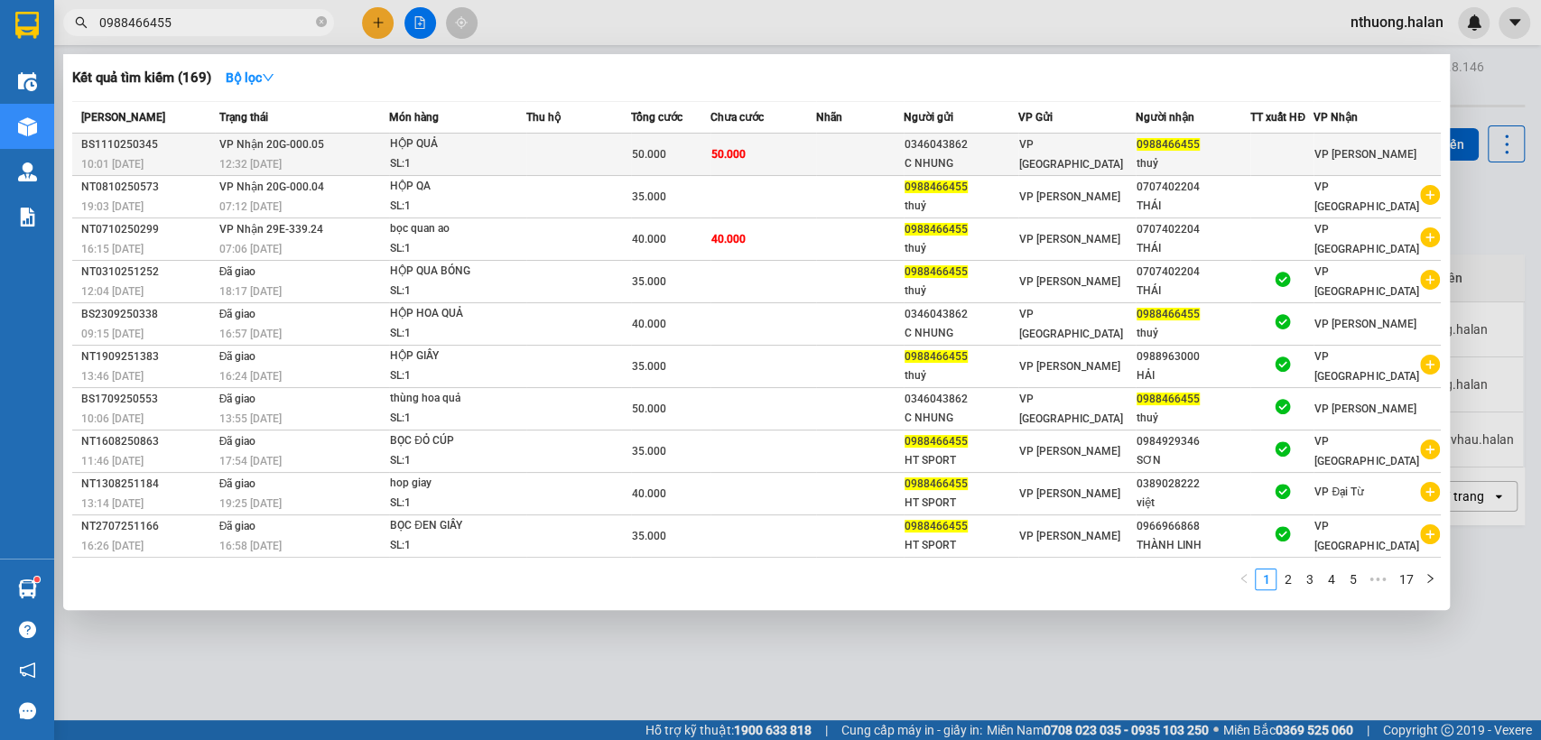
click at [530, 152] on td at bounding box center [578, 155] width 105 height 42
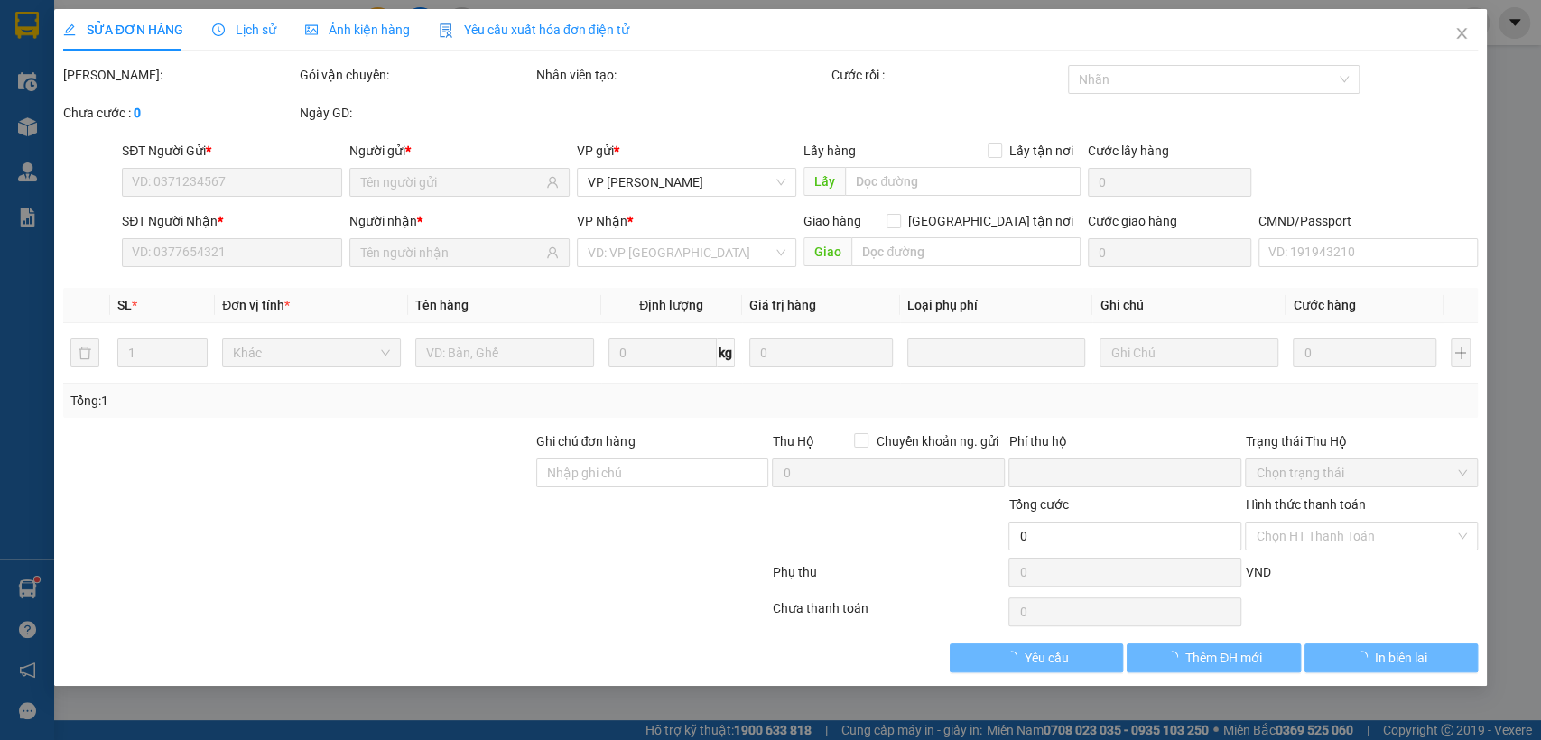
type input "0346043862"
type input "C NHUNG"
type input "0988466455"
type input "thuỷ"
type input "0"
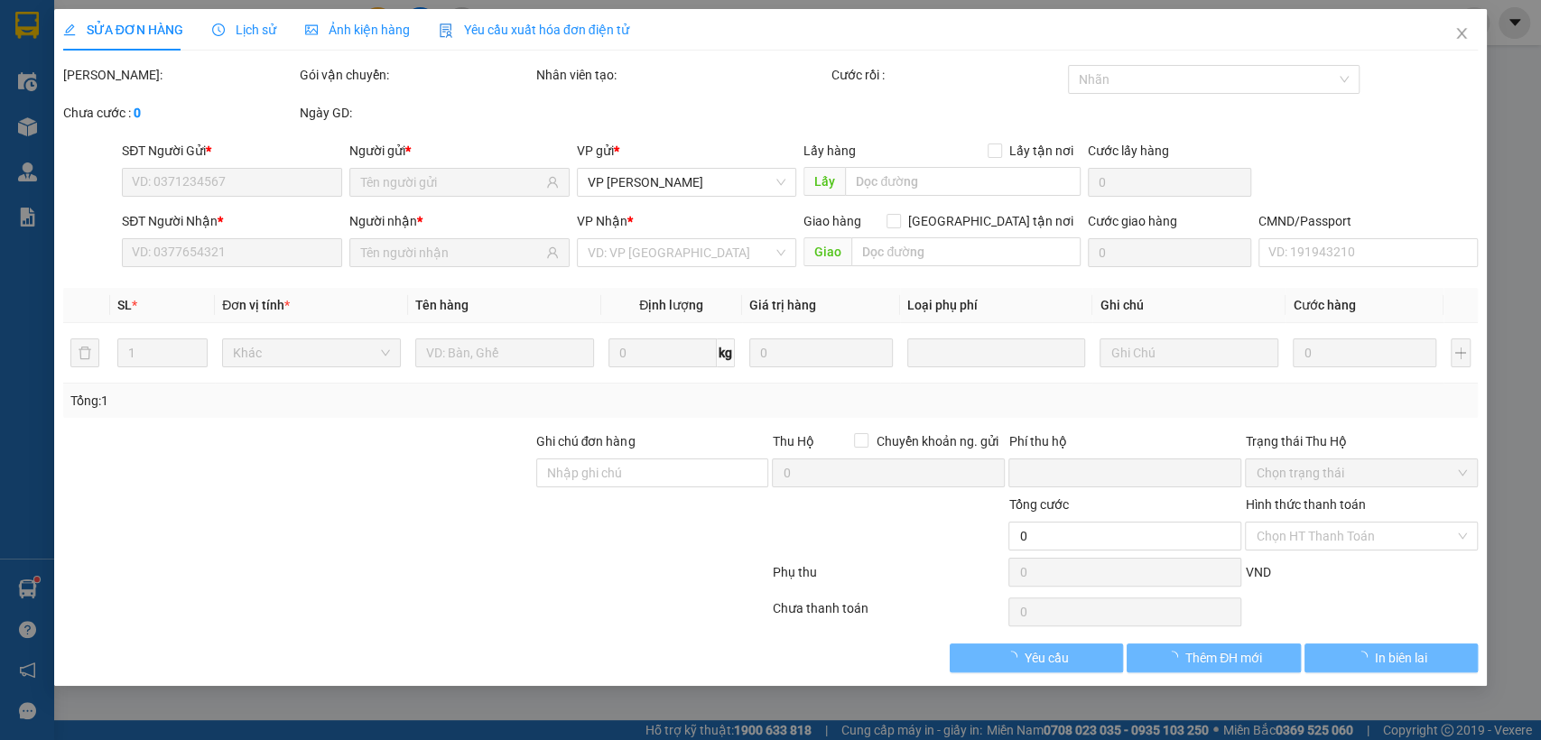
type input "50.000"
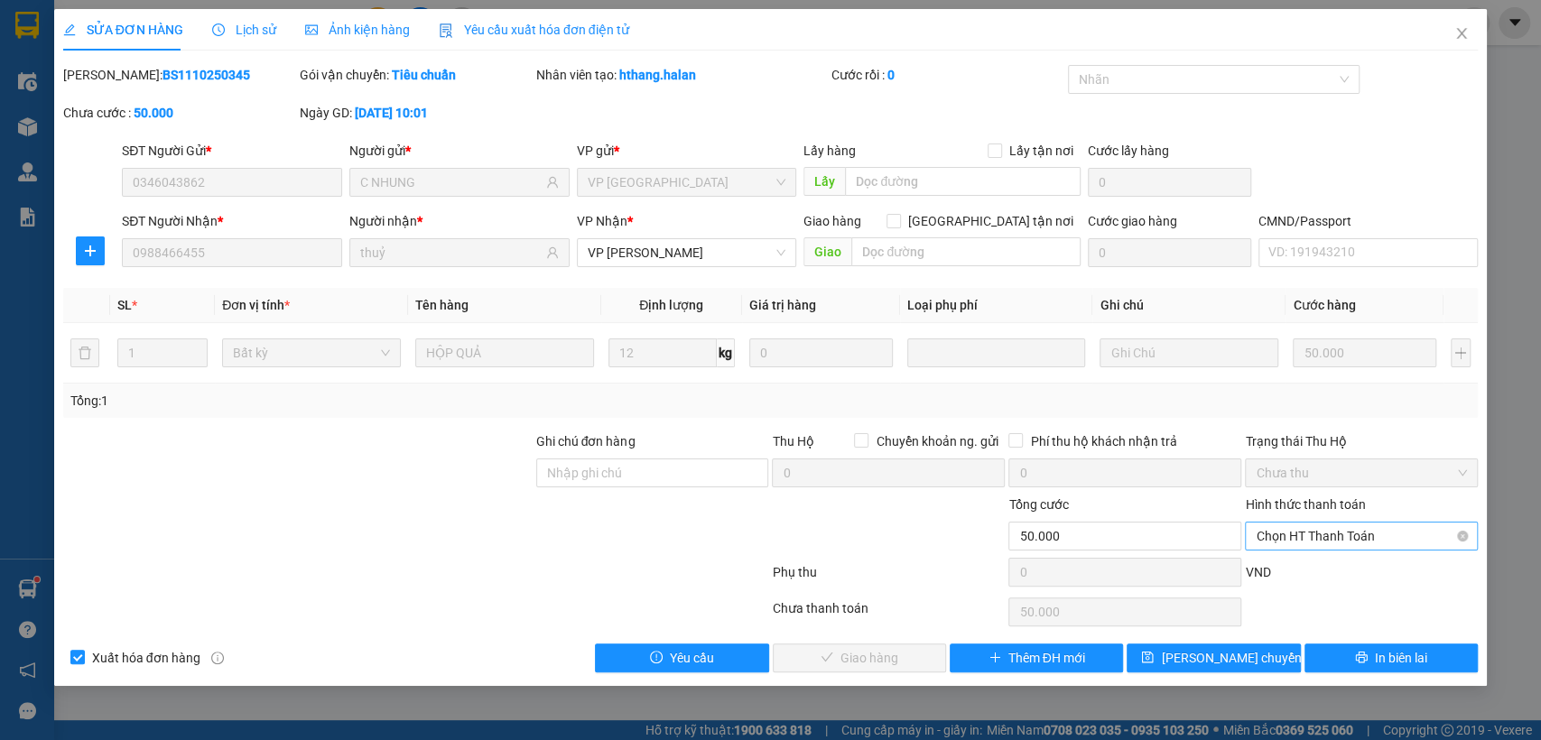
click at [1336, 530] on span "Chọn HT Thanh Toán" at bounding box center [1361, 536] width 211 height 27
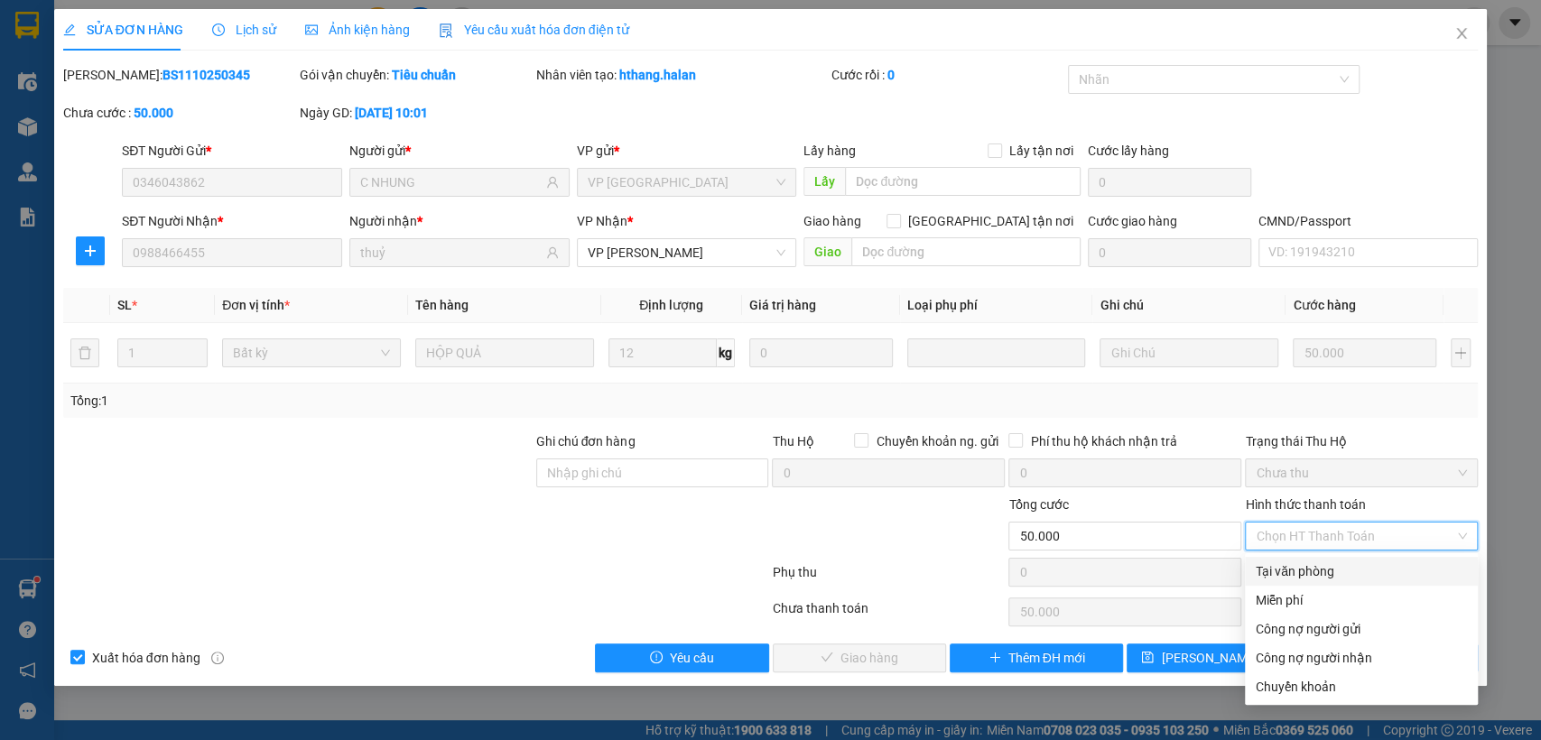
click at [1329, 562] on div "Tại văn phòng" at bounding box center [1361, 572] width 211 height 20
type input "0"
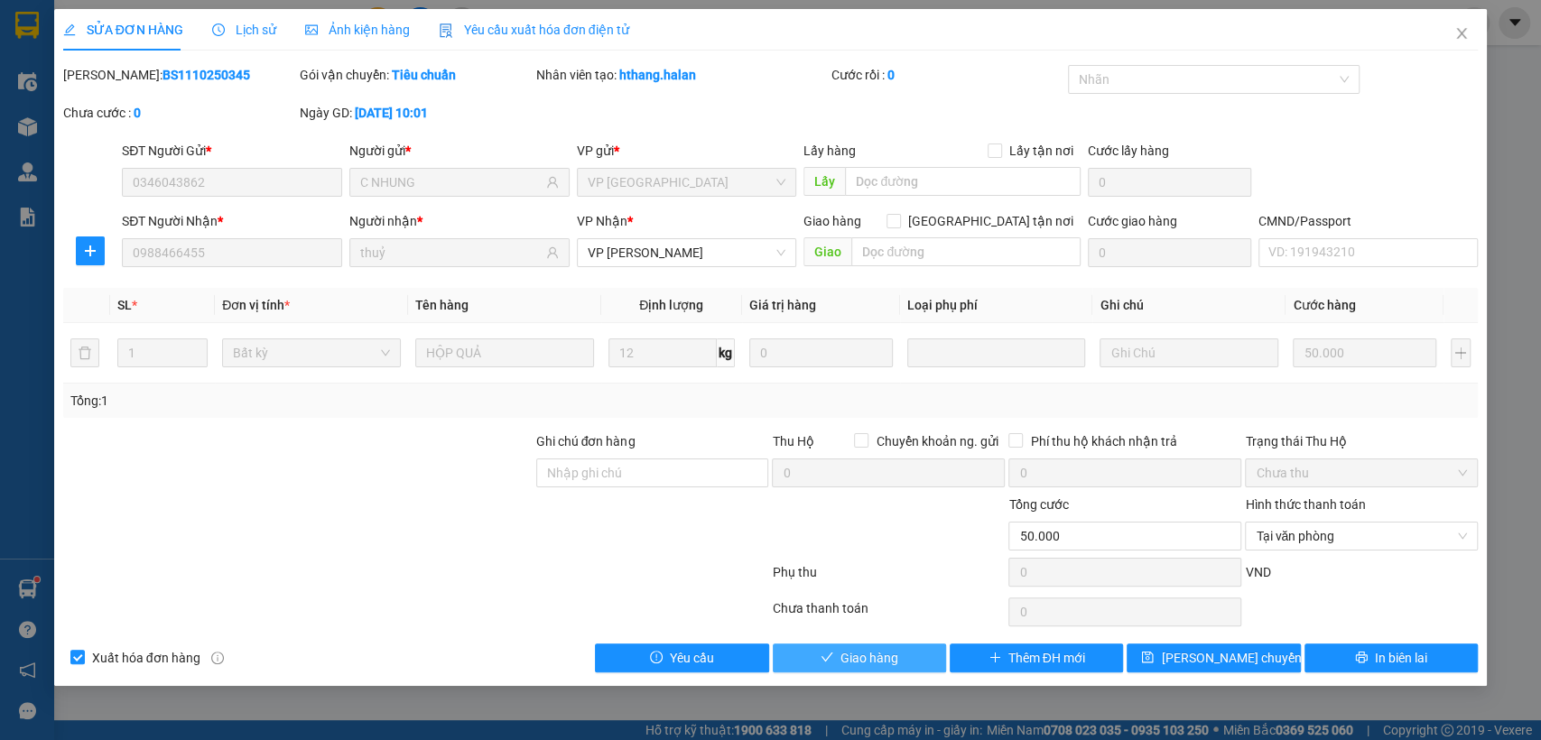
click at [870, 645] on button "Giao hàng" at bounding box center [859, 658] width 173 height 29
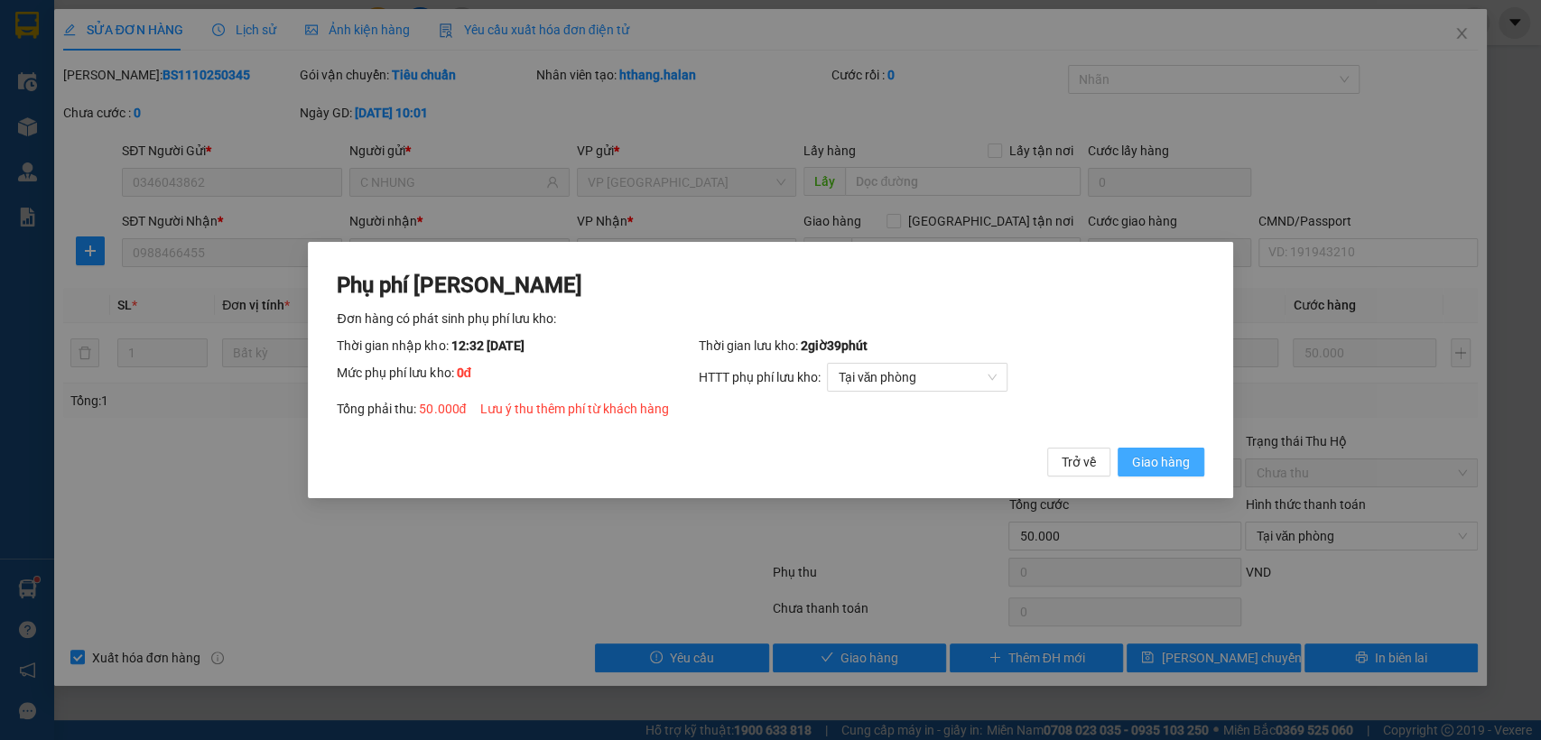
click at [1142, 461] on span "Giao hàng" at bounding box center [1161, 462] width 58 height 20
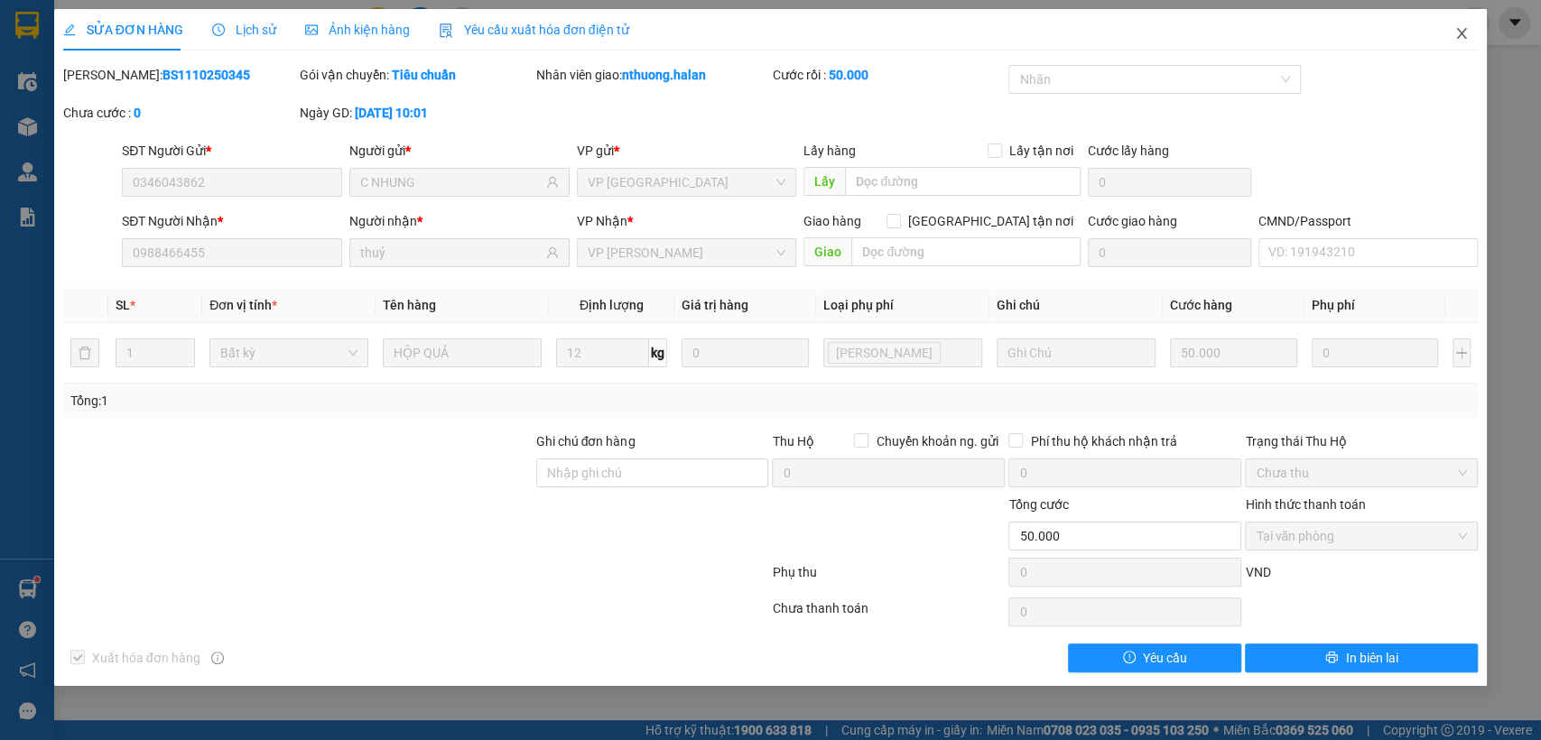
click at [1458, 35] on icon "close" at bounding box center [1462, 33] width 14 height 14
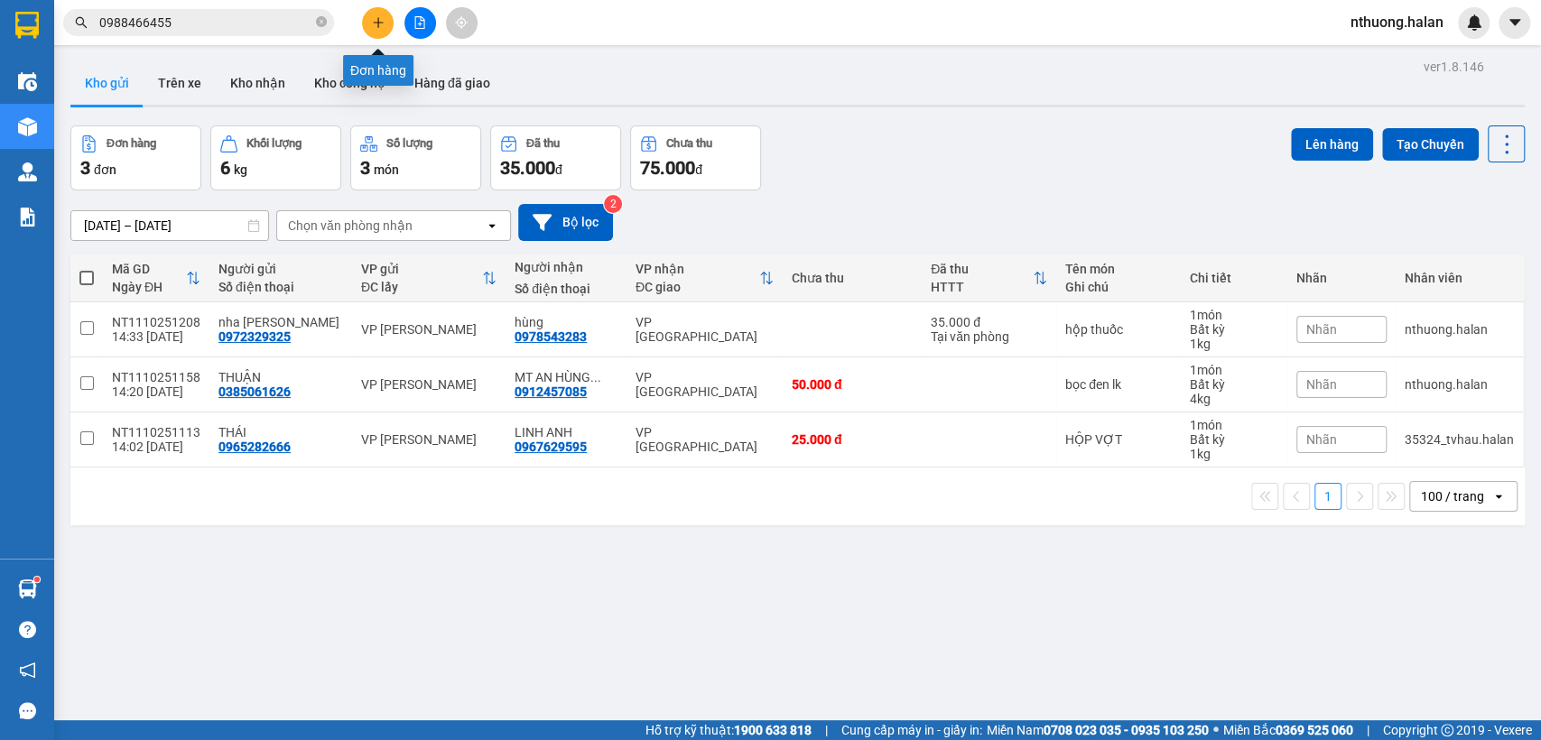
click at [384, 23] on button at bounding box center [378, 23] width 32 height 32
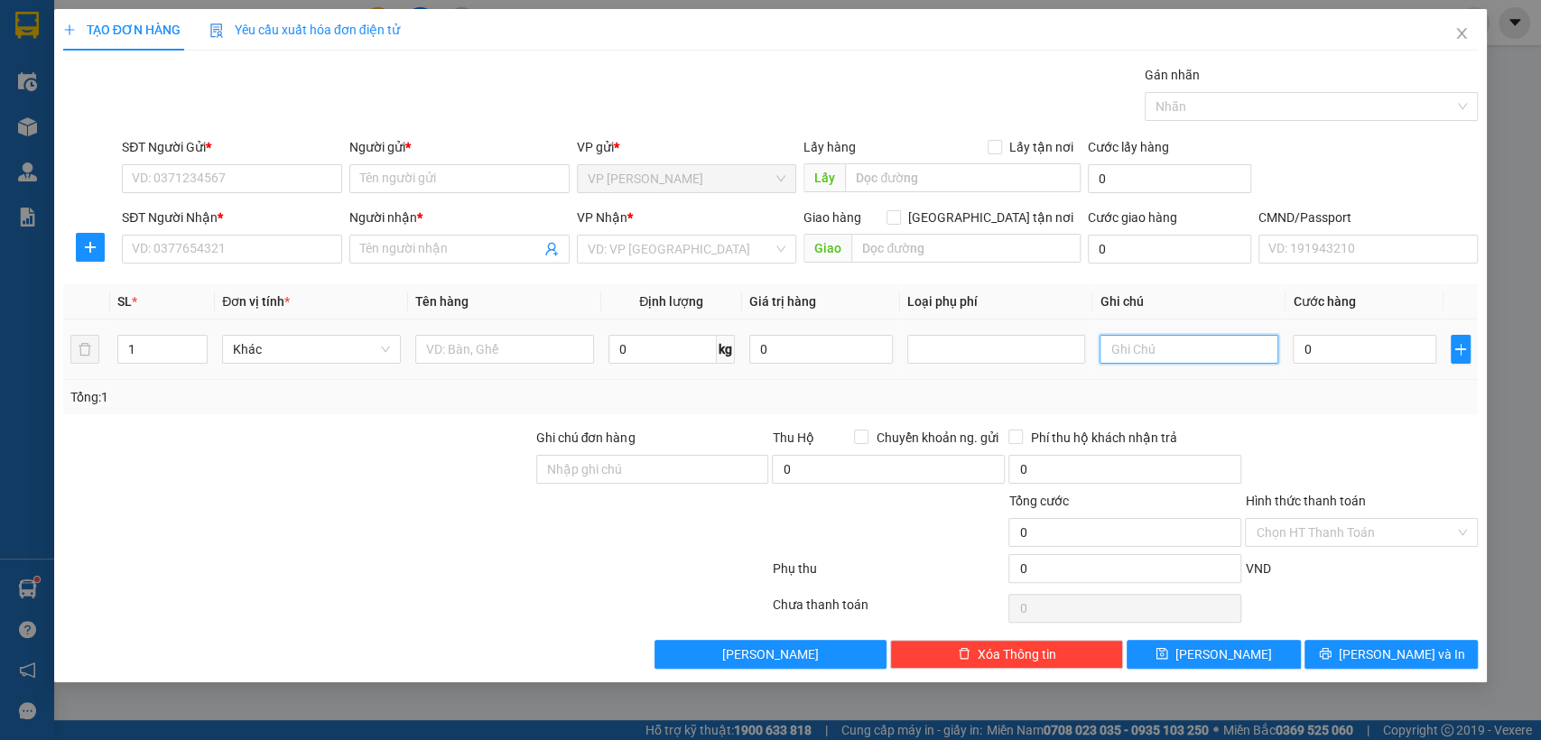
click at [1164, 353] on input "text" at bounding box center [1189, 349] width 179 height 29
type input "10+16"
click at [199, 340] on span "up" at bounding box center [197, 345] width 11 height 11
type input "2"
click at [427, 353] on input "text" at bounding box center [504, 349] width 179 height 29
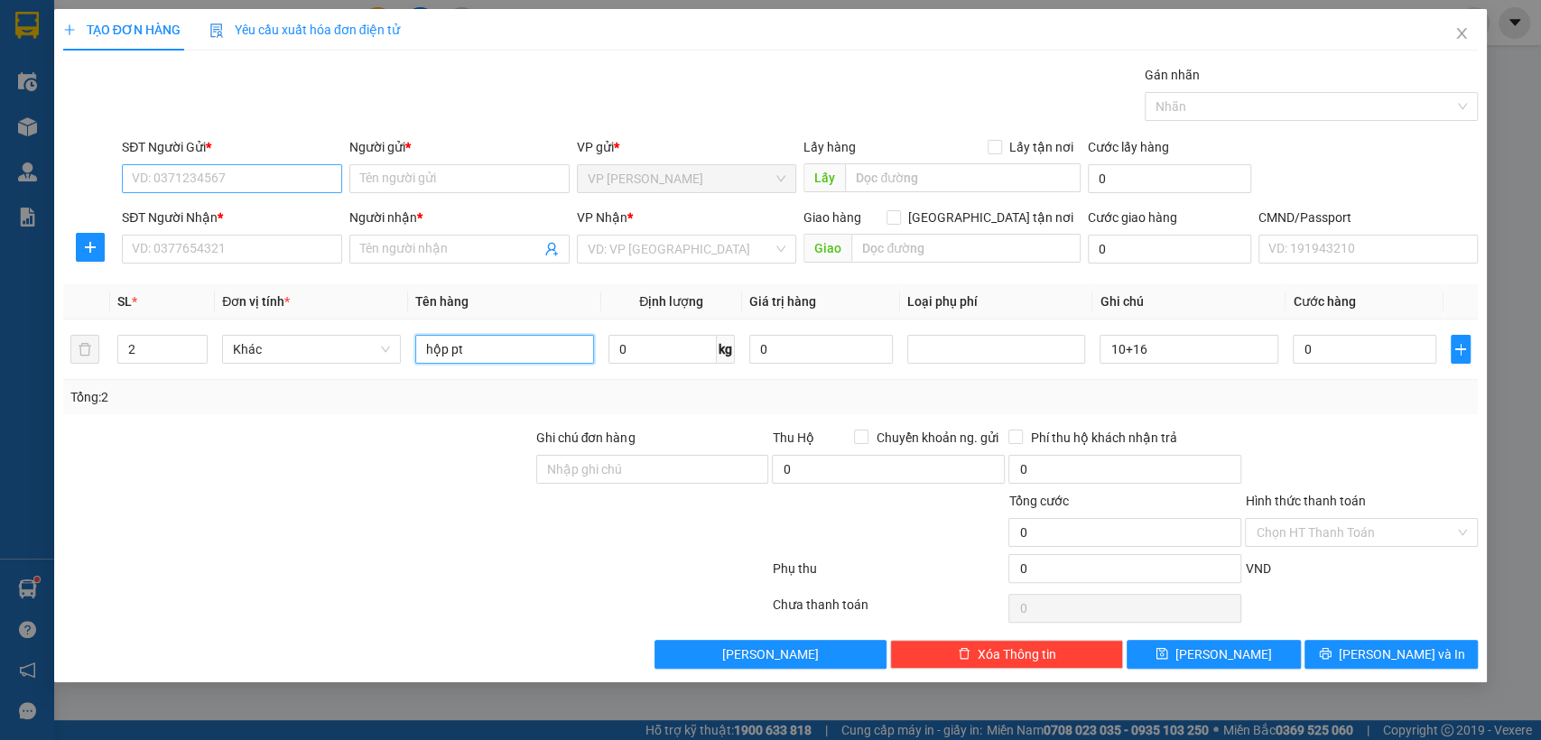
type input "hộp pt"
click at [209, 181] on input "SĐT Người Gửi *" at bounding box center [232, 178] width 220 height 29
type input "0985848336"
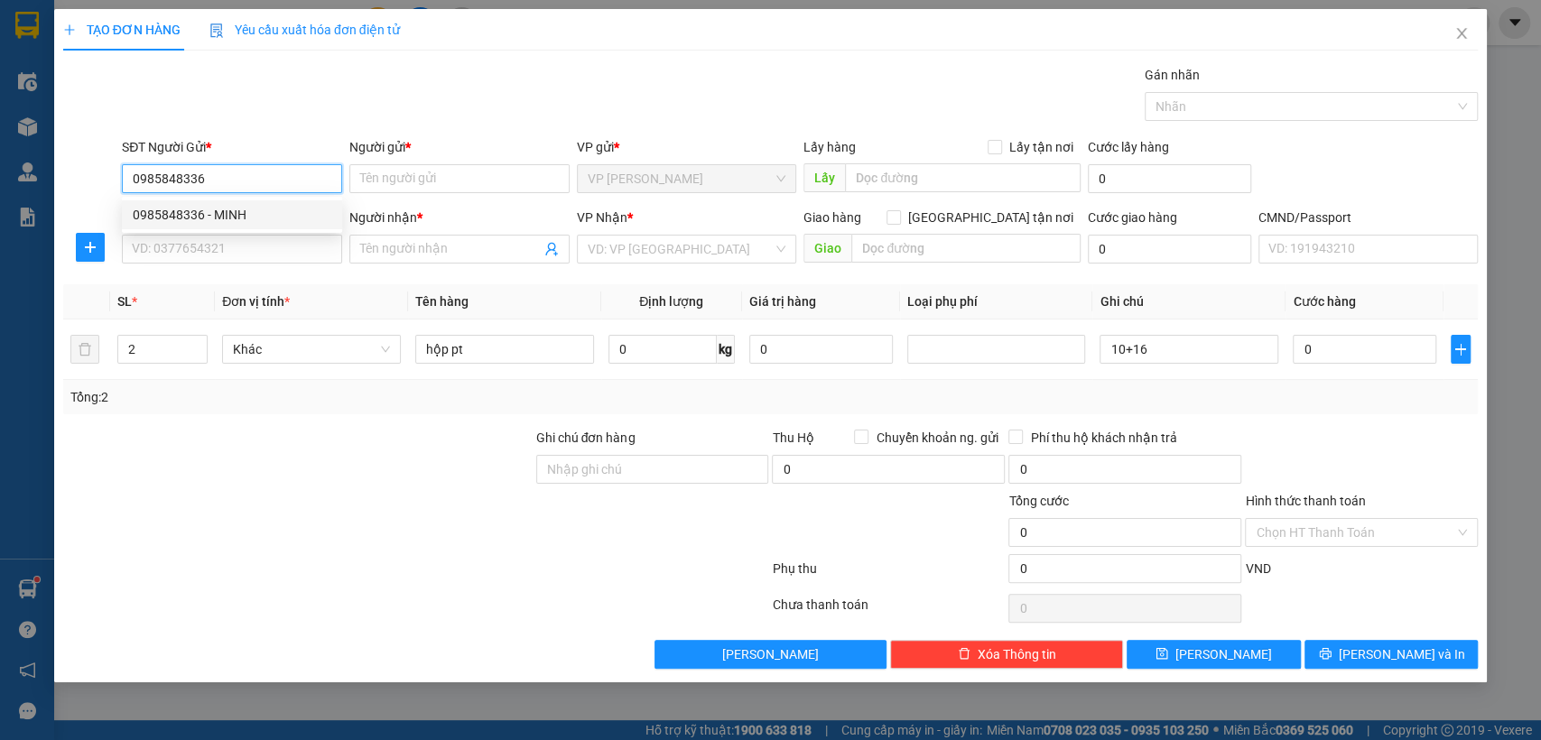
click at [243, 218] on div "0985848336 - MINH" at bounding box center [232, 215] width 199 height 20
type input "MINH"
type input "0985848336"
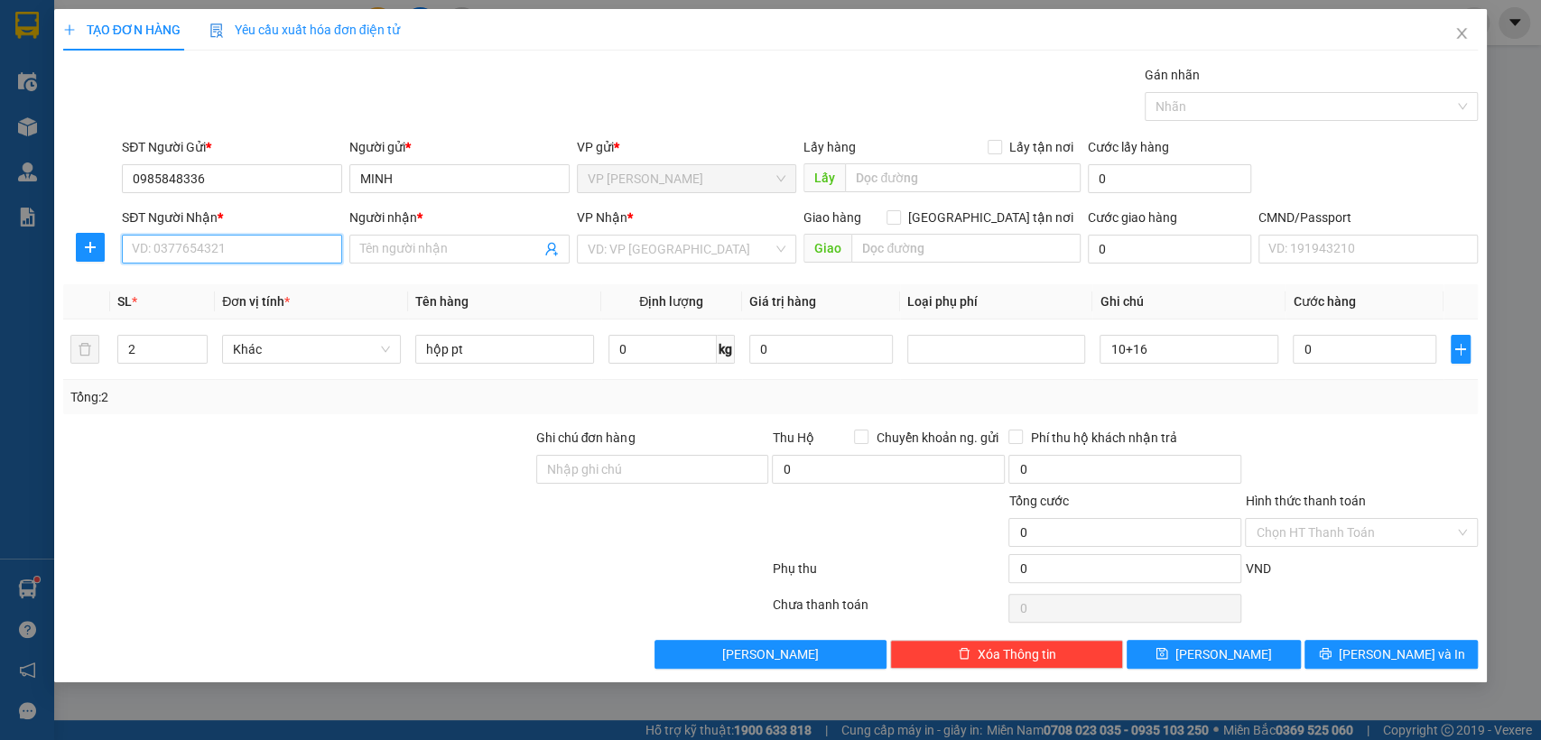
click at [233, 253] on input "SĐT Người Nhận *" at bounding box center [232, 249] width 220 height 29
type input "0365065888"
click at [229, 279] on div "0365065888 - KHIÊM" at bounding box center [232, 285] width 199 height 20
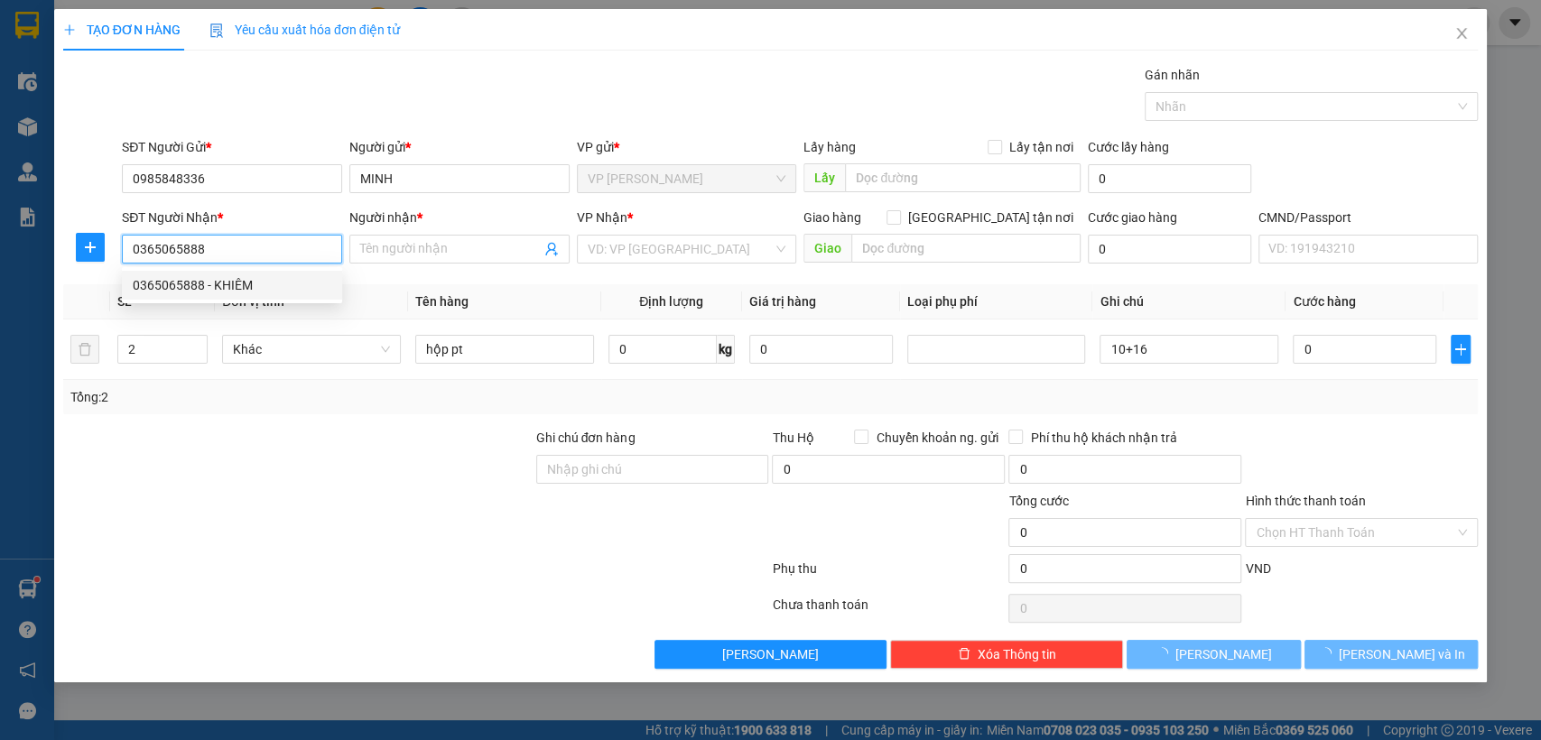
type input "KHIÊM"
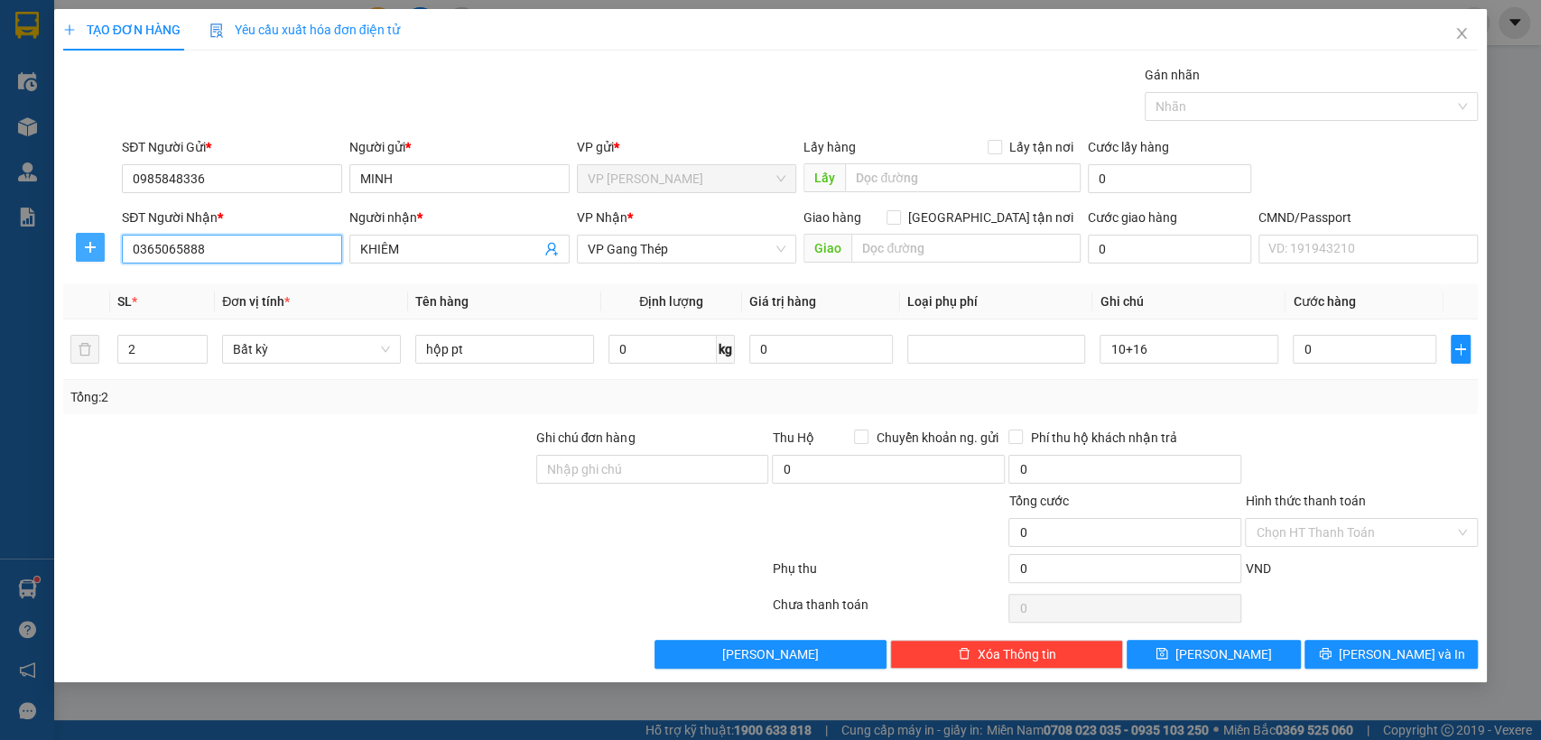
type input "0365065888"
drag, startPoint x: 90, startPoint y: 254, endPoint x: 223, endPoint y: 255, distance: 132.7
click at [93, 255] on button "button" at bounding box center [90, 247] width 29 height 29
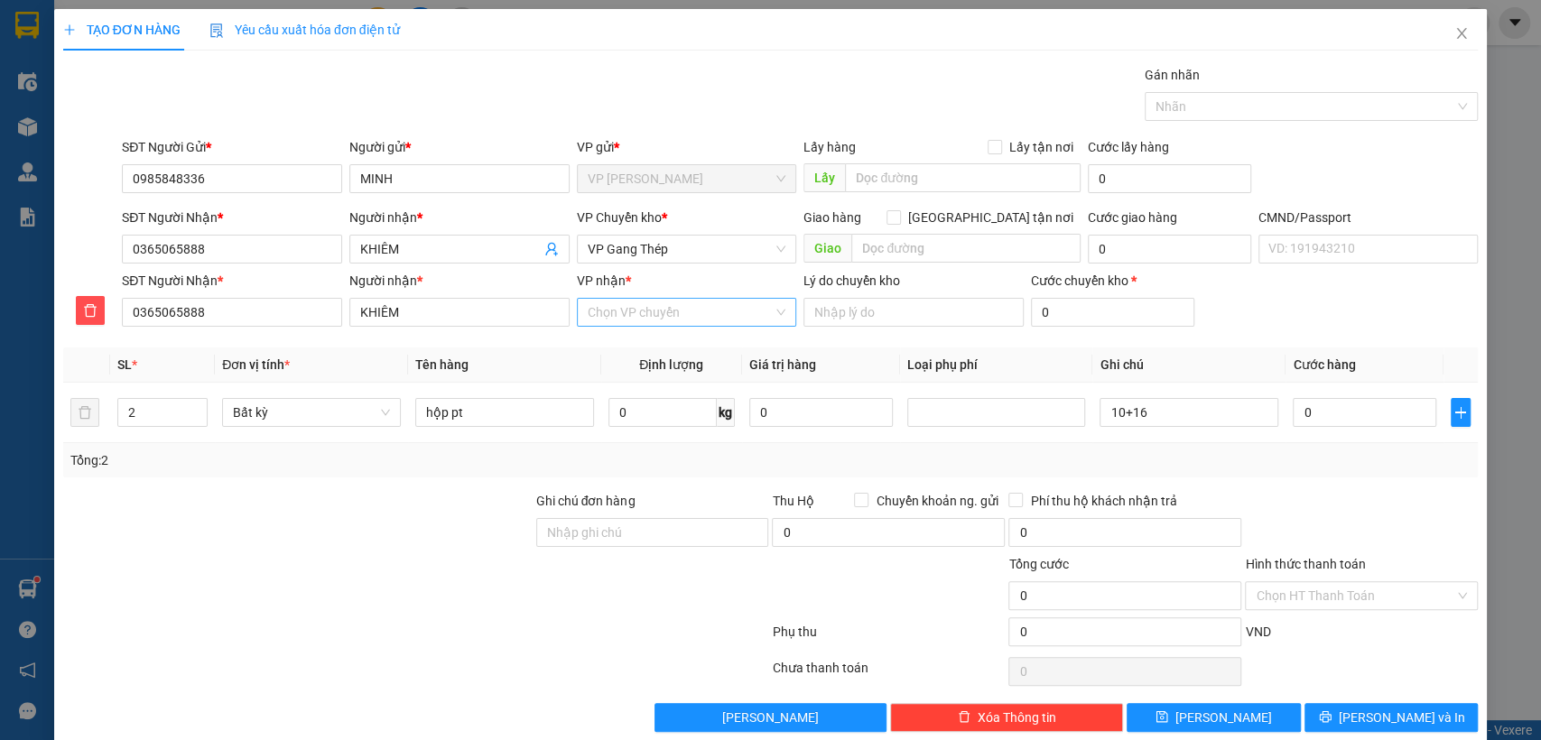
click at [636, 324] on input "VP nhận *" at bounding box center [681, 312] width 186 height 27
type input "gt"
click at [625, 347] on div "VP Gang Thép" at bounding box center [680, 349] width 196 height 20
click at [628, 254] on span "VP Gang Thép" at bounding box center [687, 249] width 199 height 27
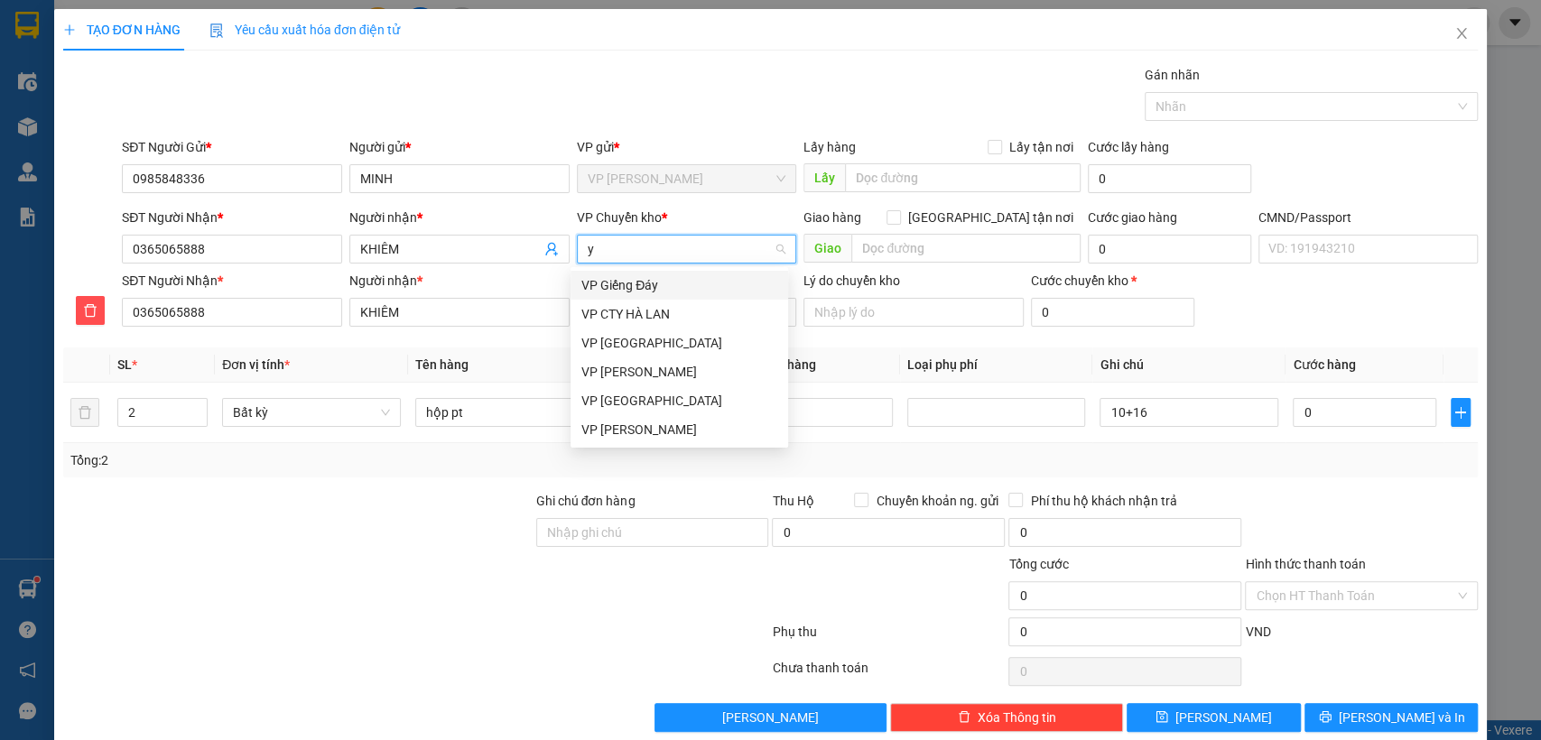
type input "yb"
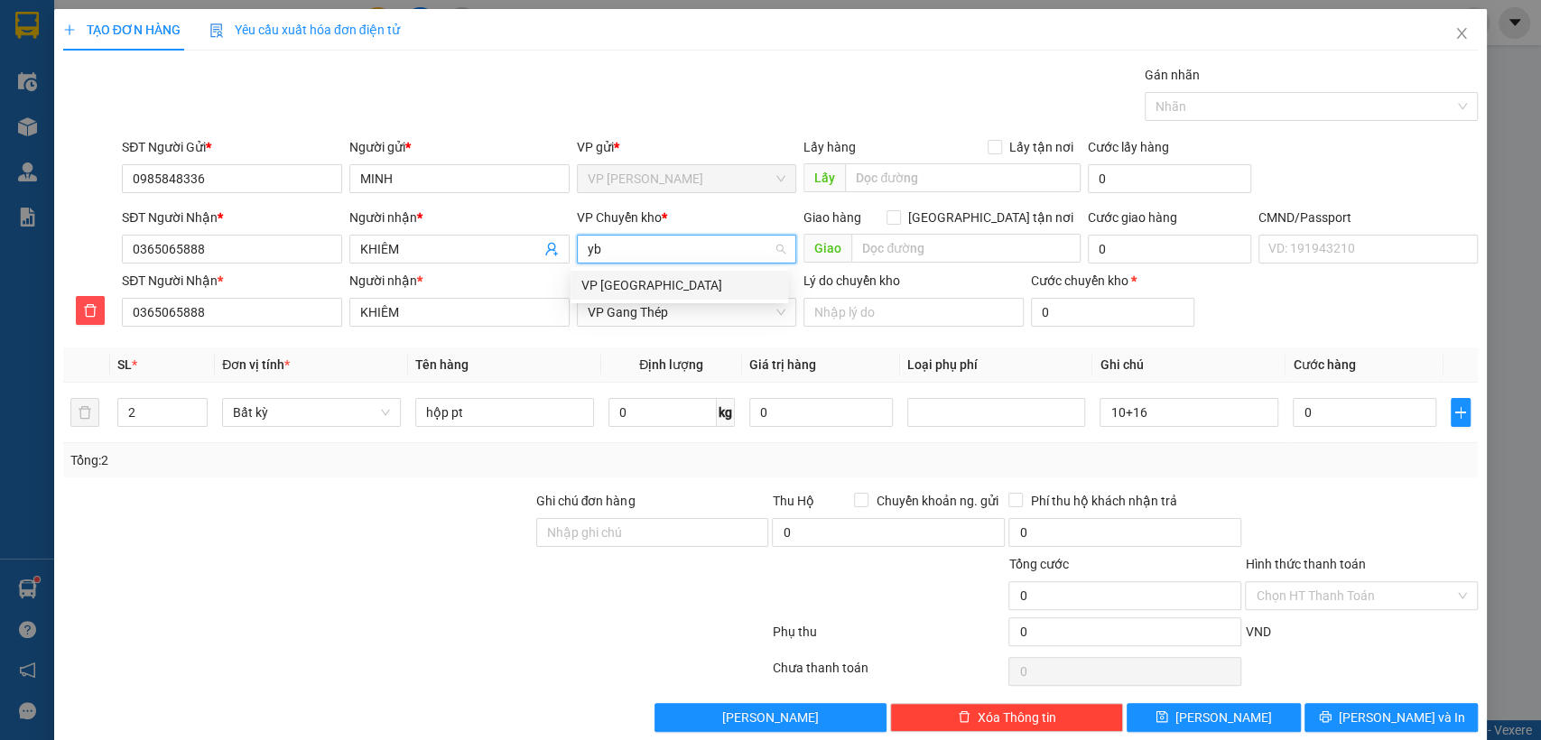
click at [628, 278] on div "VP [GEOGRAPHIC_DATA]" at bounding box center [680, 285] width 196 height 20
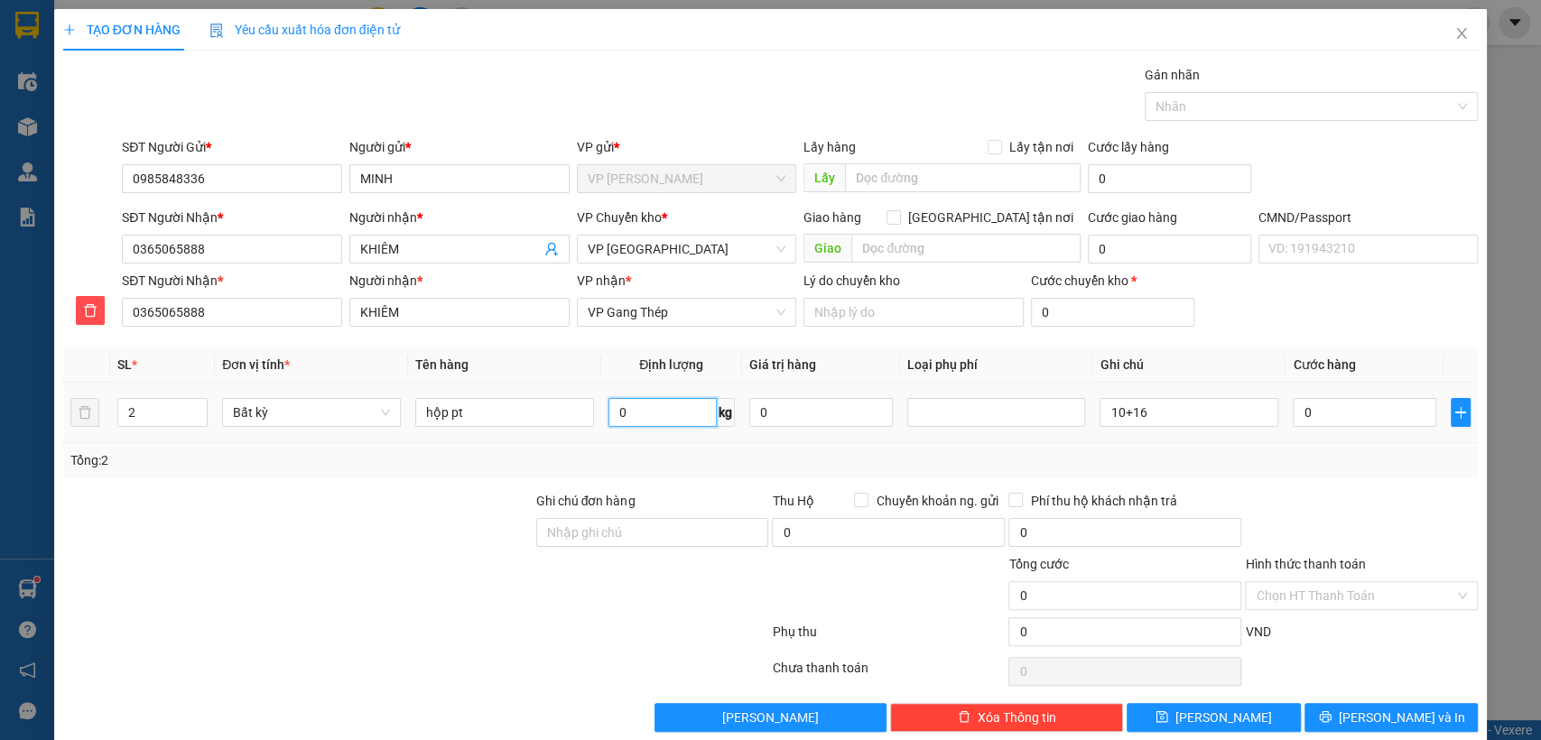
click at [638, 414] on input "0" at bounding box center [663, 412] width 108 height 29
type input "10"
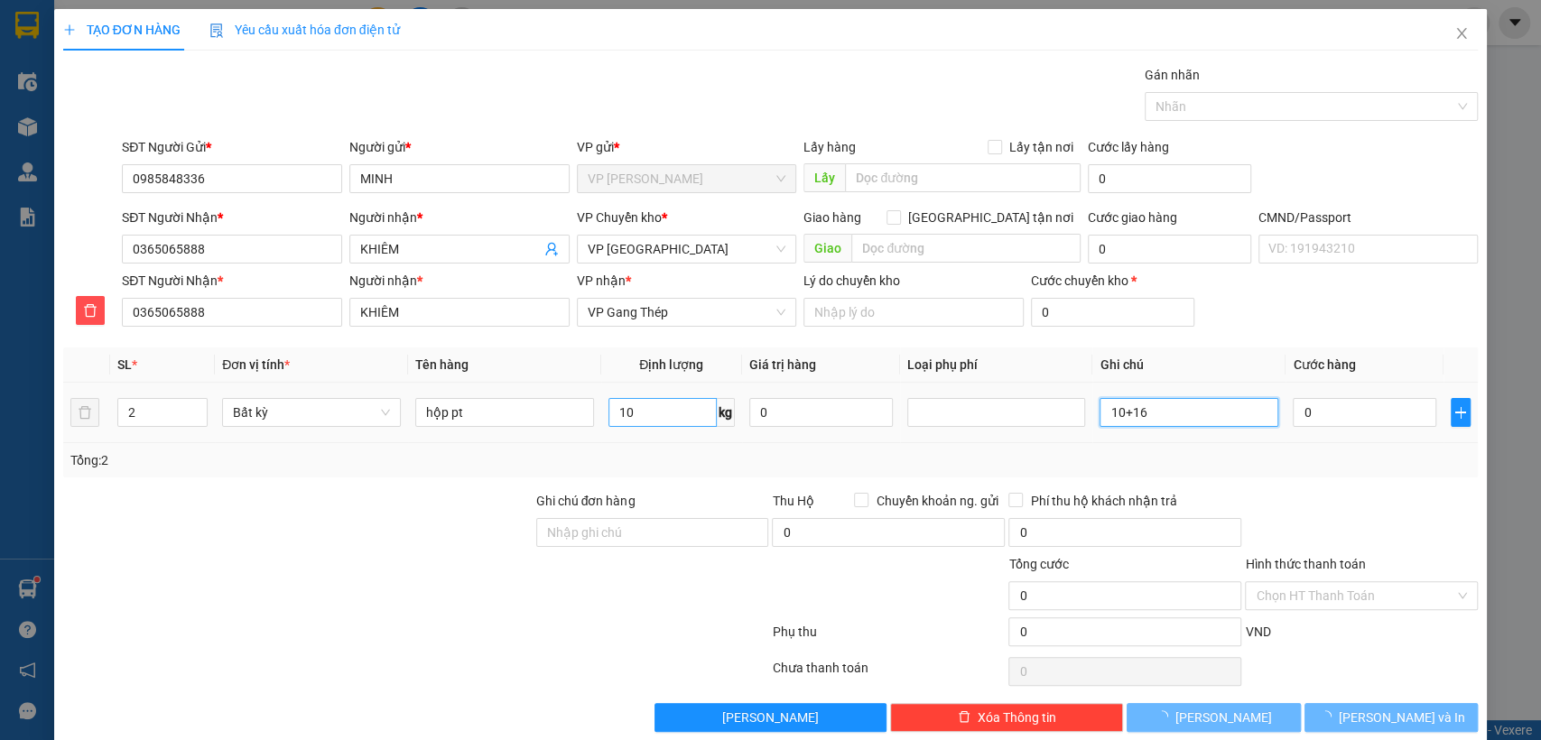
type input "40.000"
click at [635, 408] on input "10" at bounding box center [663, 412] width 108 height 29
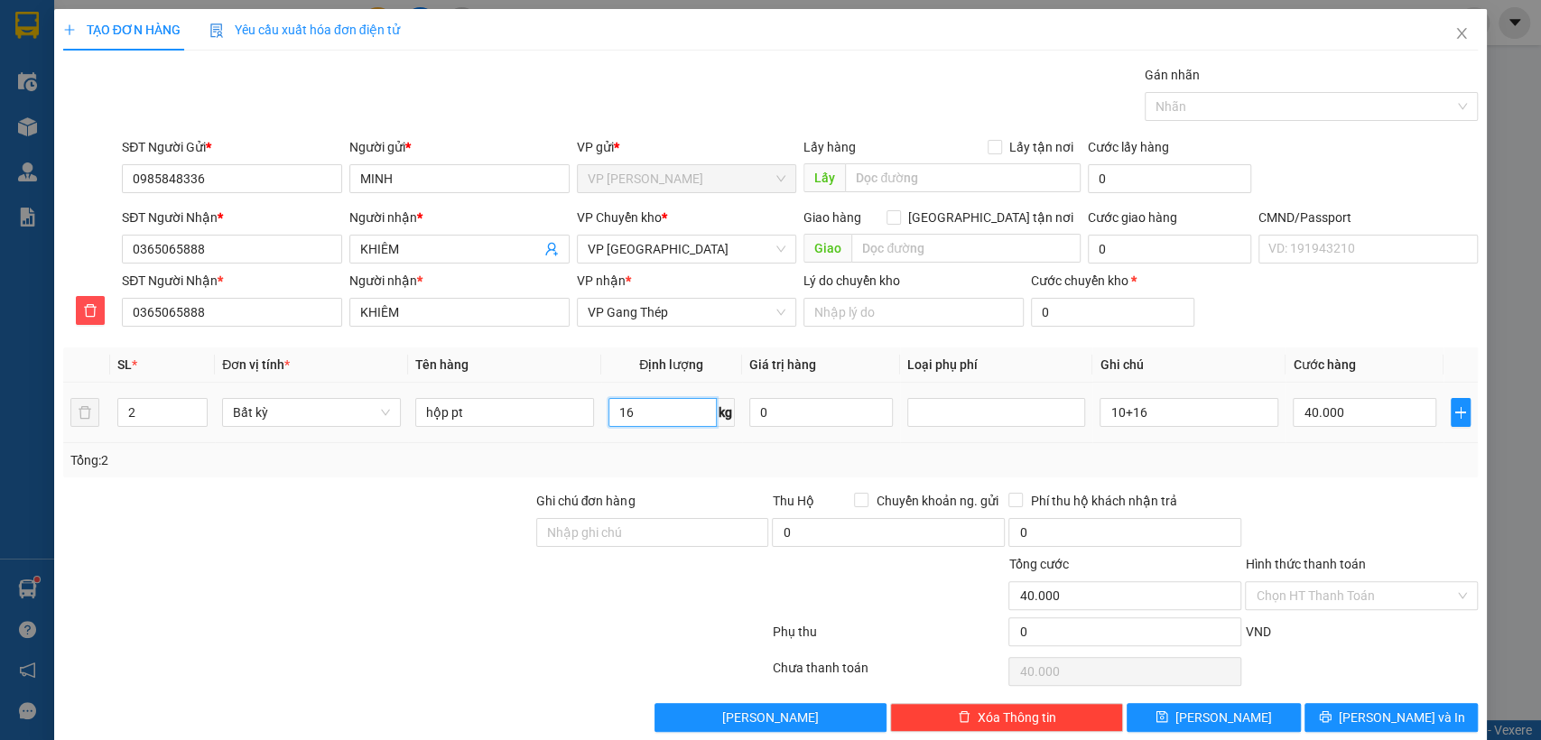
type input "16"
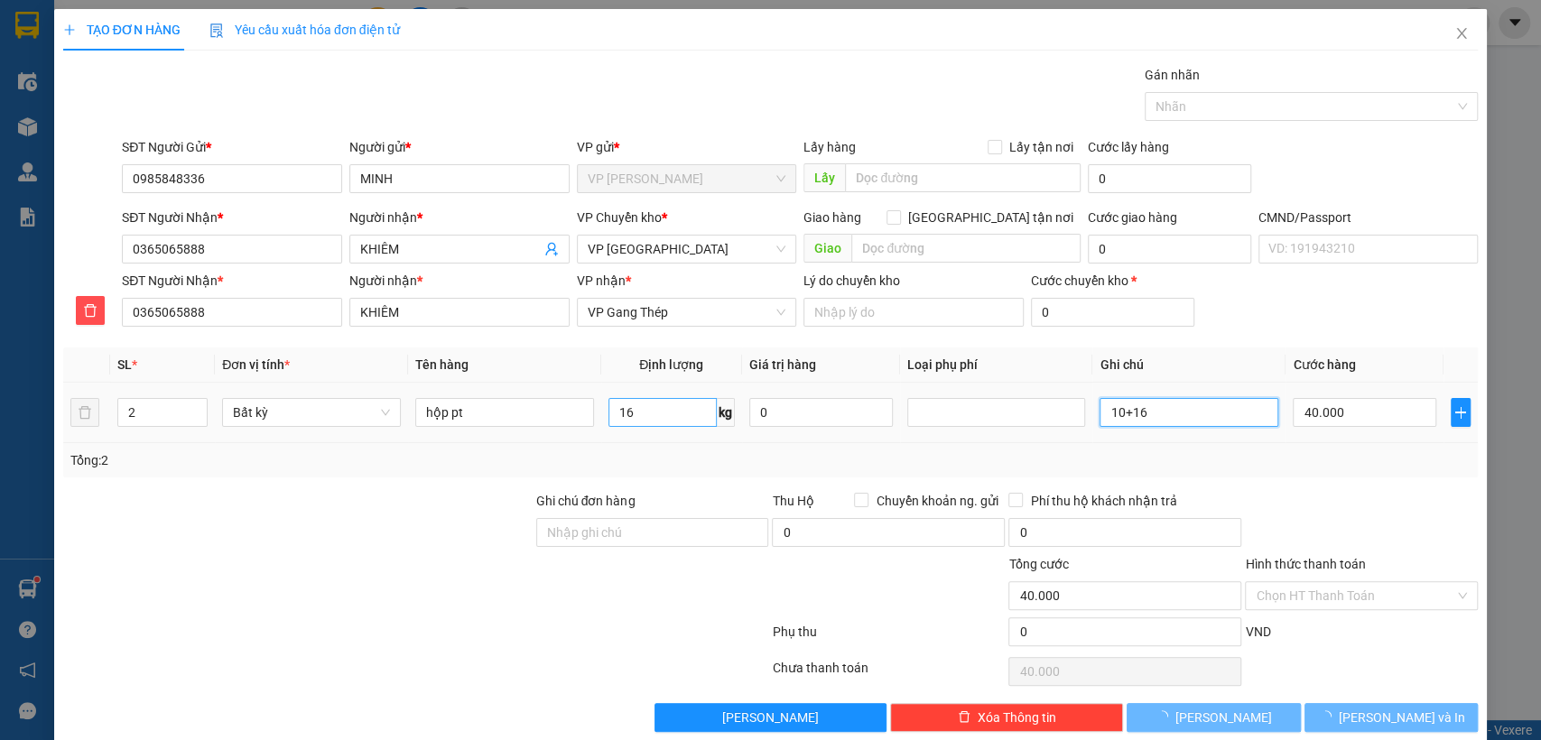
type input "60.000"
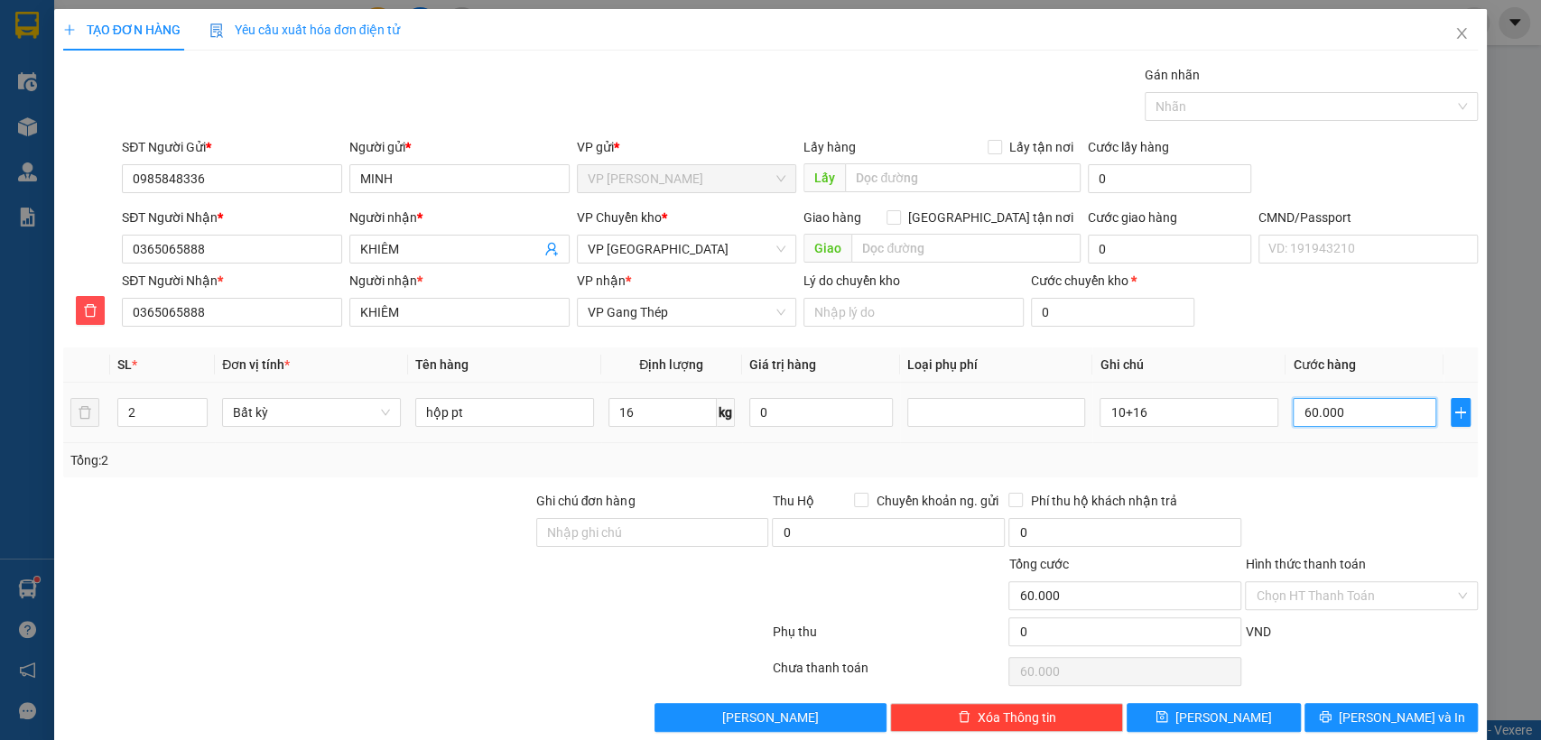
click at [1311, 412] on input "60.000" at bounding box center [1365, 412] width 144 height 29
type input "9"
type input "90"
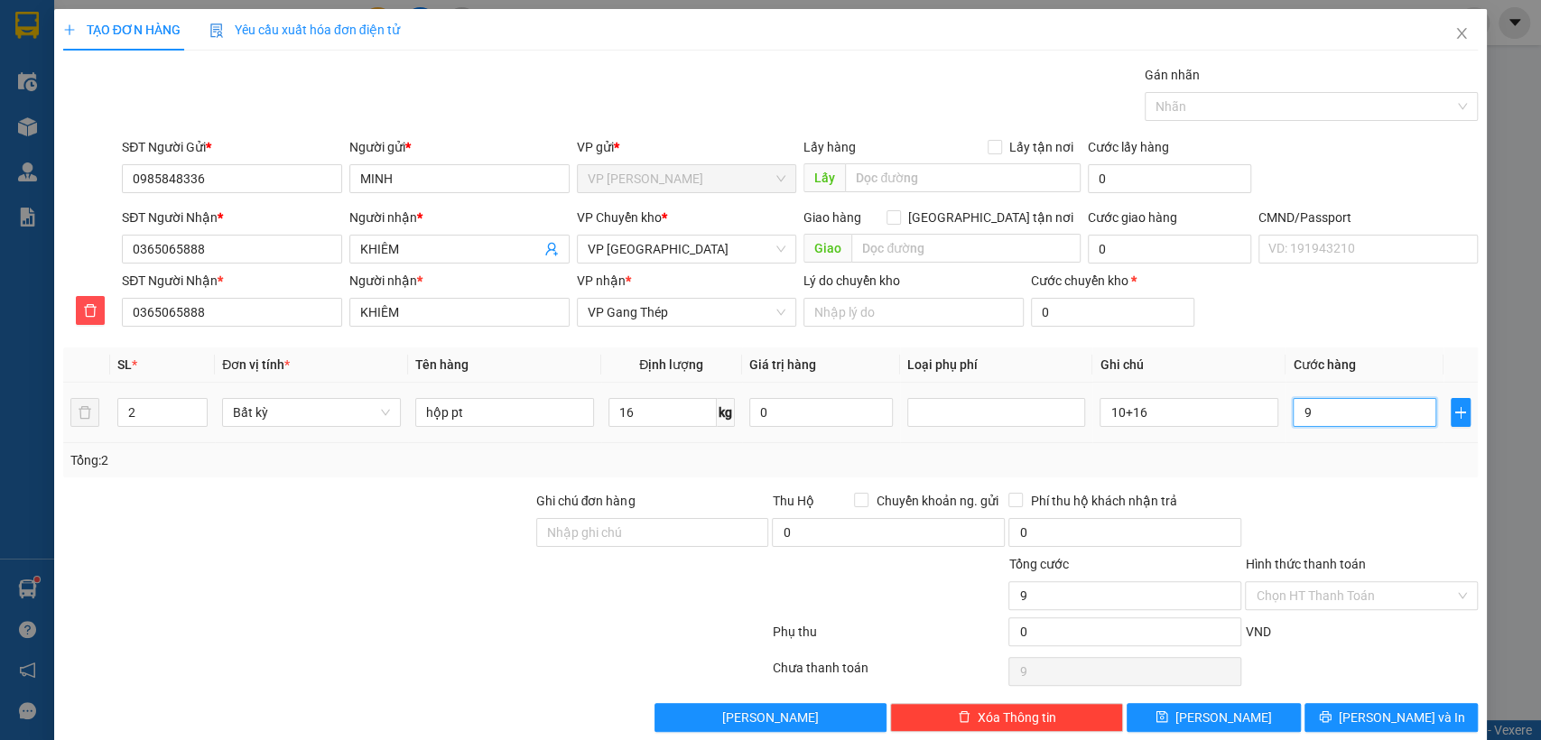
type input "90"
click at [1349, 451] on div "Tổng: 2" at bounding box center [770, 461] width 1401 height 20
type input "90.000"
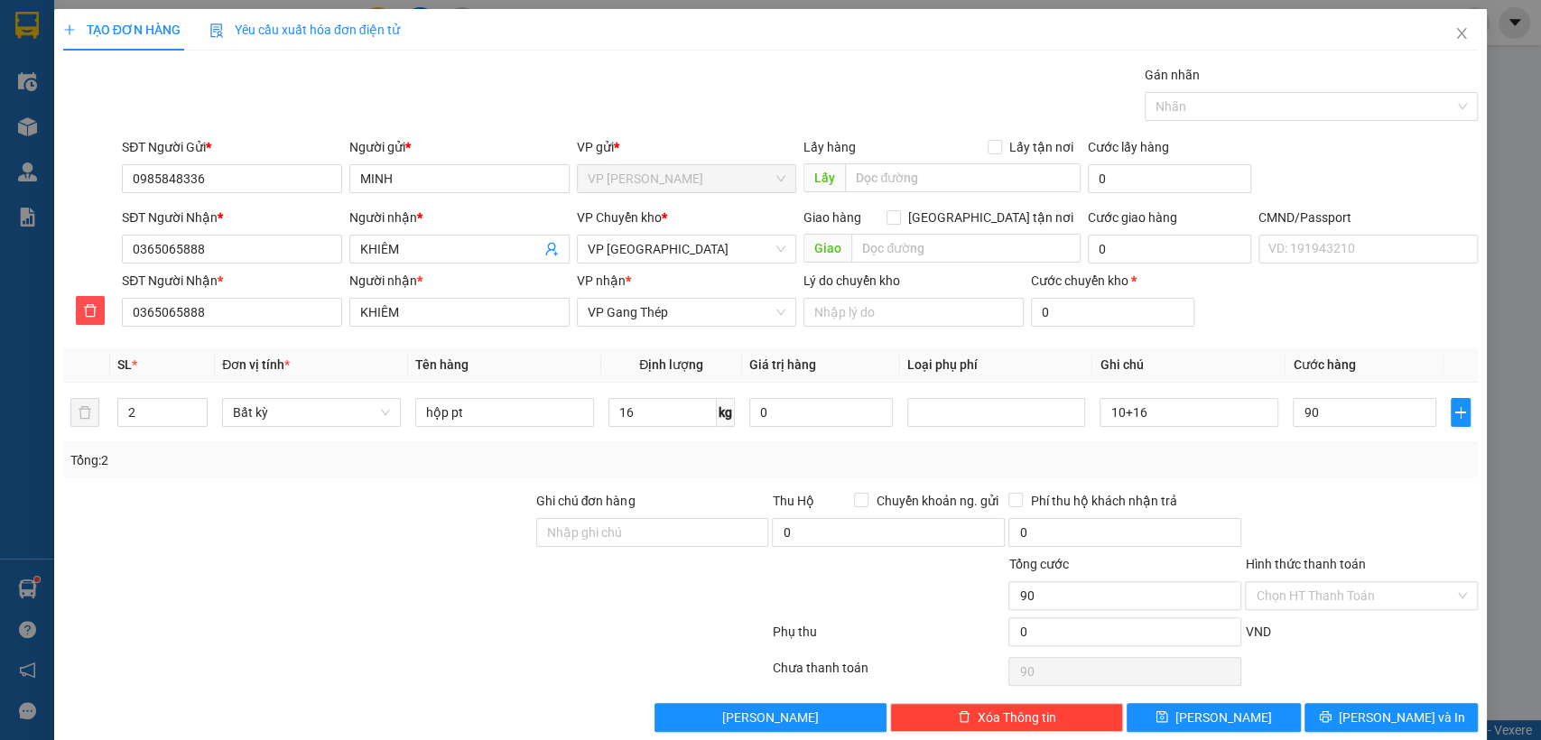
type input "90.000"
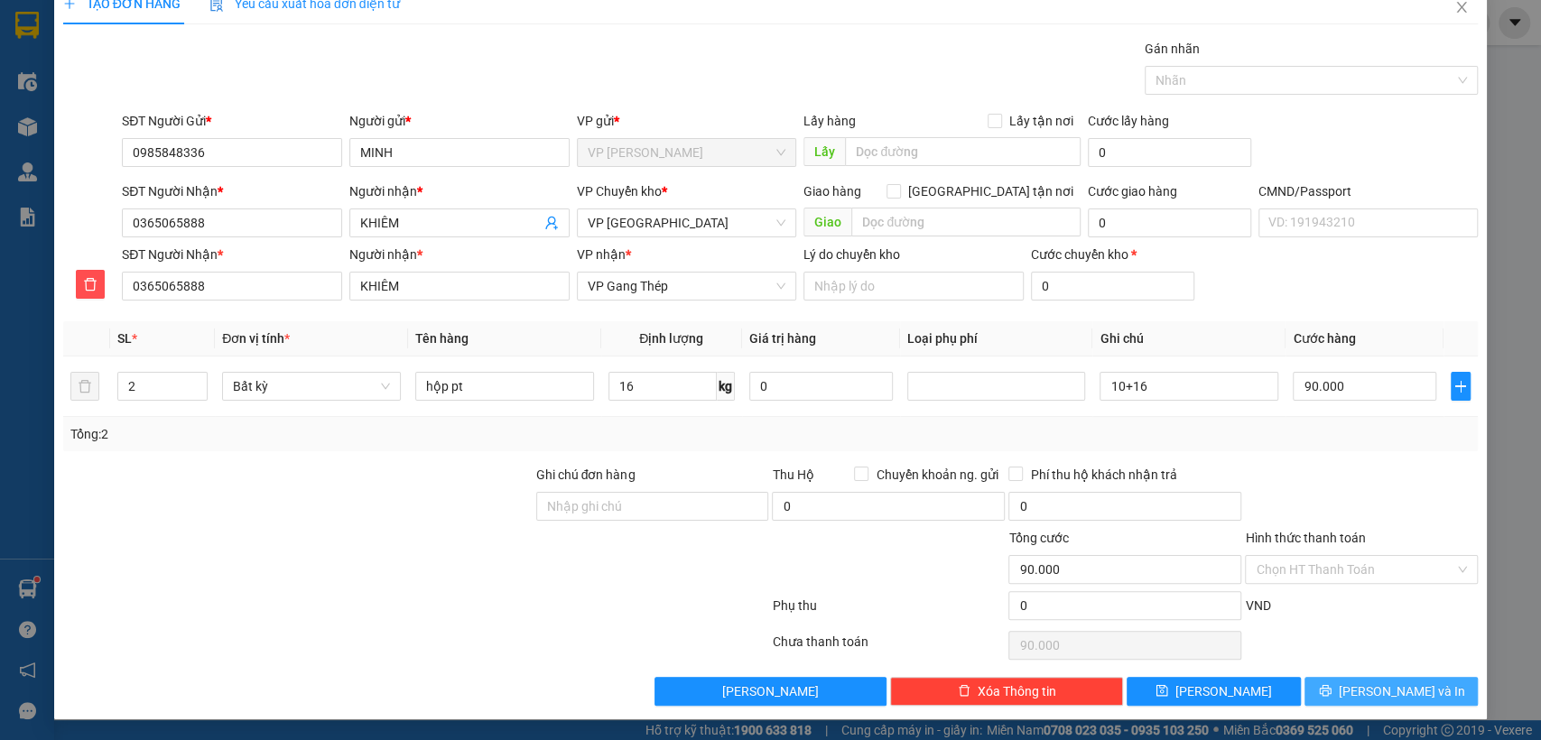
click at [1363, 684] on span "[PERSON_NAME] và In" at bounding box center [1402, 692] width 126 height 20
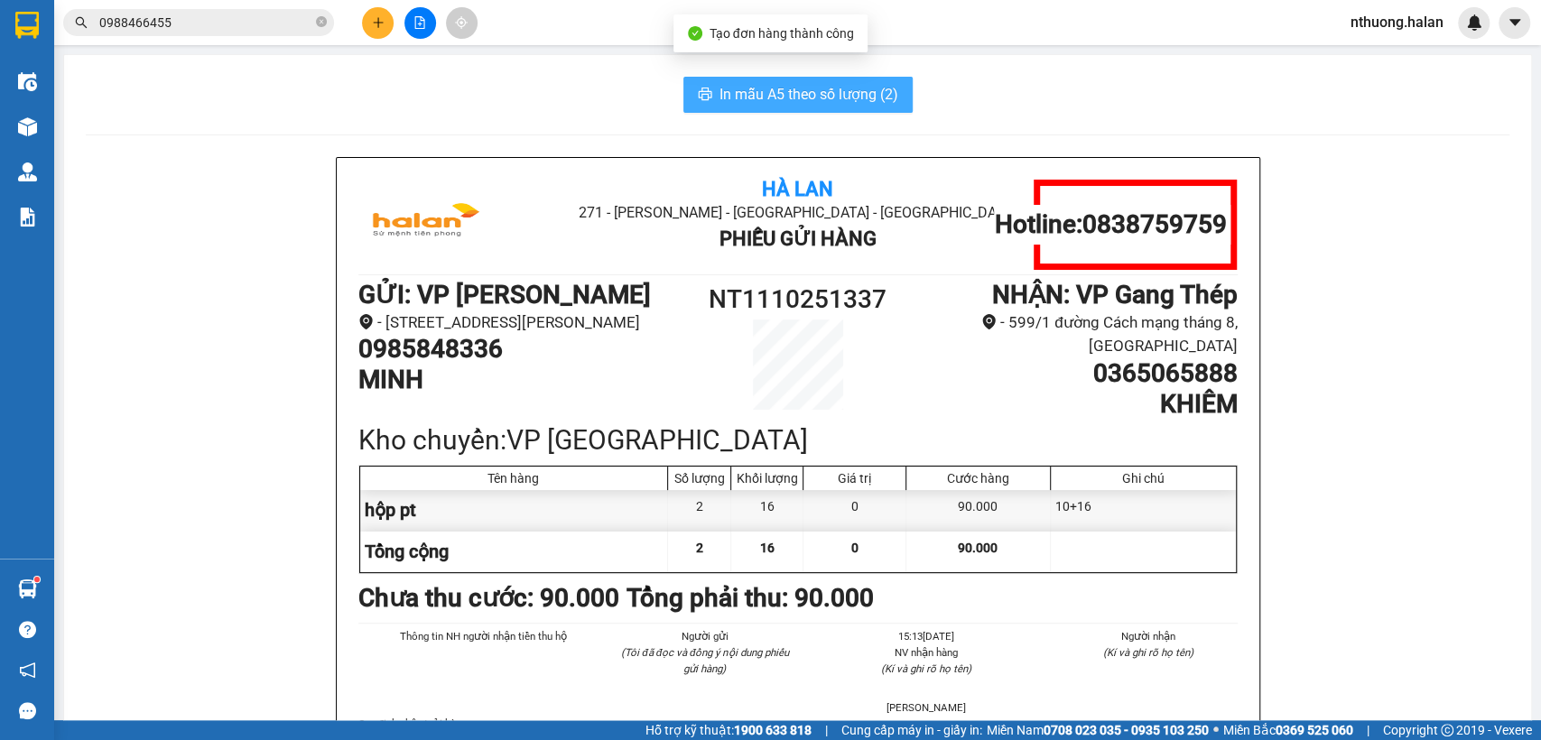
click at [833, 92] on span "In mẫu A5 theo số lượng (2)" at bounding box center [809, 94] width 179 height 23
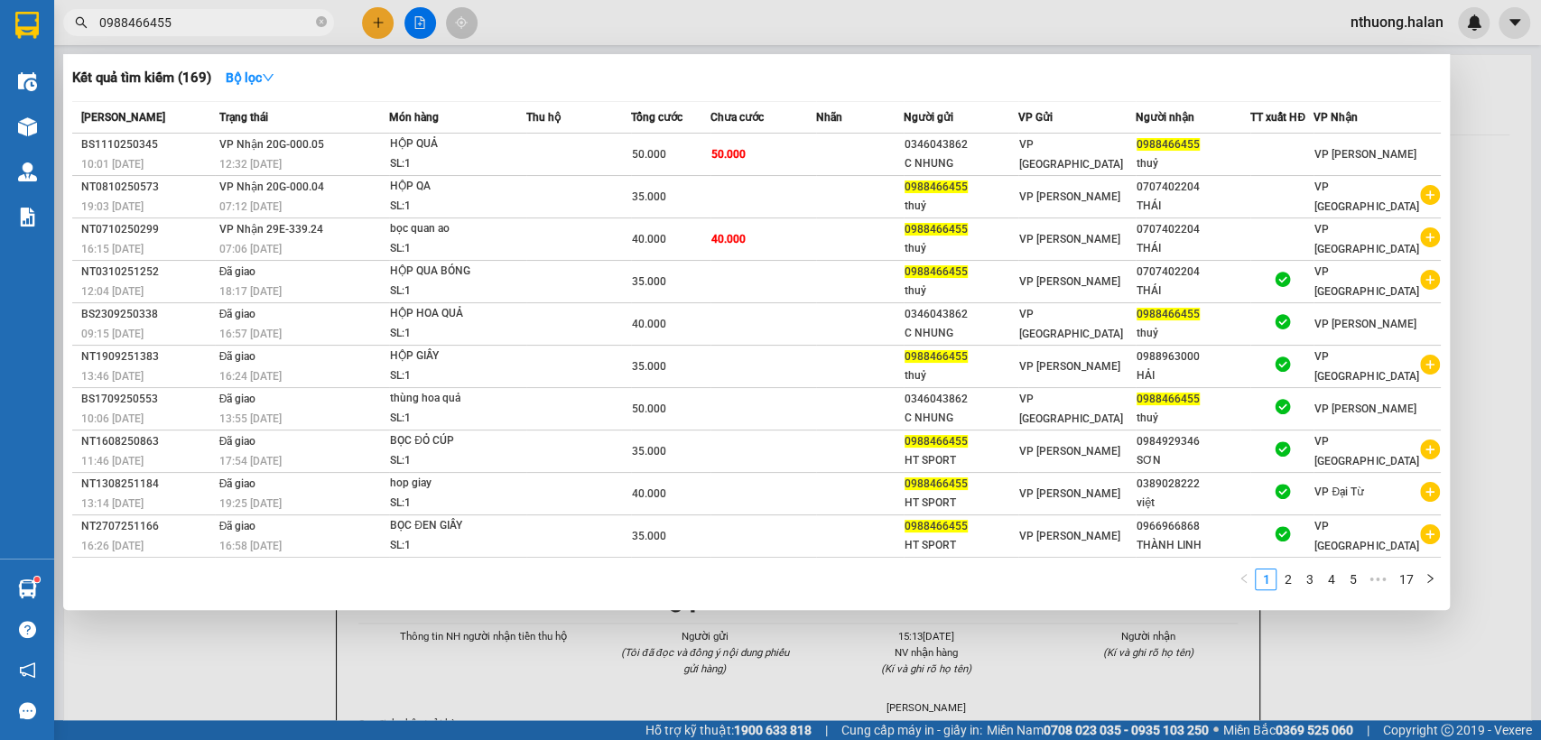
click at [200, 19] on input "0988466455" at bounding box center [205, 23] width 213 height 20
click at [381, 22] on div at bounding box center [770, 370] width 1541 height 740
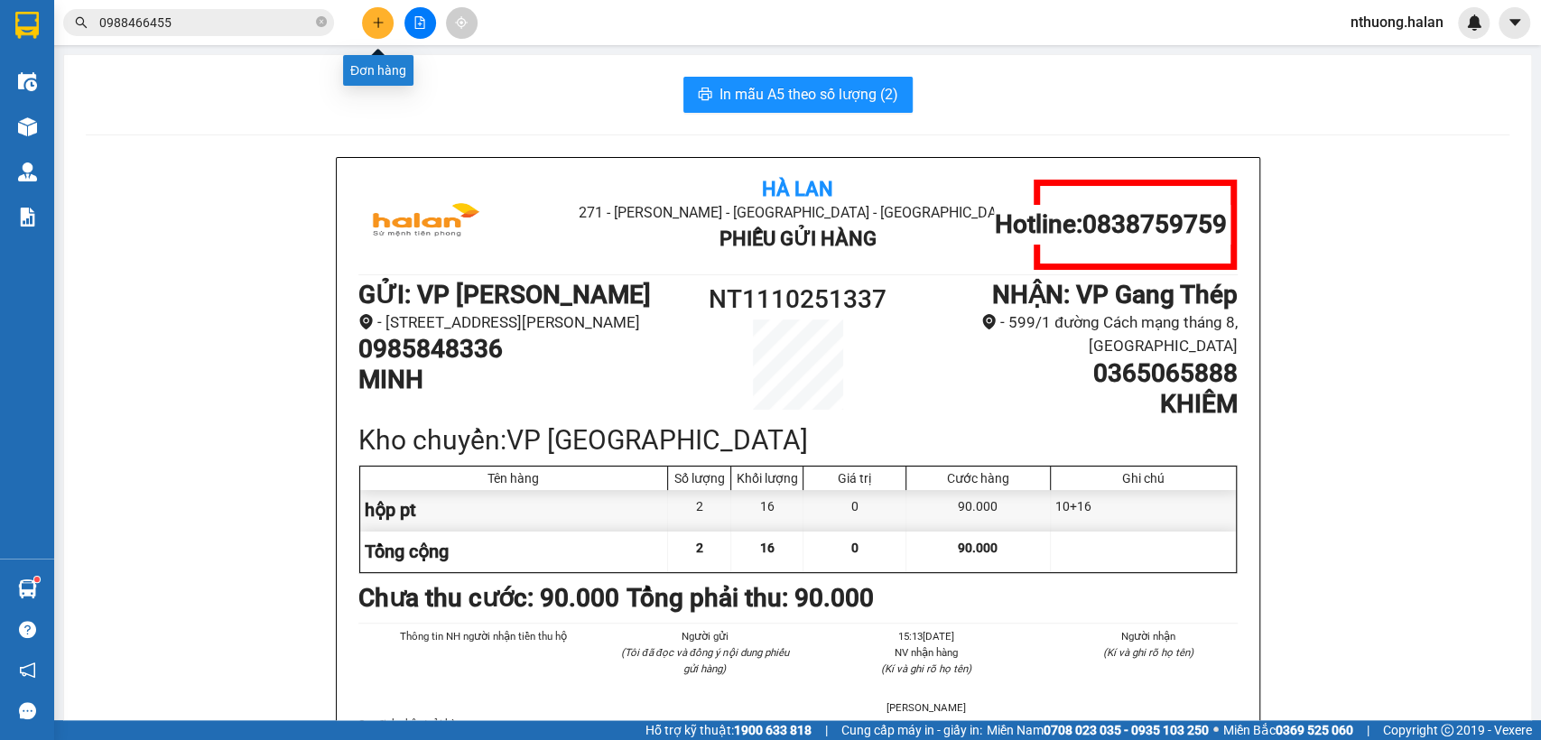
click at [381, 22] on icon "plus" at bounding box center [378, 22] width 13 height 13
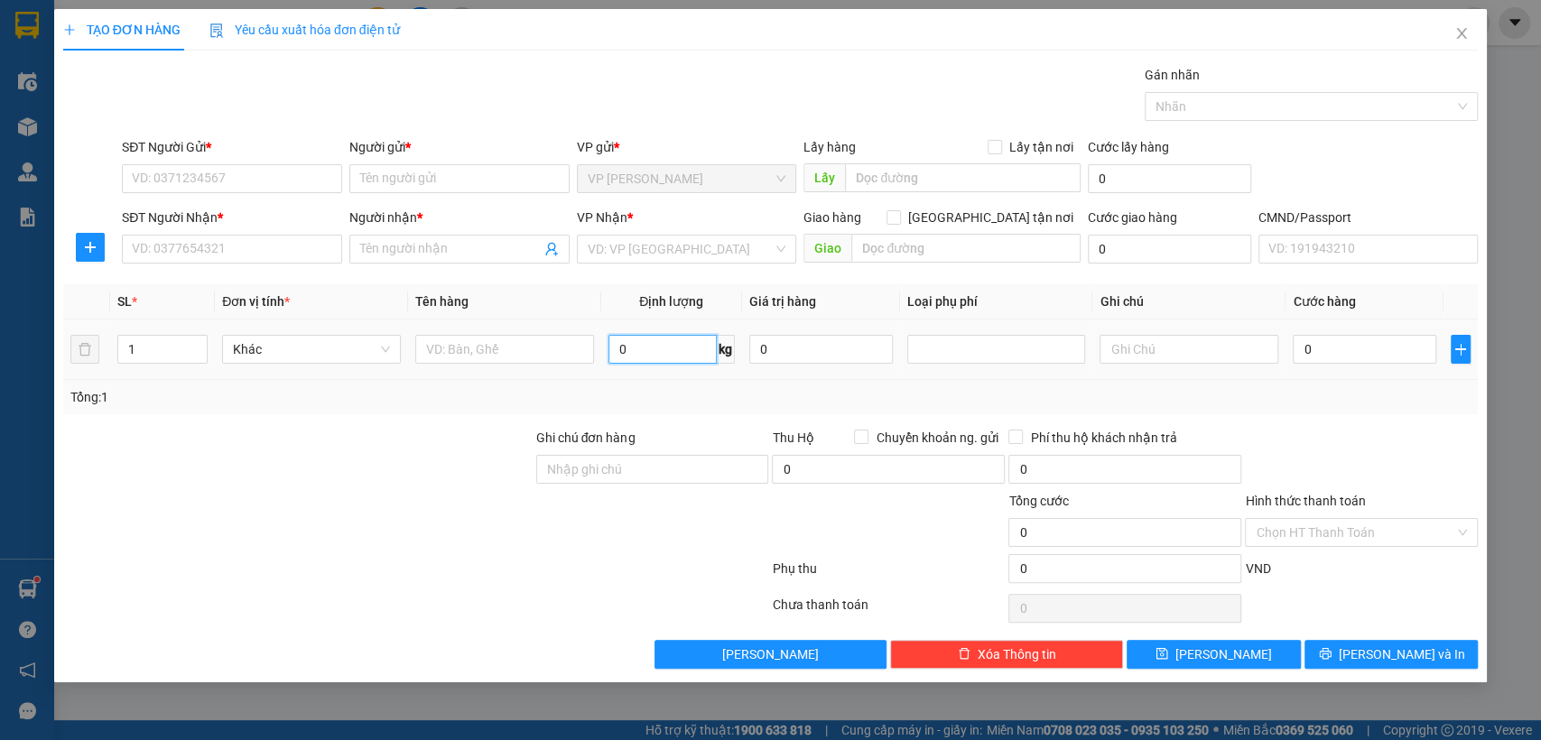
click at [643, 337] on input "0" at bounding box center [663, 349] width 108 height 29
type input "6"
click at [518, 353] on input "text" at bounding box center [504, 349] width 179 height 29
type input "bọc đen lk"
click at [307, 185] on input "SĐT Người Gửi *" at bounding box center [232, 178] width 220 height 29
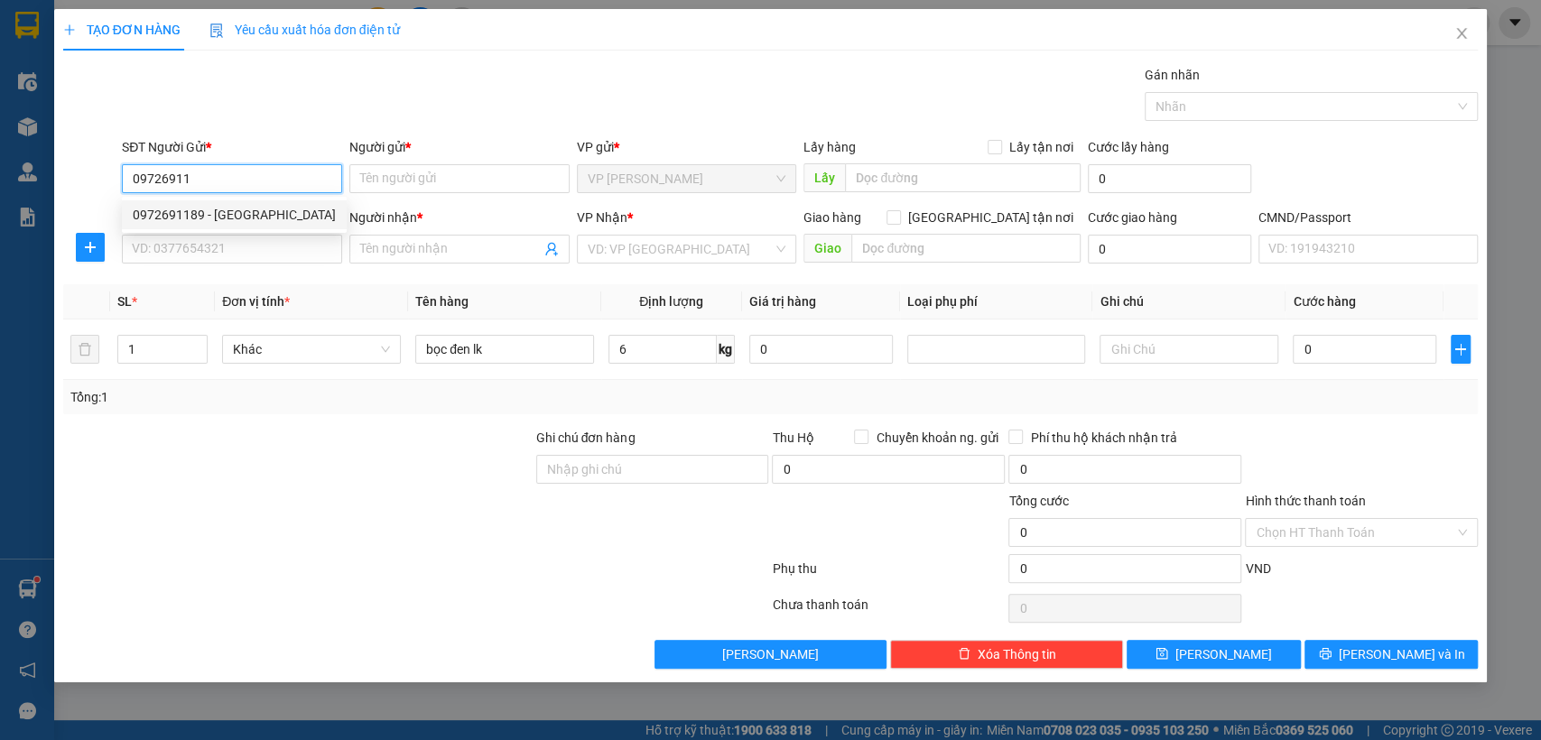
click at [279, 205] on div "0972691189 - [GEOGRAPHIC_DATA]" at bounding box center [234, 215] width 203 height 20
type input "0972691189"
type input "ĐỨC"
type input "0972691189"
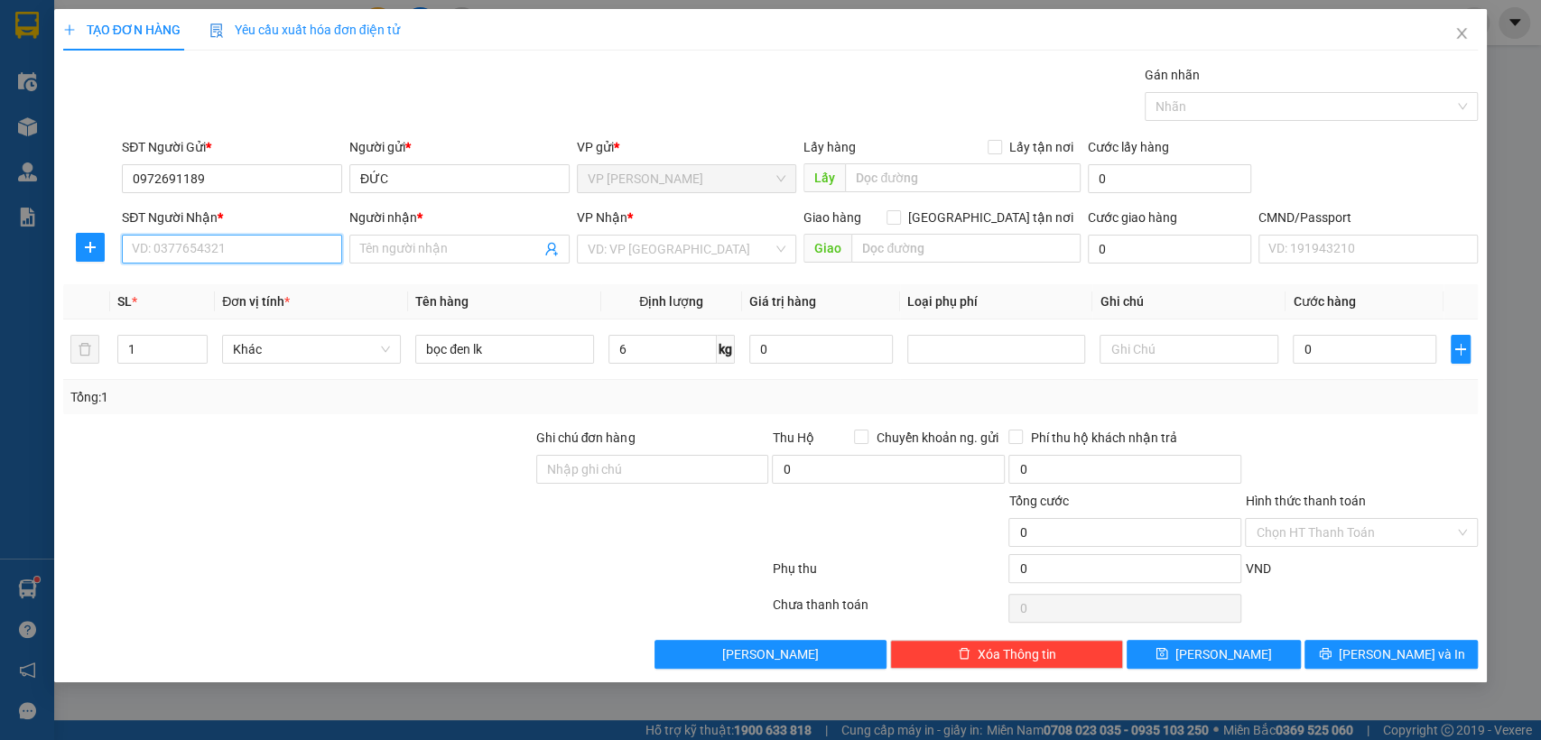
click at [217, 252] on input "SĐT Người Nhận *" at bounding box center [232, 249] width 220 height 29
type input "0912443131"
click at [228, 284] on div "0912443131 - anh long" at bounding box center [232, 285] width 199 height 20
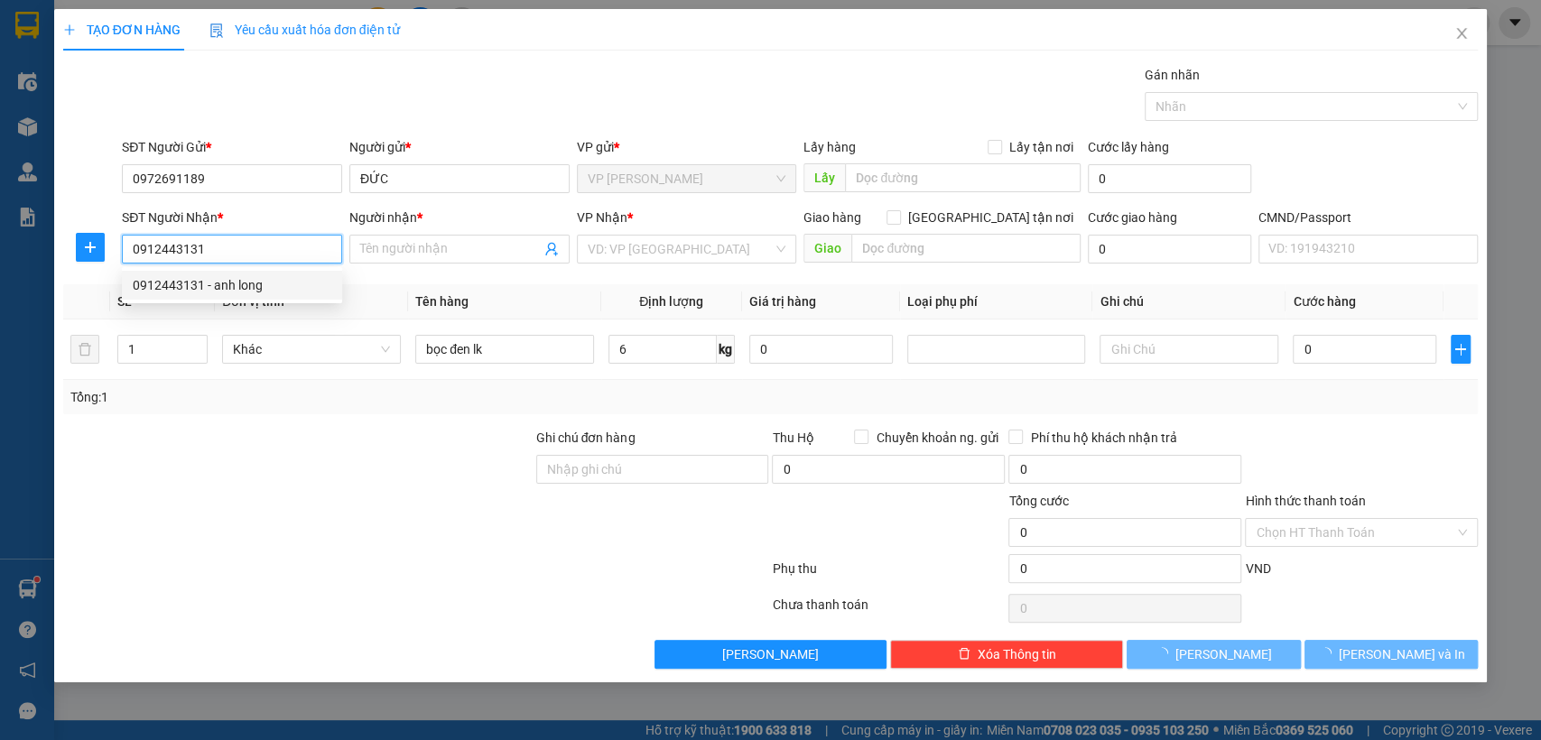
type input "anh long"
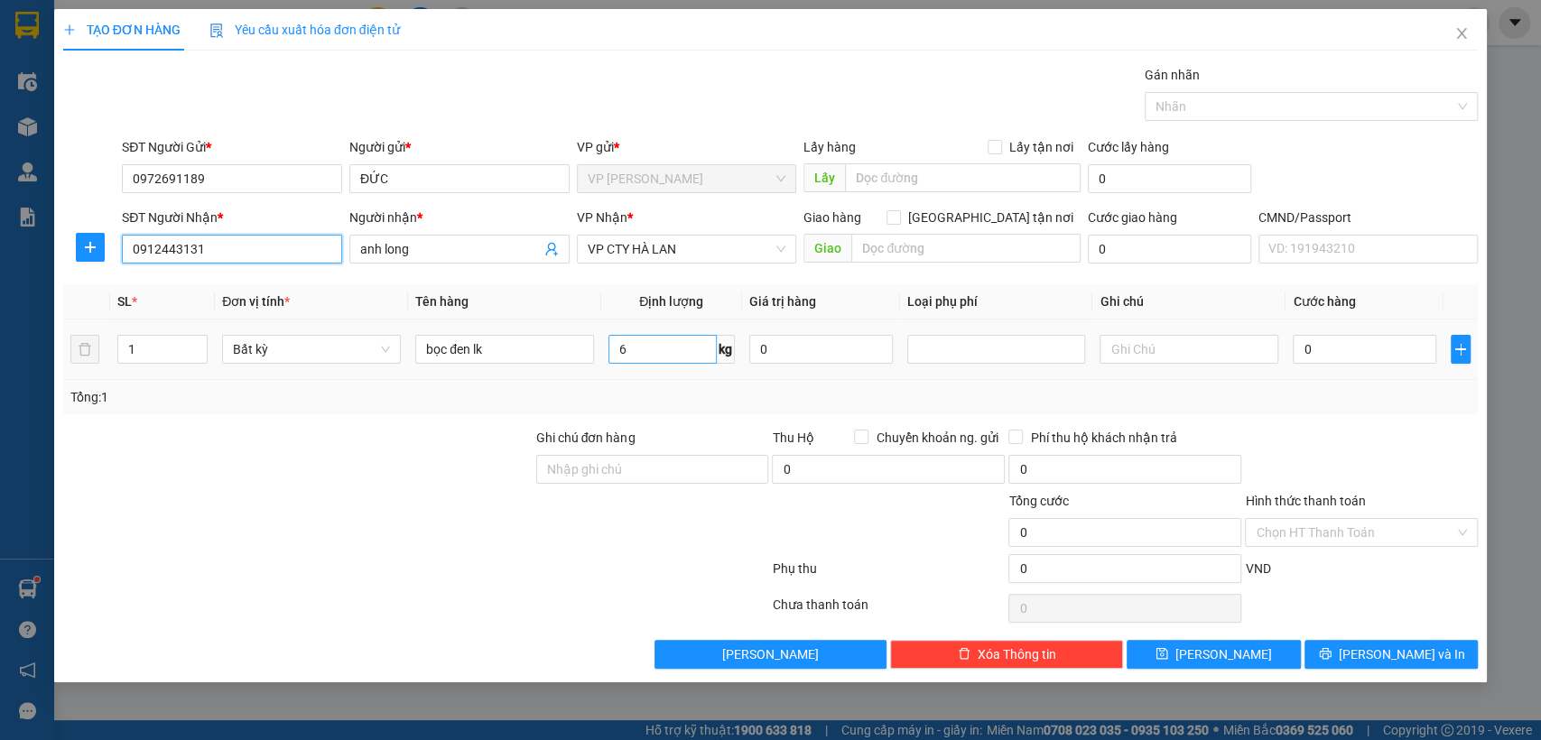
type input "0912443131"
click at [643, 348] on input "6" at bounding box center [663, 349] width 108 height 29
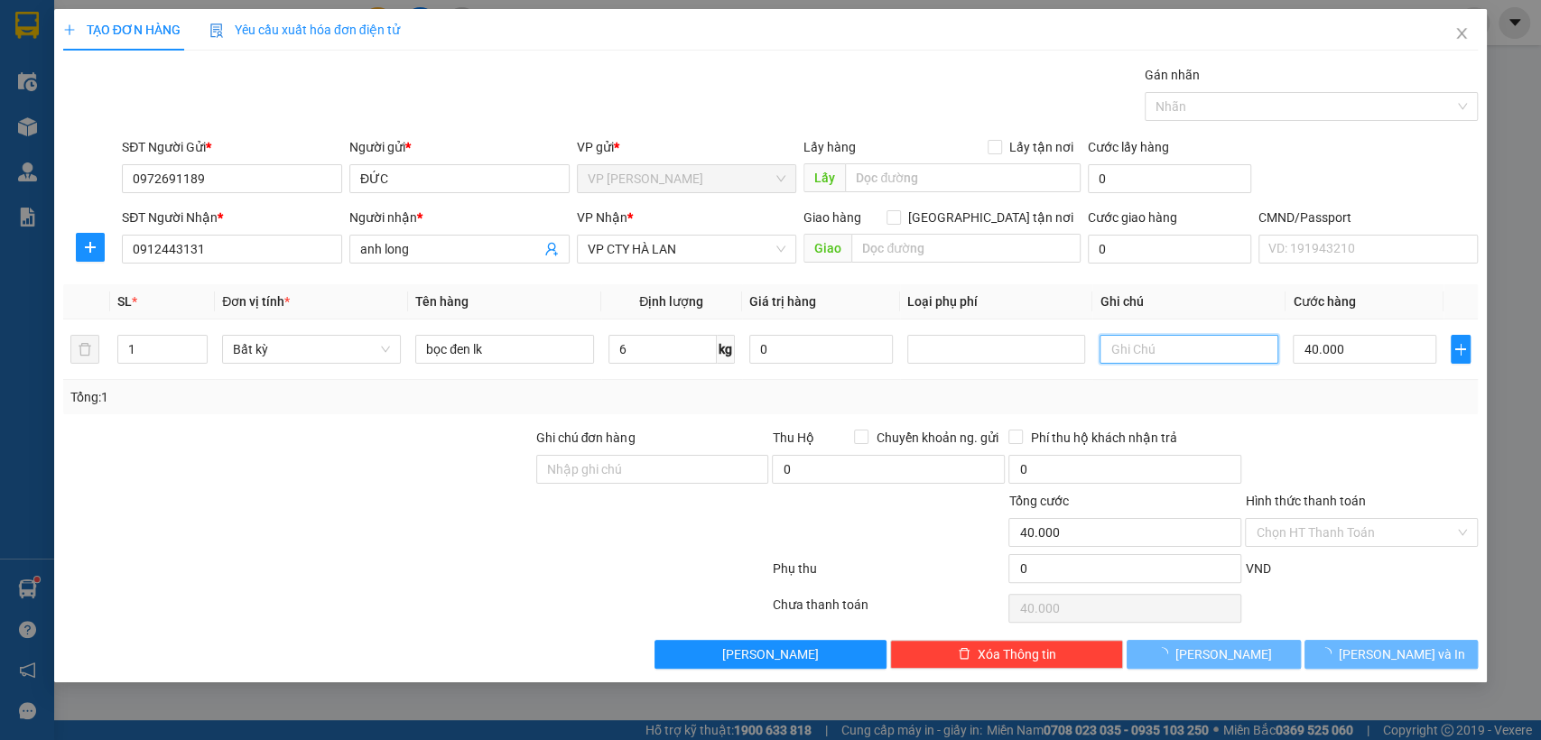
type input "40.000"
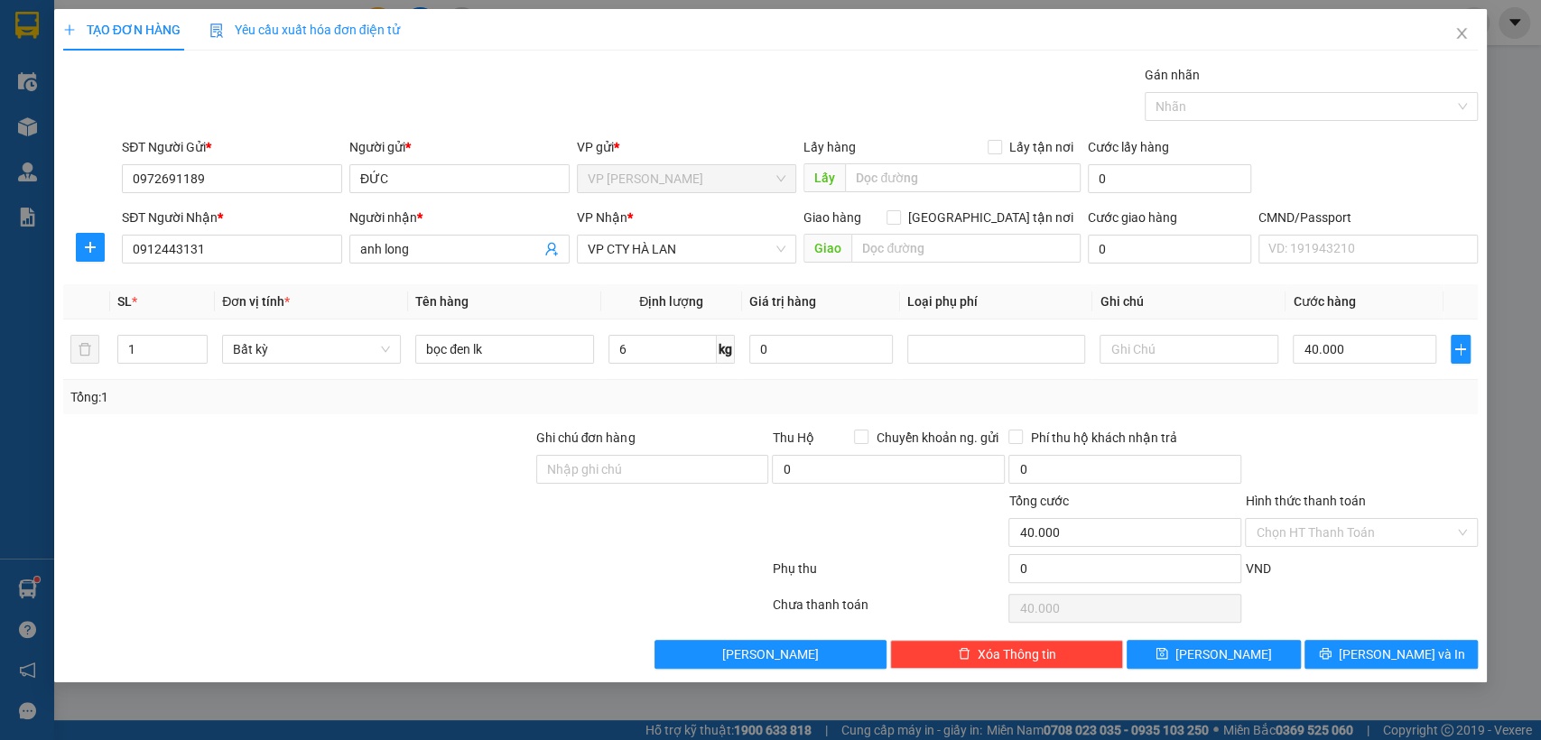
drag, startPoint x: 1396, startPoint y: 452, endPoint x: 1371, endPoint y: 623, distance: 172.5
click at [1402, 472] on div "Transit Pickup Surcharge Ids Transit Deliver Surcharge Ids Transit Deliver Surc…" at bounding box center [771, 367] width 1416 height 604
click at [1332, 649] on icon "printer" at bounding box center [1325, 653] width 13 height 13
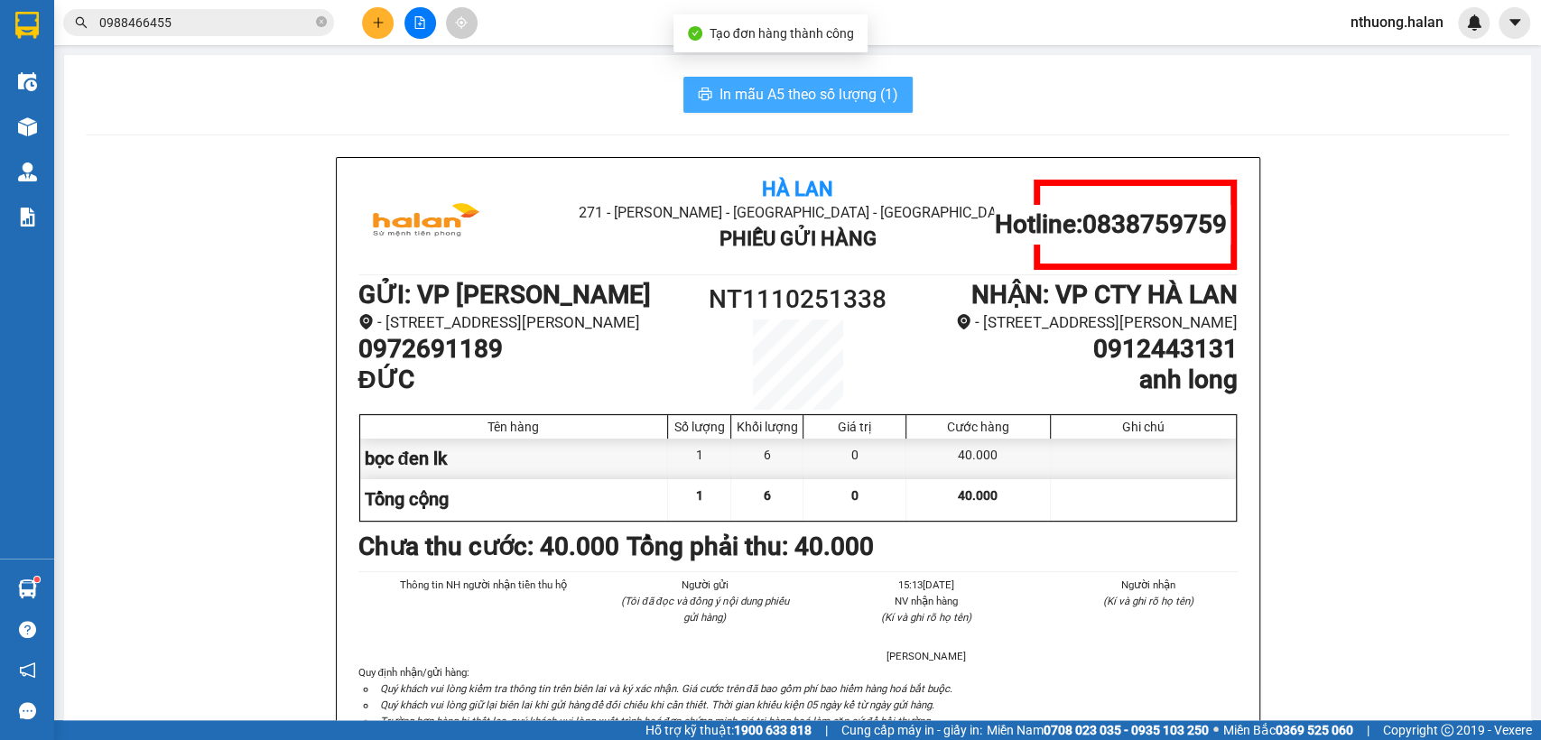
click at [856, 89] on span "In mẫu A5 theo số lượng (1)" at bounding box center [809, 94] width 179 height 23
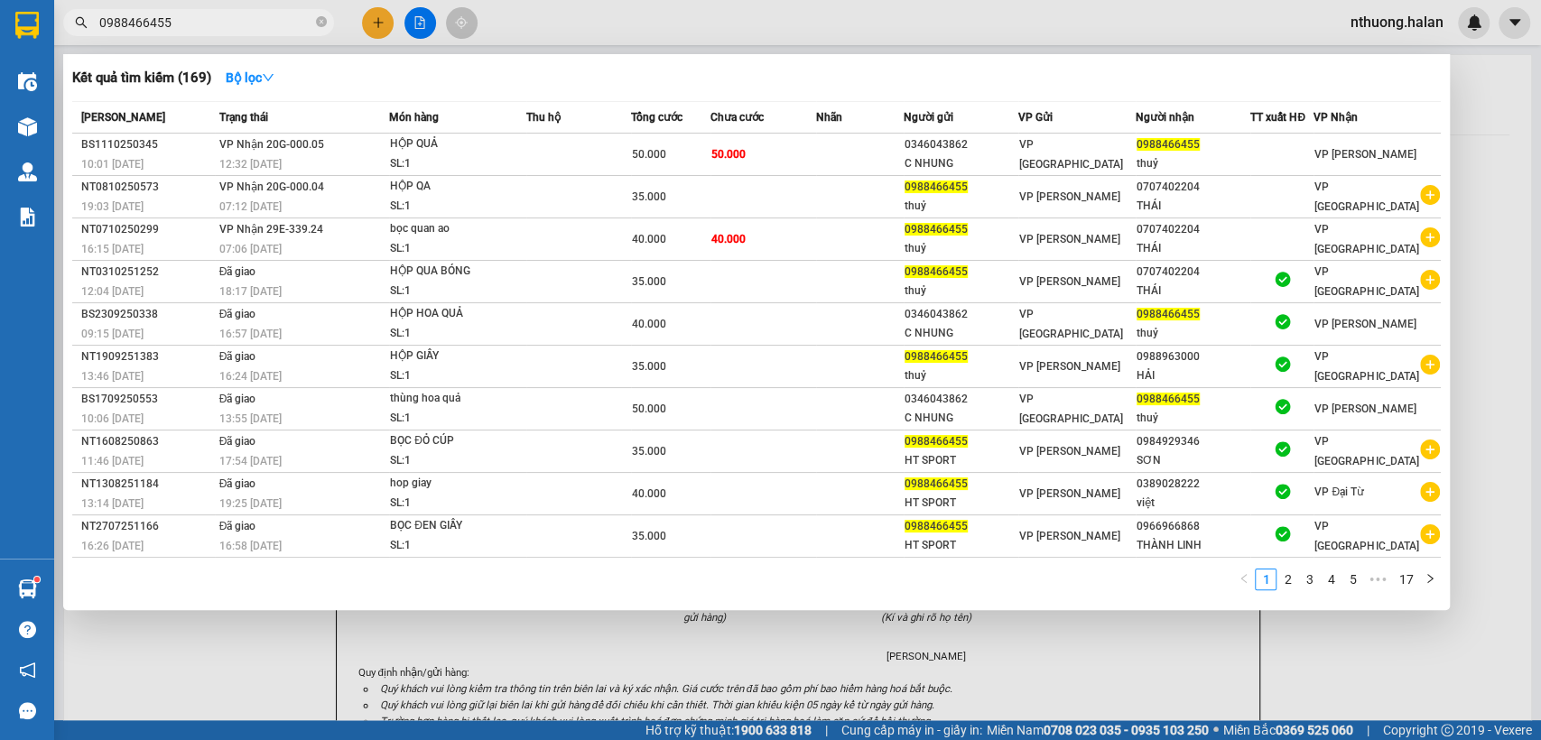
click at [216, 23] on input "0988466455" at bounding box center [205, 23] width 213 height 20
